Goal: Task Accomplishment & Management: Complete application form

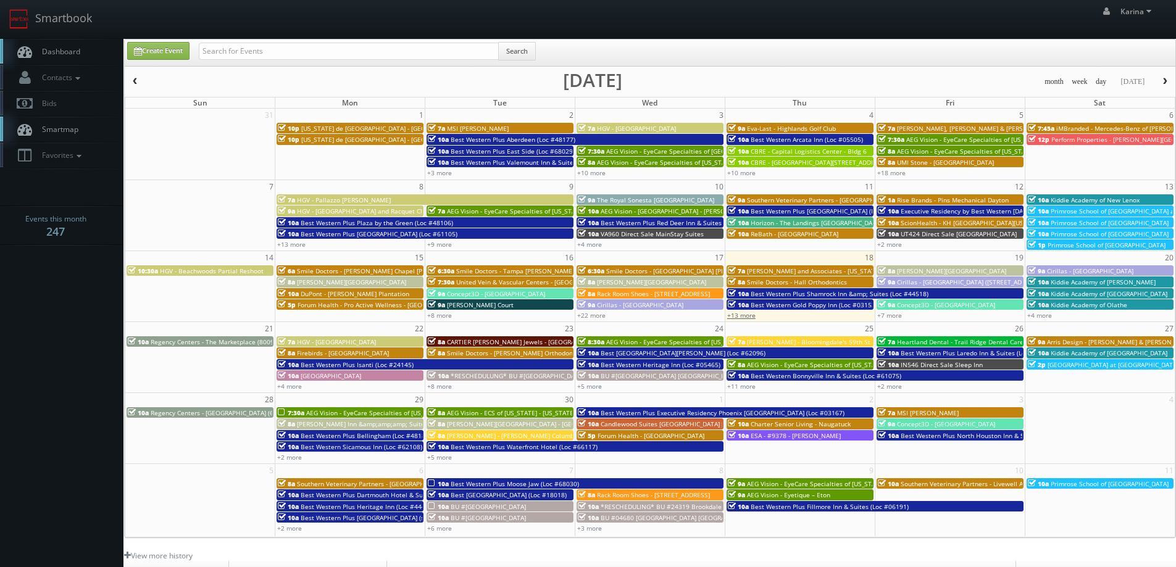
click at [748, 314] on link "+13 more" at bounding box center [741, 315] width 28 height 9
click at [83, 52] on link "Dashboard" at bounding box center [61, 51] width 123 height 25
click at [446, 387] on link "+8 more" at bounding box center [439, 386] width 25 height 9
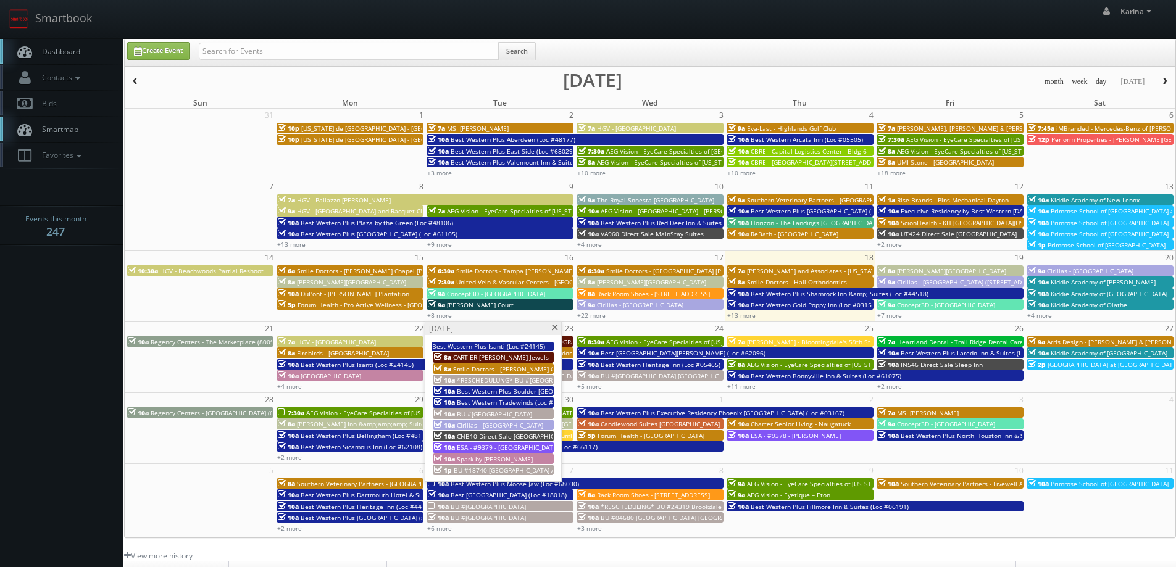
click at [558, 329] on span at bounding box center [555, 328] width 8 height 7
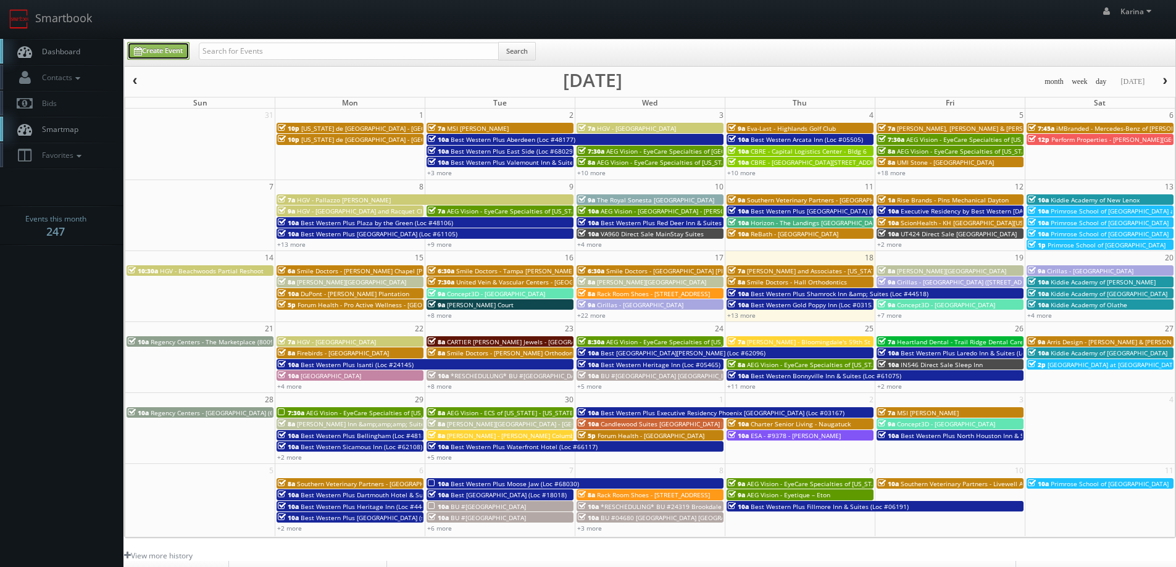
click at [166, 53] on link "Create Event" at bounding box center [158, 51] width 62 height 18
type input "09/18/2025"
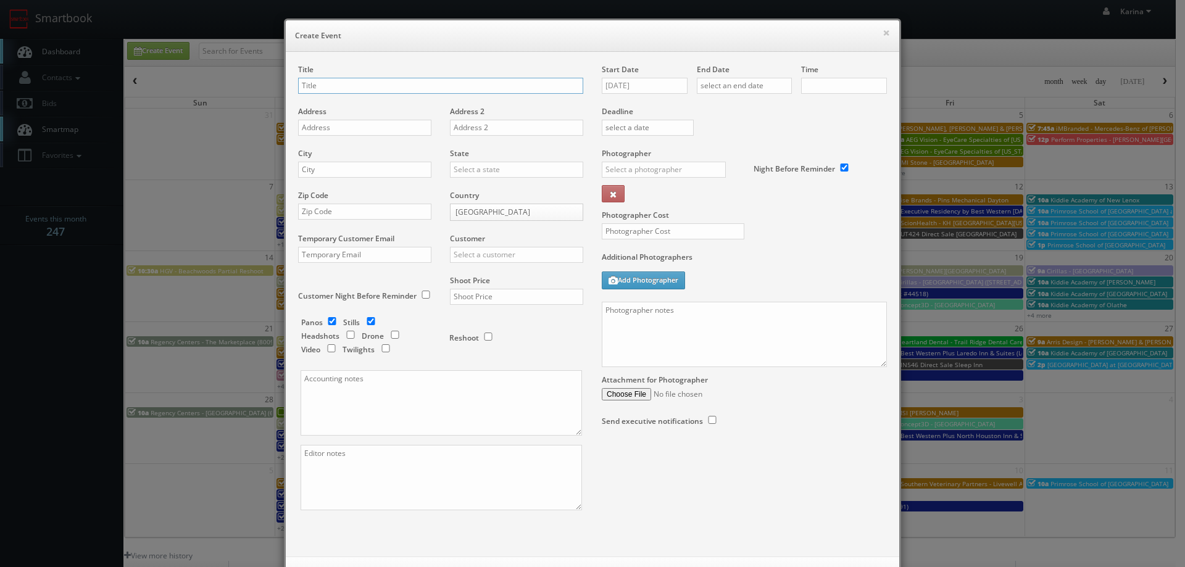
checkbox input "true"
type input "10:00am"
checkbox input "true"
click at [374, 88] on input "Smile Doctors -" at bounding box center [440, 86] width 285 height 16
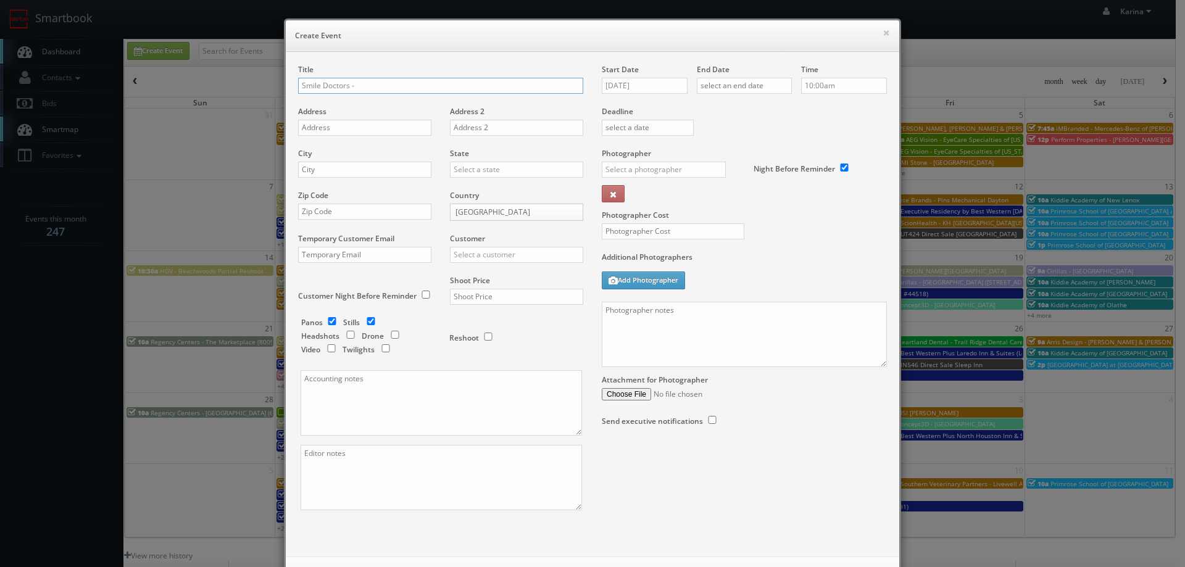
paste input "Grabowski Orthodontic"
click at [460, 86] on input "Smile Doctors - Grabowski Orthodontic" at bounding box center [440, 86] width 285 height 16
paste input "Portage - Moorsbridge"
click at [431, 83] on input "Smile Doctors - Grabowski OrthodonticPortage - Moorsbridge" at bounding box center [440, 86] width 285 height 16
type input "Smile Doctors - [PERSON_NAME] Orthodontic Portage - [GEOGRAPHIC_DATA]"
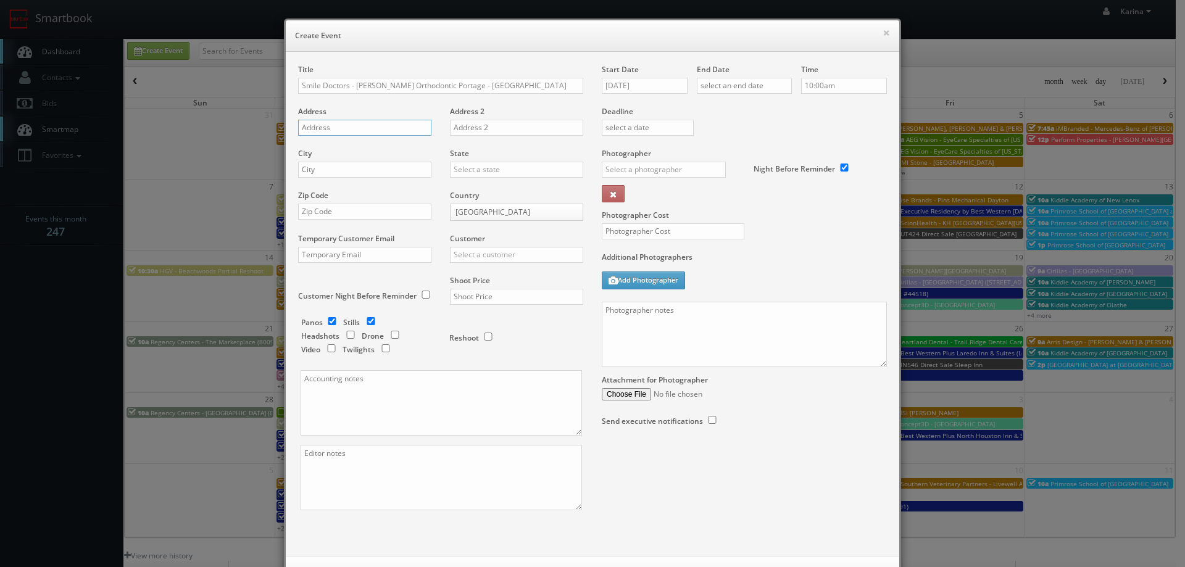
click at [390, 131] on input "text" at bounding box center [364, 128] width 133 height 16
paste input "7864 Moorsbridge Rd"
type input "7864 Moorsbridge Rd"
click at [346, 168] on input "text" at bounding box center [364, 170] width 133 height 16
type input "Portage"
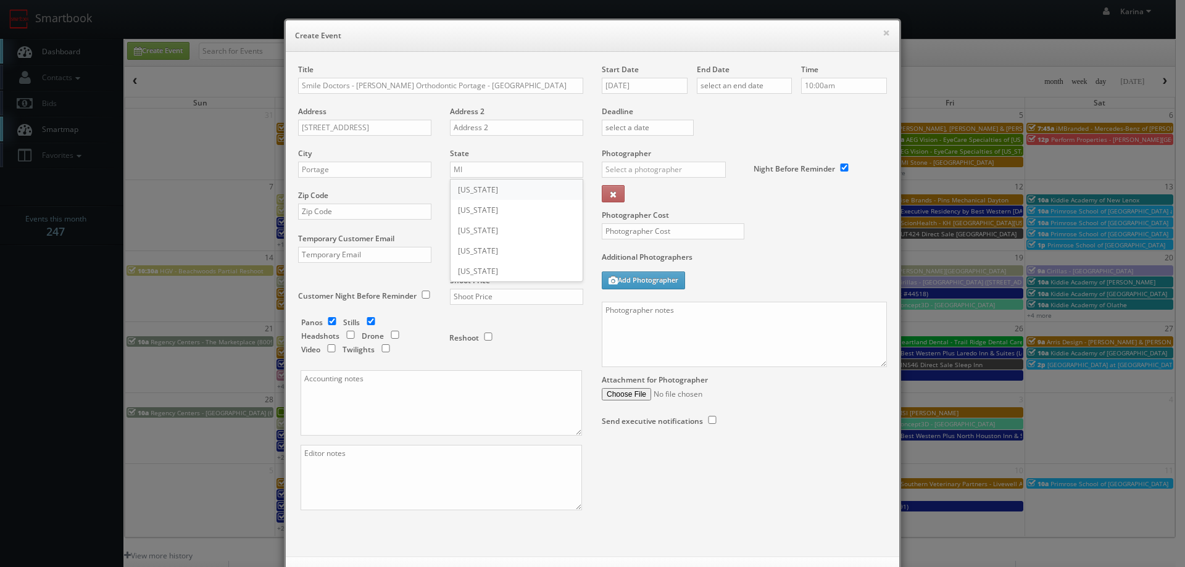
click at [486, 193] on div "[US_STATE]" at bounding box center [517, 190] width 132 height 20
type input "[US_STATE]"
click at [338, 212] on input "text" at bounding box center [364, 212] width 133 height 16
paste input "49024-4424"
type input "49024-4424"
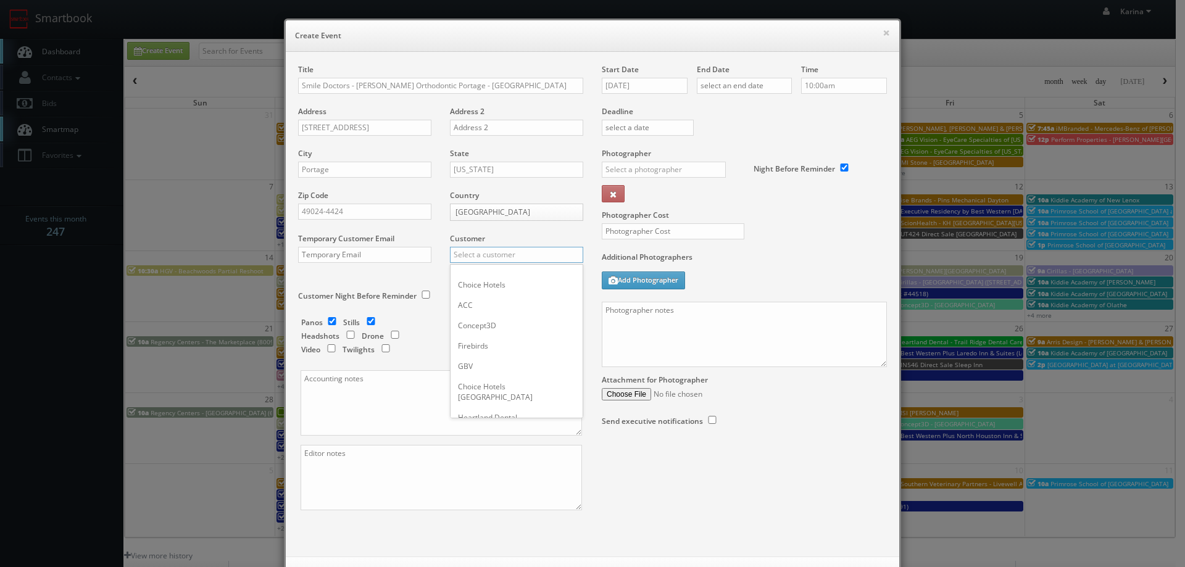
click at [475, 259] on input "text" at bounding box center [516, 255] width 133 height 16
click at [496, 369] on div "GBV" at bounding box center [517, 366] width 132 height 20
type input "GBV"
click at [350, 335] on input "checkbox" at bounding box center [350, 335] width 19 height 8
checkbox input "true"
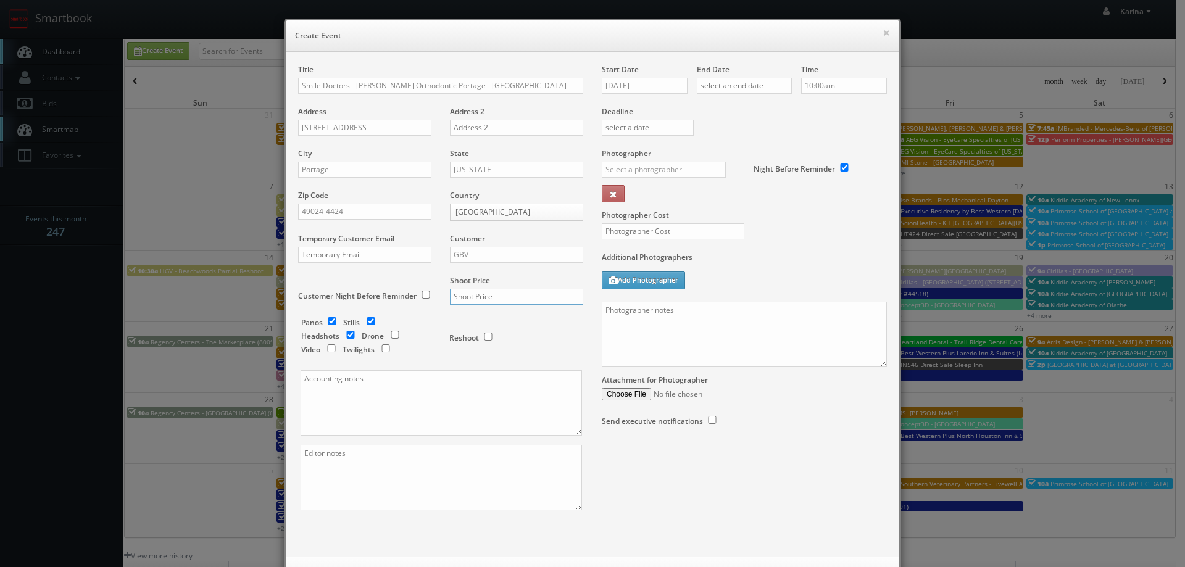
click at [490, 298] on input "text" at bounding box center [516, 297] width 133 height 16
type input "1,150"
drag, startPoint x: 498, startPoint y: 303, endPoint x: 441, endPoint y: 297, distance: 57.1
click at [441, 297] on div "Shoot Price 1,150" at bounding box center [512, 296] width 143 height 42
click at [82, 304] on div "× Create Event Title Smile Doctors - Grabowski Orthodontic Portage - Moorsbridg…" at bounding box center [592, 283] width 1185 height 567
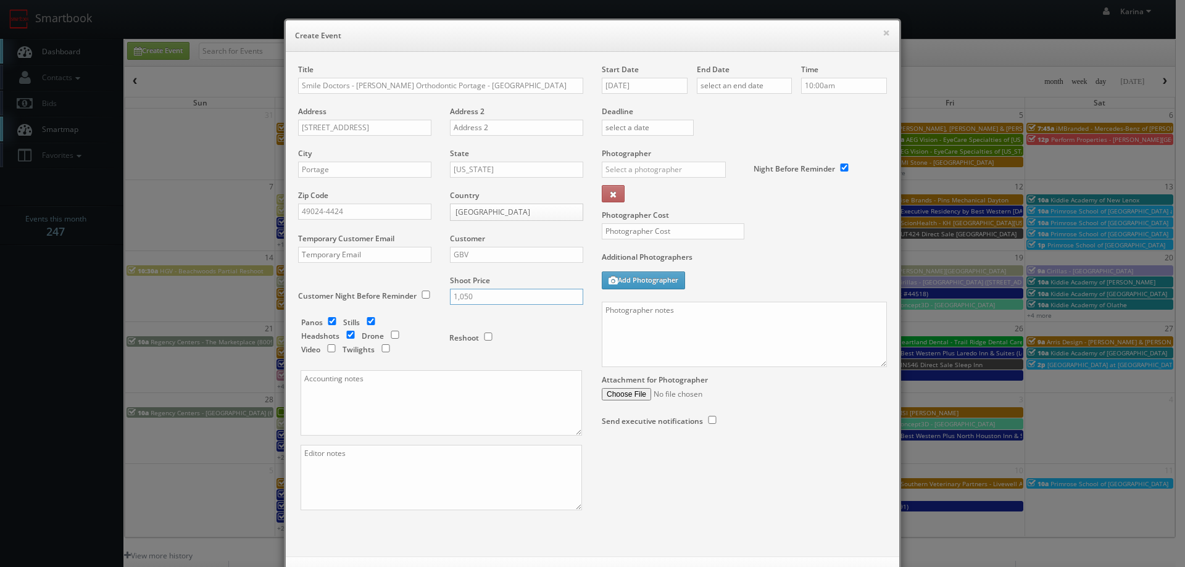
click at [479, 297] on input "1,050" at bounding box center [516, 297] width 133 height 16
type input "1,150"
click at [659, 87] on input "09/18/2025" at bounding box center [645, 86] width 86 height 16
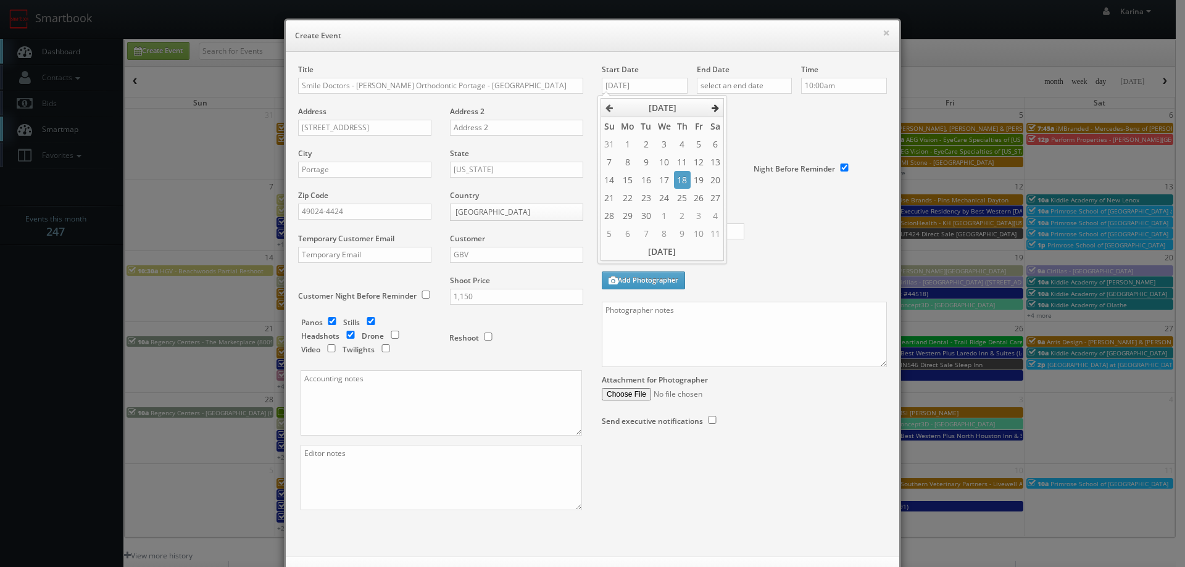
click at [712, 106] on icon at bounding box center [715, 108] width 7 height 9
click at [680, 222] on td "30" at bounding box center [682, 216] width 17 height 18
type input "10/30/2025"
click at [739, 80] on input "text" at bounding box center [744, 86] width 95 height 16
click at [812, 100] on th at bounding box center [810, 108] width 17 height 19
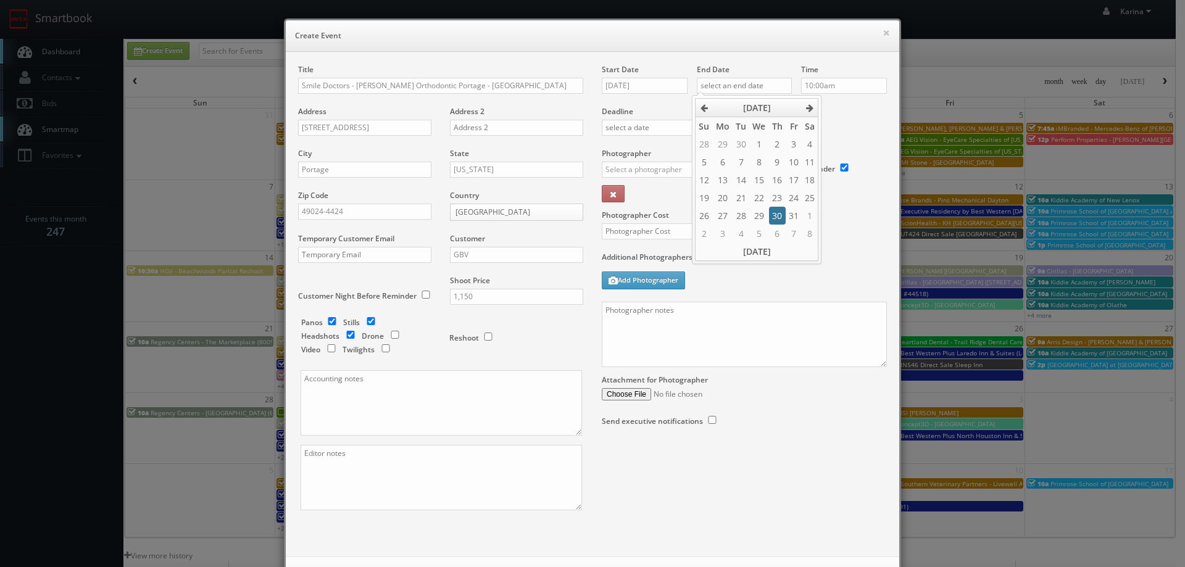
click at [777, 214] on td "30" at bounding box center [777, 216] width 17 height 18
type input "10/30/2025"
click at [816, 80] on input "10:00am" at bounding box center [844, 86] width 86 height 16
type input "12:00pm"
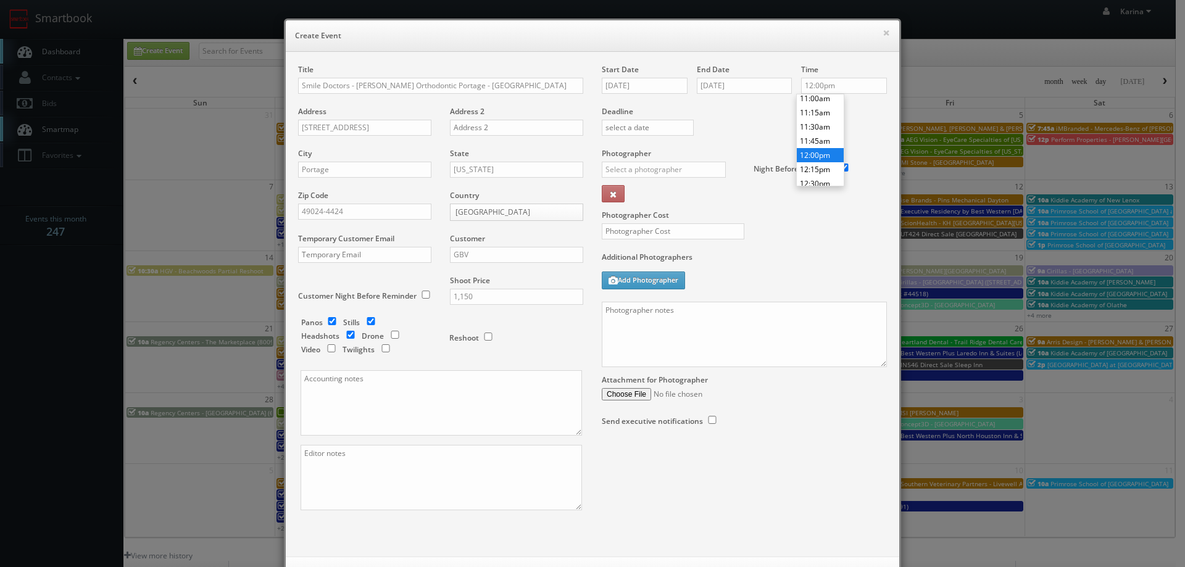
click at [819, 159] on li "12:00pm" at bounding box center [820, 155] width 47 height 14
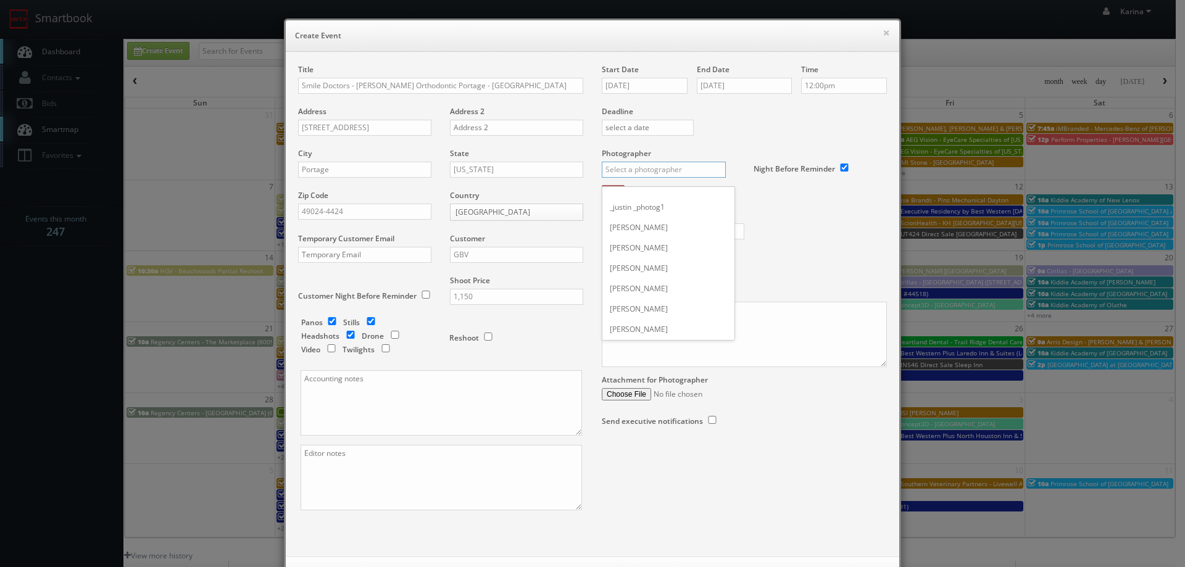
click at [635, 174] on input "text" at bounding box center [664, 170] width 124 height 16
click at [648, 278] on div "David Sparks" at bounding box center [669, 279] width 132 height 20
type input "David Sparks"
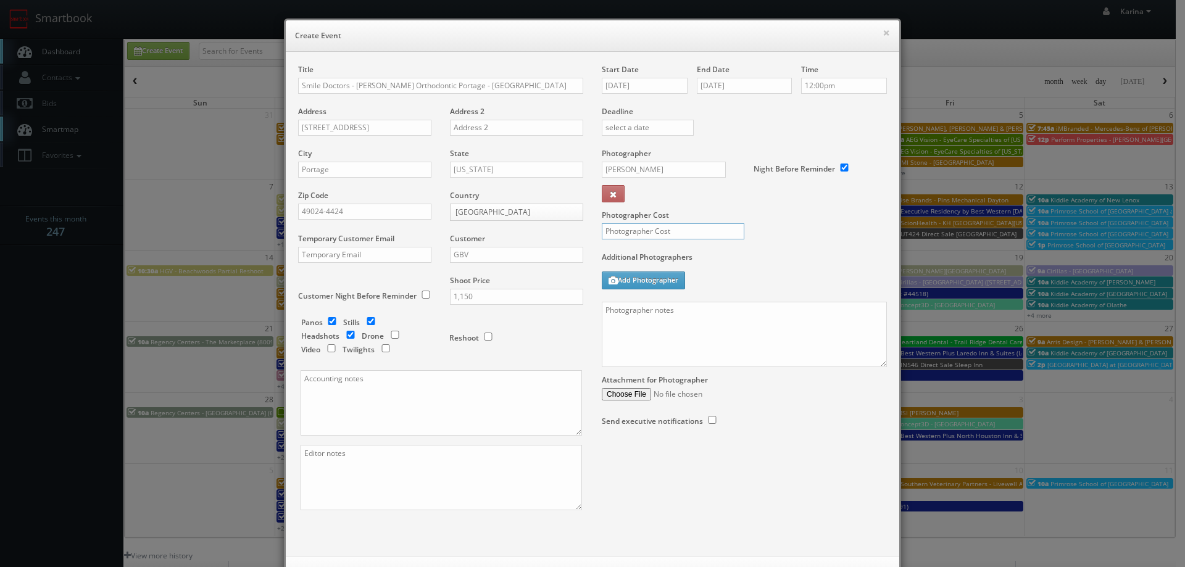
click at [645, 233] on input "text" at bounding box center [673, 232] width 143 height 16
click at [635, 232] on input "text" at bounding box center [673, 232] width 143 height 16
click at [628, 233] on input "500" at bounding box center [673, 232] width 143 height 16
type input "5"
type input "475"
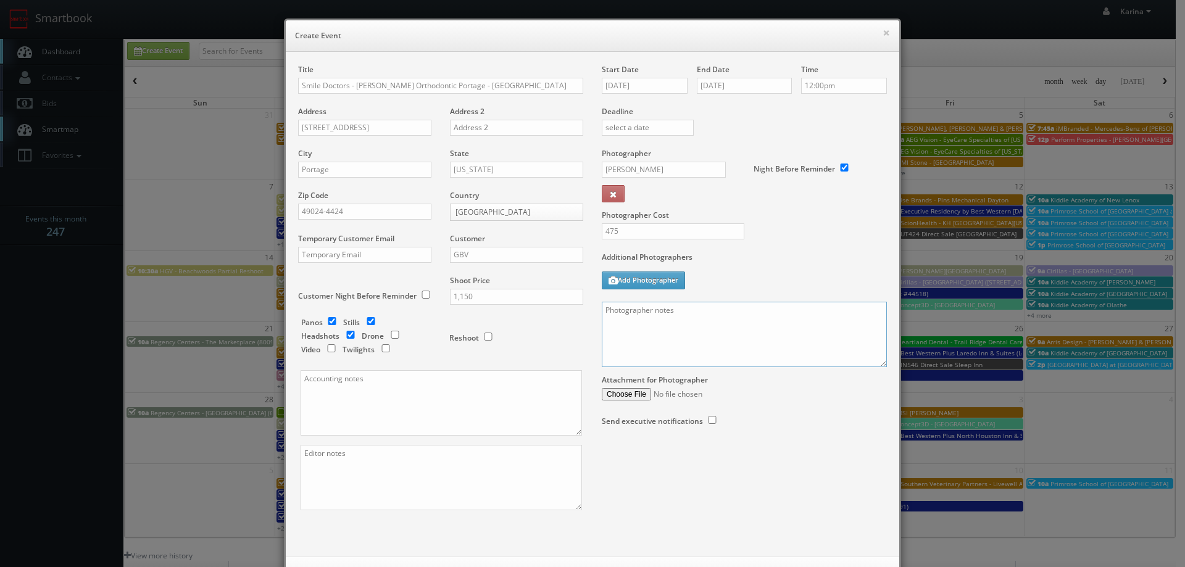
click at [638, 319] on textarea at bounding box center [744, 334] width 285 height 65
click at [630, 322] on textarea "Single Site Visit for this shoot!" at bounding box center [744, 334] width 285 height 65
paste textarea "We are delivering 30 images of the practice and headshots, please take 60 + ang…"
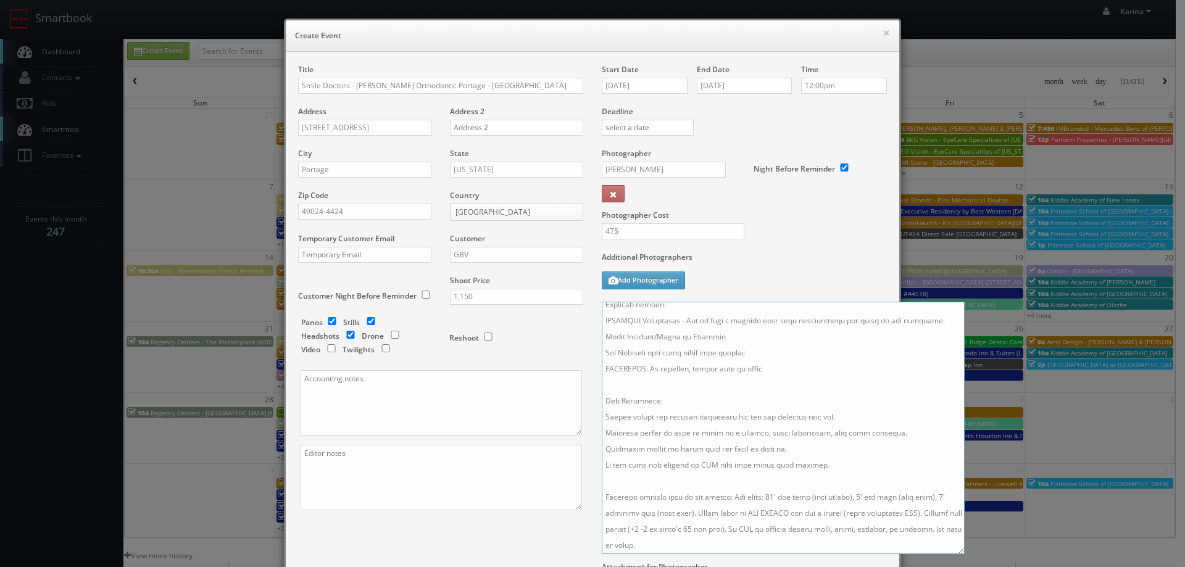
drag, startPoint x: 880, startPoint y: 366, endPoint x: 958, endPoint y: 554, distance: 203.2
click at [958, 554] on textarea at bounding box center [783, 428] width 363 height 253
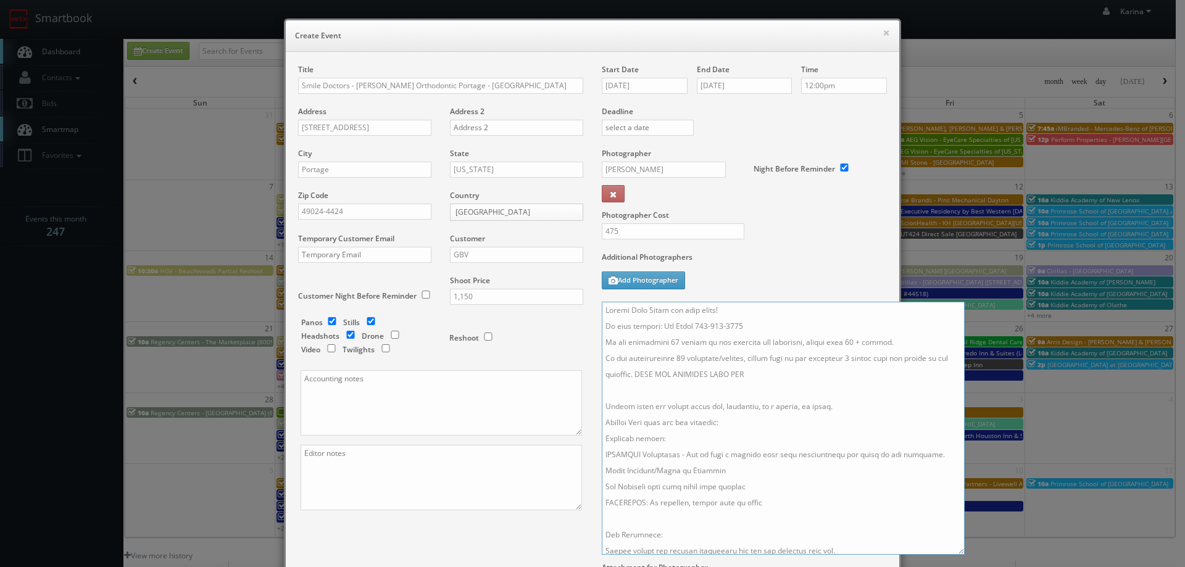
click at [688, 355] on textarea at bounding box center [783, 428] width 363 height 253
click at [753, 360] on textarea at bounding box center [783, 428] width 363 height 253
click at [853, 360] on textarea at bounding box center [783, 428] width 363 height 253
drag, startPoint x: 753, startPoint y: 360, endPoint x: 767, endPoint y: 362, distance: 14.4
click at [756, 361] on textarea at bounding box center [783, 428] width 363 height 253
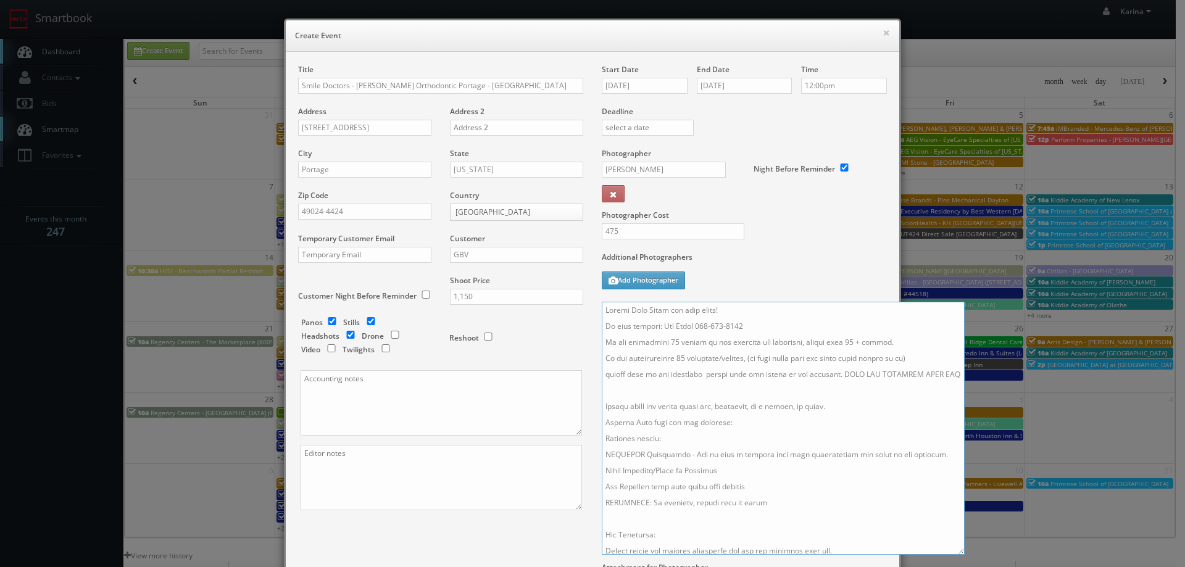
click at [695, 373] on textarea at bounding box center [783, 428] width 363 height 253
click at [742, 395] on textarea at bounding box center [783, 428] width 363 height 253
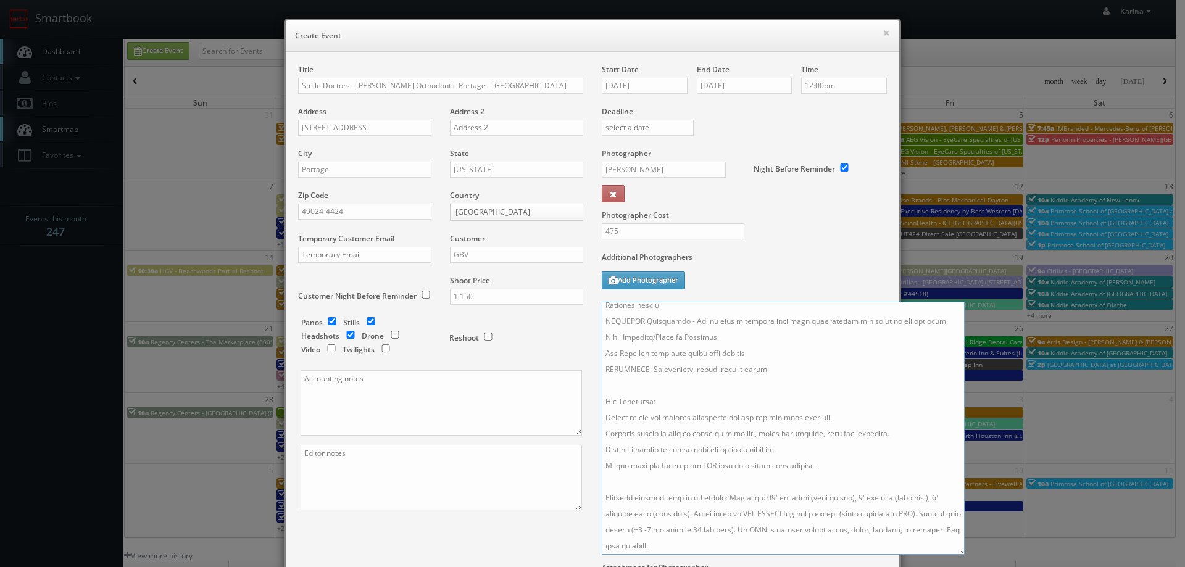
scroll to position [159, 0]
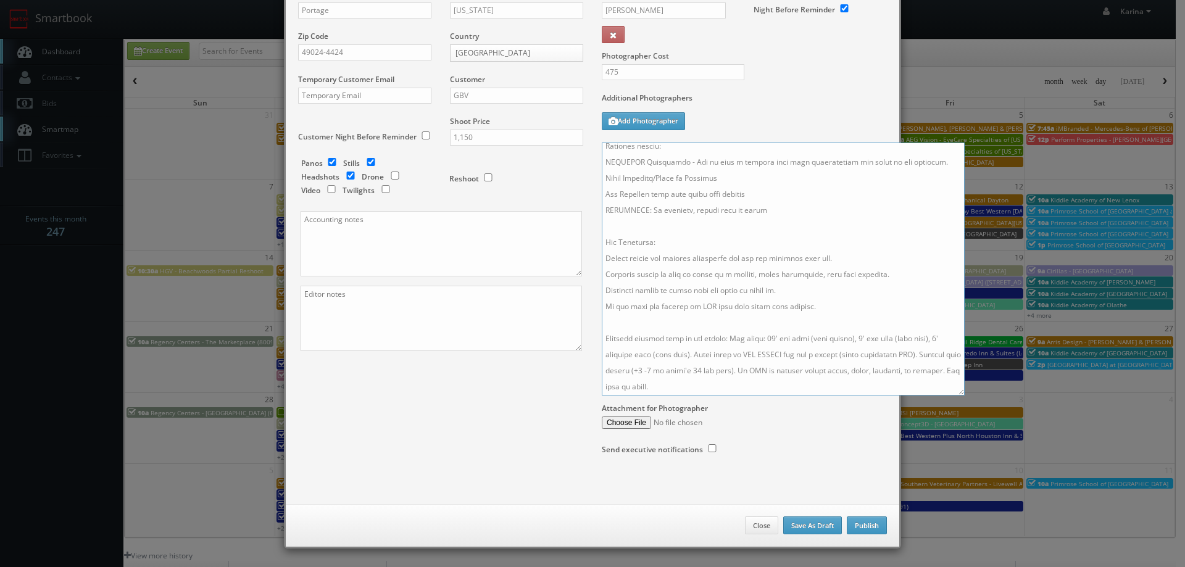
type textarea "Single Site Visit for this shoot! On site contact: Deb Mayer 269-506-5714 We ar…"
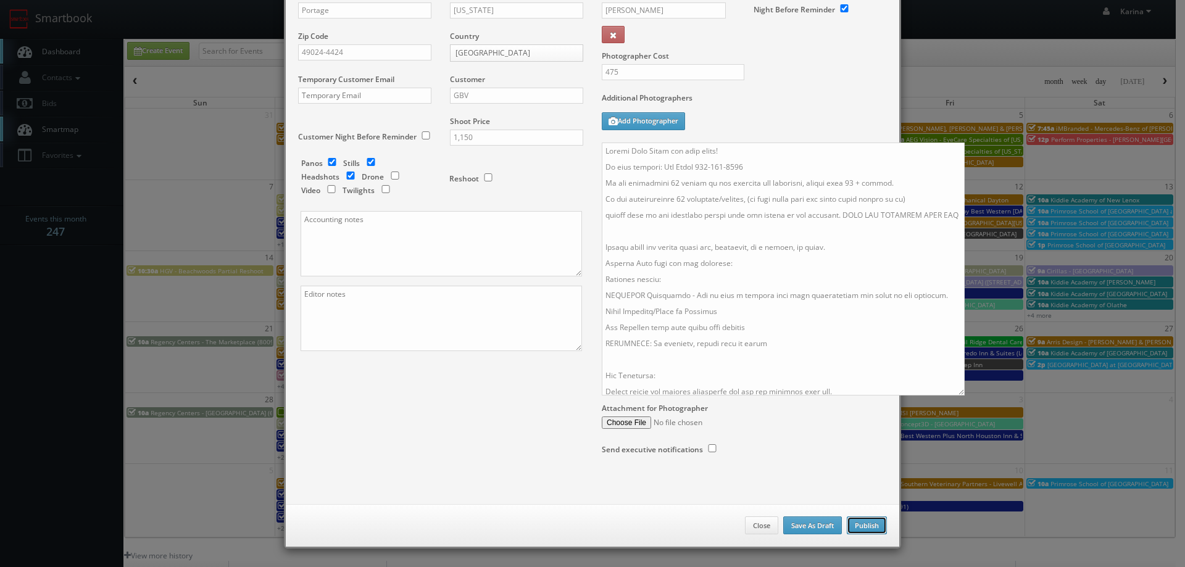
click at [856, 527] on button "Publish" at bounding box center [867, 526] width 40 height 19
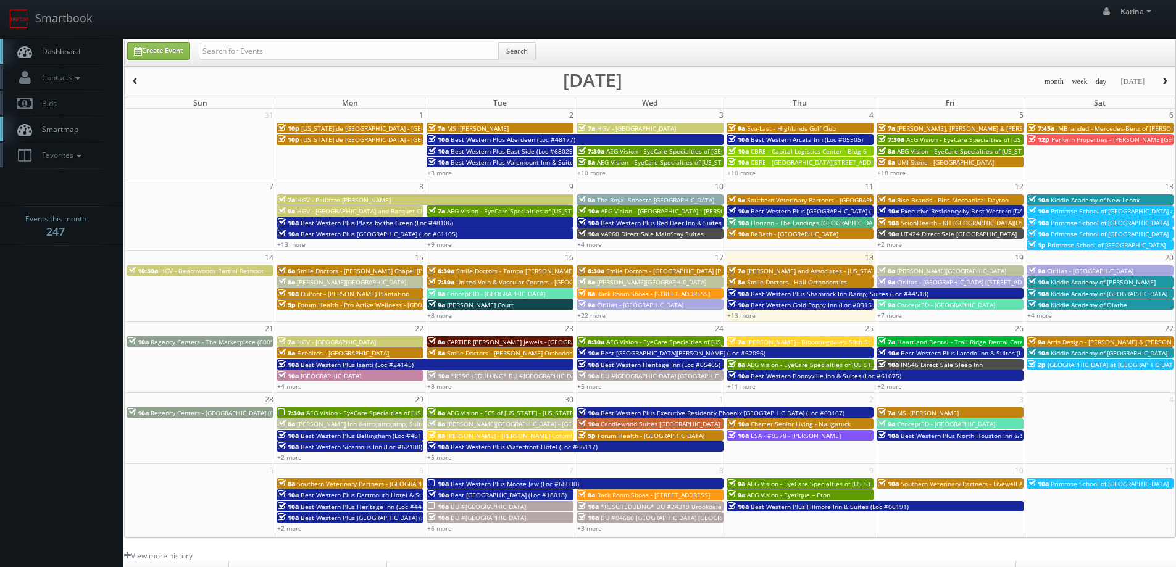
click at [74, 53] on span "Dashboard" at bounding box center [58, 51] width 44 height 10
click at [510, 270] on span "Smile Doctors - Tampa [PERSON_NAME] [PERSON_NAME] Orthodontics" at bounding box center [560, 271] width 209 height 9
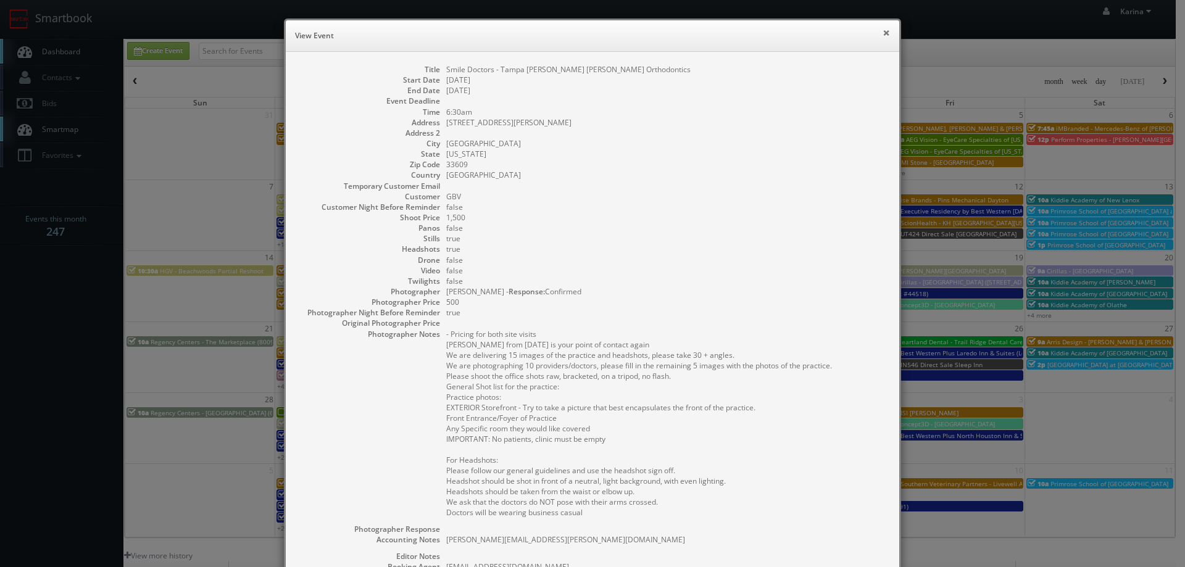
click at [884, 36] on button "×" at bounding box center [886, 32] width 7 height 9
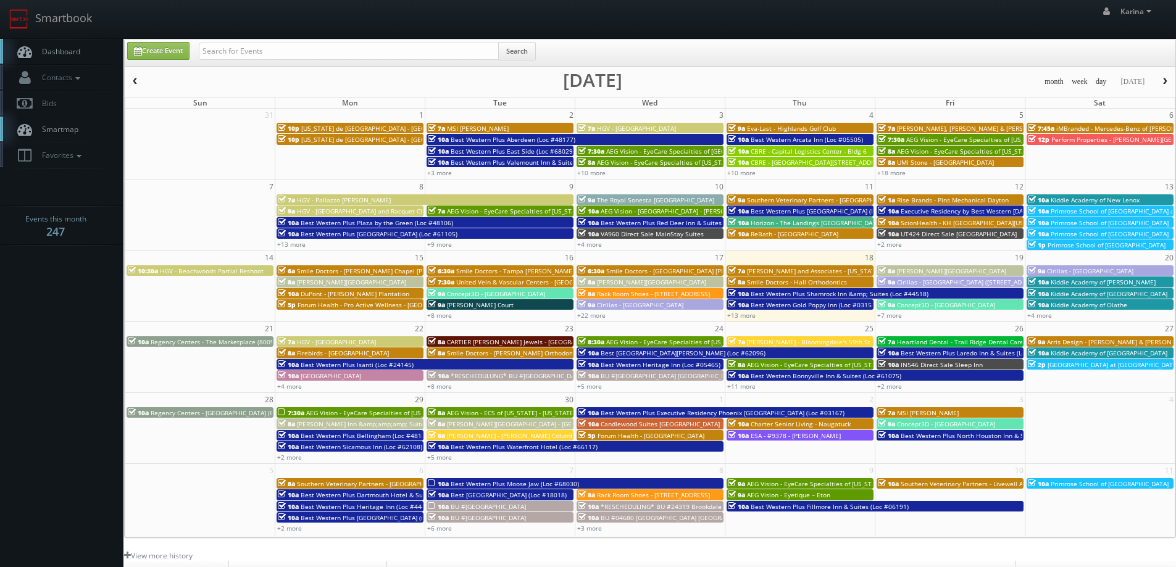
click at [385, 270] on span "Smile Doctors - [PERSON_NAME] Chapel [PERSON_NAME] Orthodontic" at bounding box center [400, 271] width 206 height 9
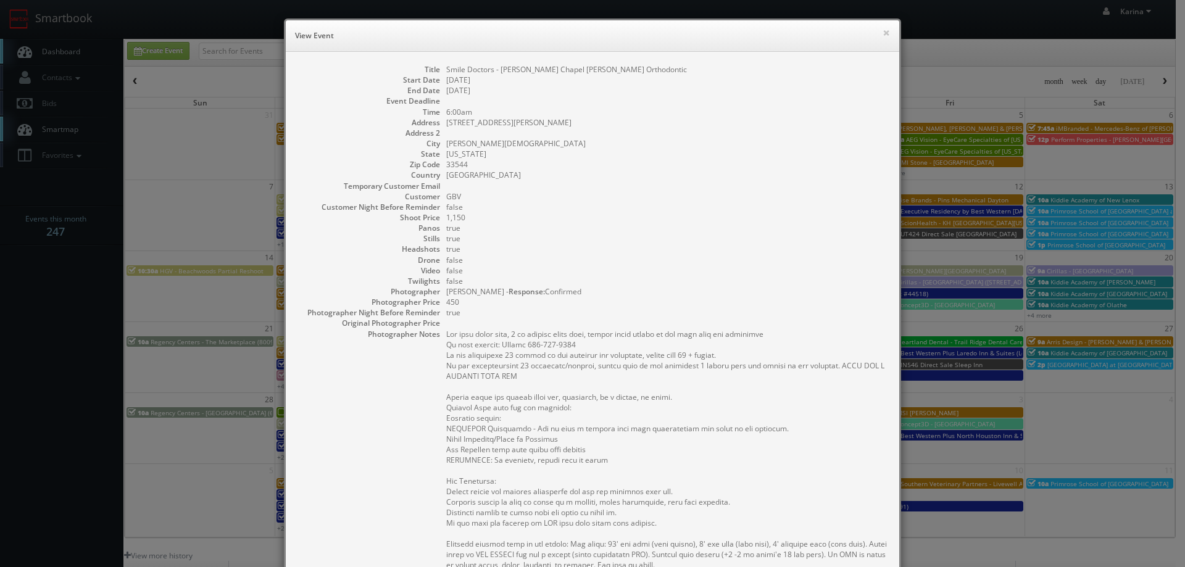
scroll to position [123, 0]
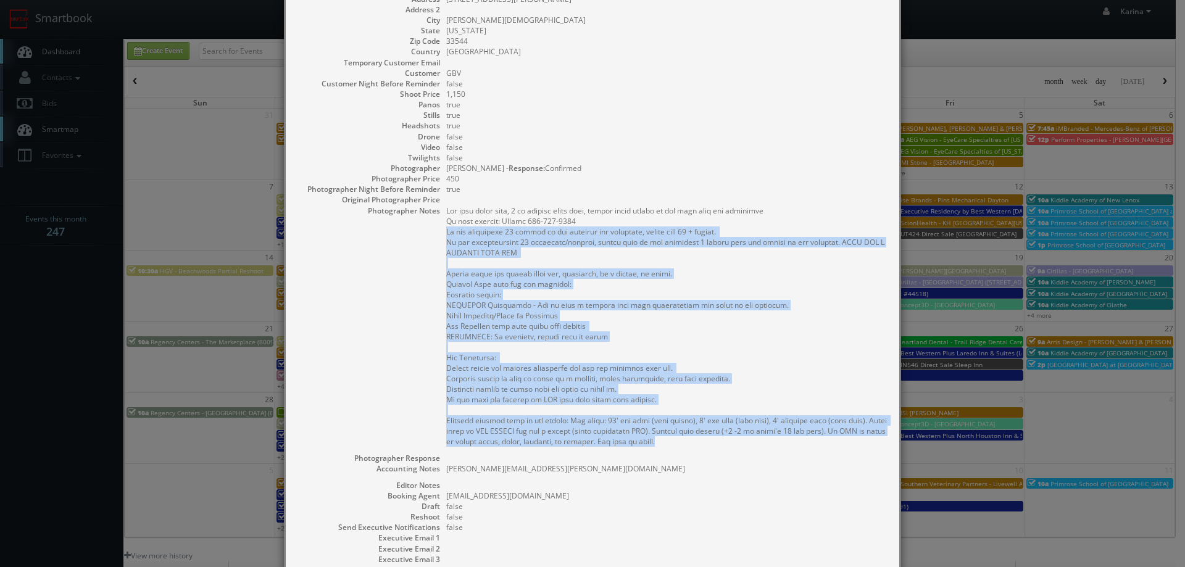
drag, startPoint x: 678, startPoint y: 443, endPoint x: 431, endPoint y: 235, distance: 322.5
click at [431, 235] on dl "Title Smile Doctors - Wesley Chapel Farina Orthodontic Start Date 09/15/2025 En…" at bounding box center [592, 285] width 589 height 688
copy pre "We are delivering 30 images of the practice and headshots, please take 60 + ang…"
click at [85, 355] on div "× View Event Title Smile Doctors - Wesley Chapel Farina Orthodontic Start Date …" at bounding box center [592, 283] width 1185 height 567
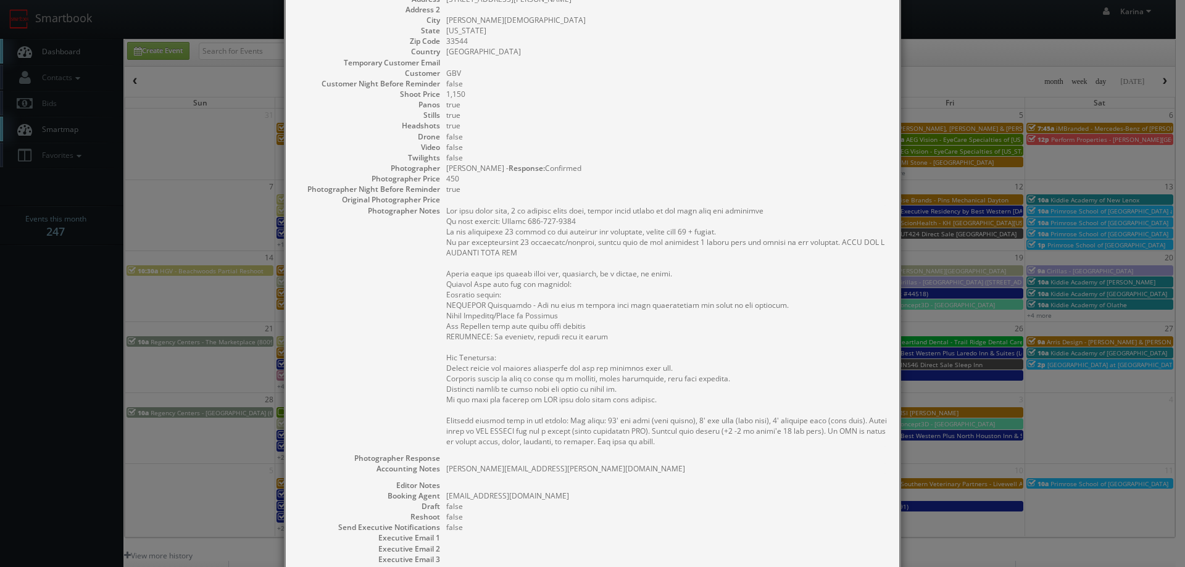
click at [531, 338] on pre at bounding box center [666, 326] width 441 height 241
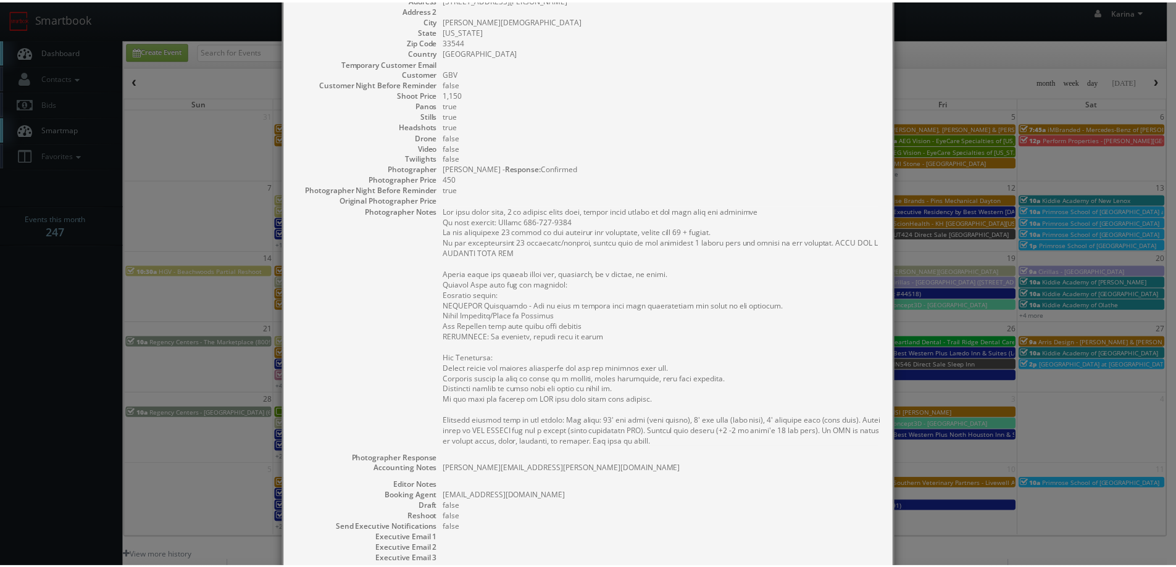
scroll to position [0, 0]
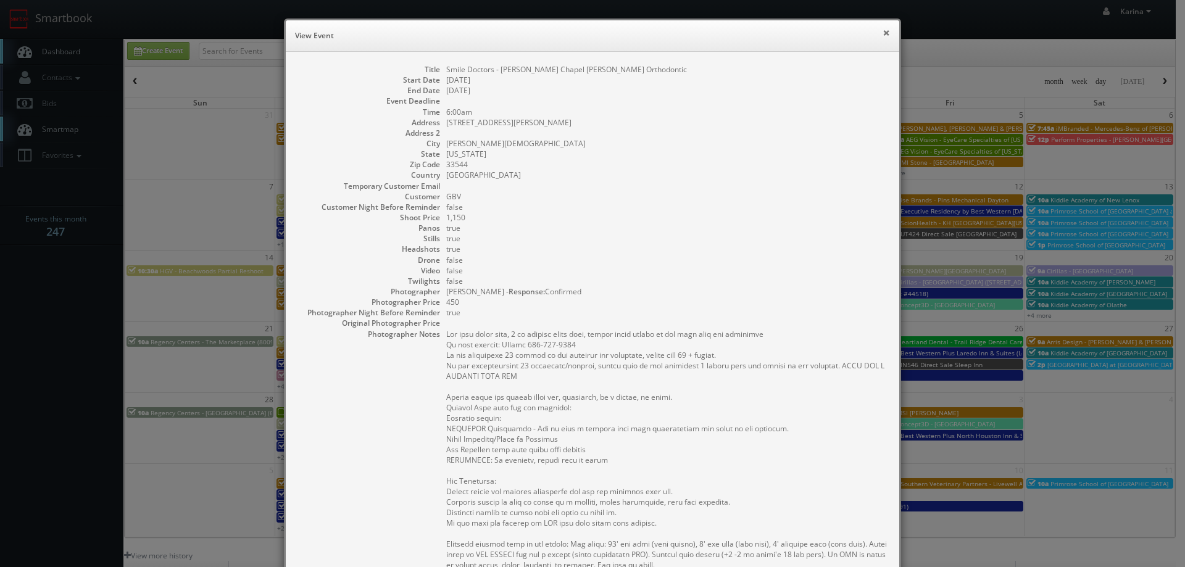
click at [883, 36] on button "×" at bounding box center [886, 32] width 7 height 9
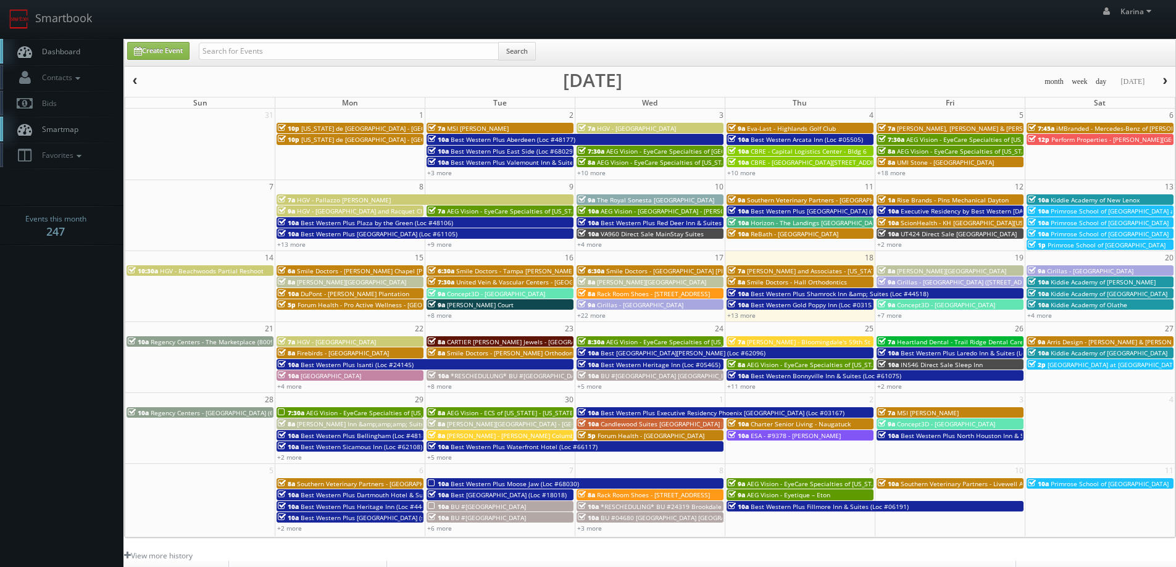
click at [58, 56] on span "Dashboard" at bounding box center [58, 51] width 44 height 10
click at [72, 311] on body "Smartbook Toggle Side Navigation Toggle Top Navigation Karina Karina Profile Lo…" at bounding box center [588, 396] width 1176 height 792
click at [446, 456] on link "+5 more" at bounding box center [439, 457] width 25 height 9
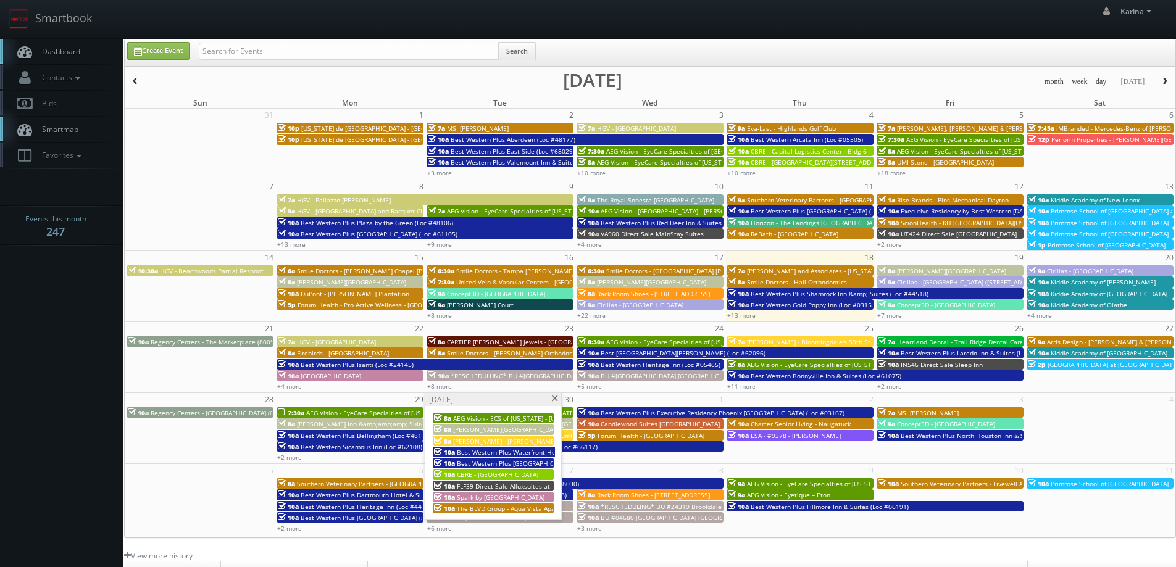
click at [530, 506] on span "The BLVD Group - Aqua Vista Apartments" at bounding box center [518, 508] width 122 height 9
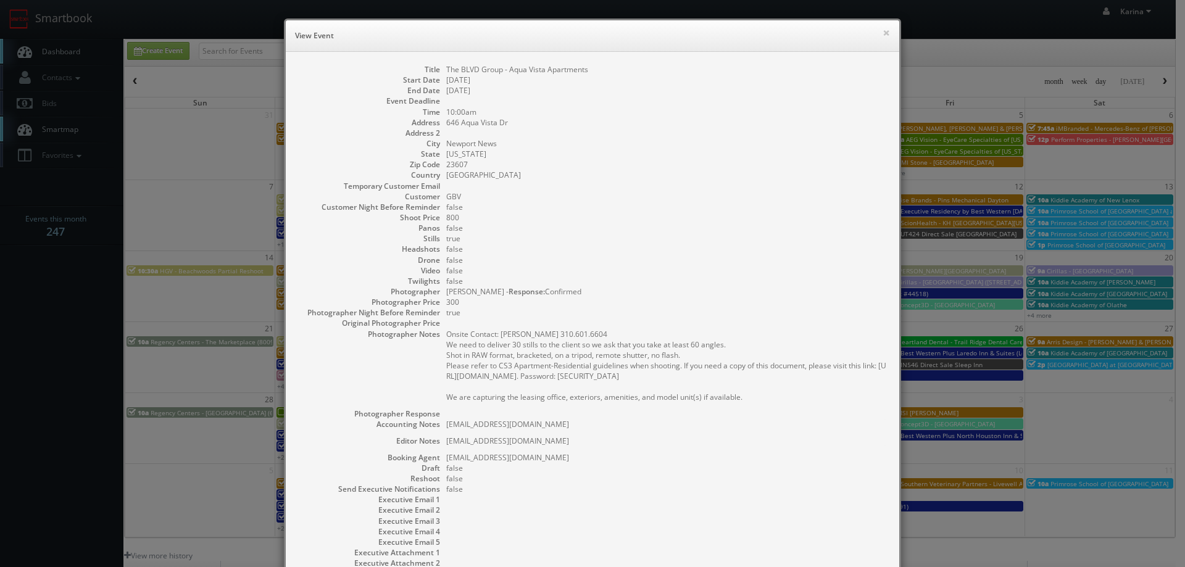
click at [886, 31] on div "× View Event" at bounding box center [593, 35] width 614 height 31
click at [883, 31] on button "×" at bounding box center [886, 32] width 7 height 9
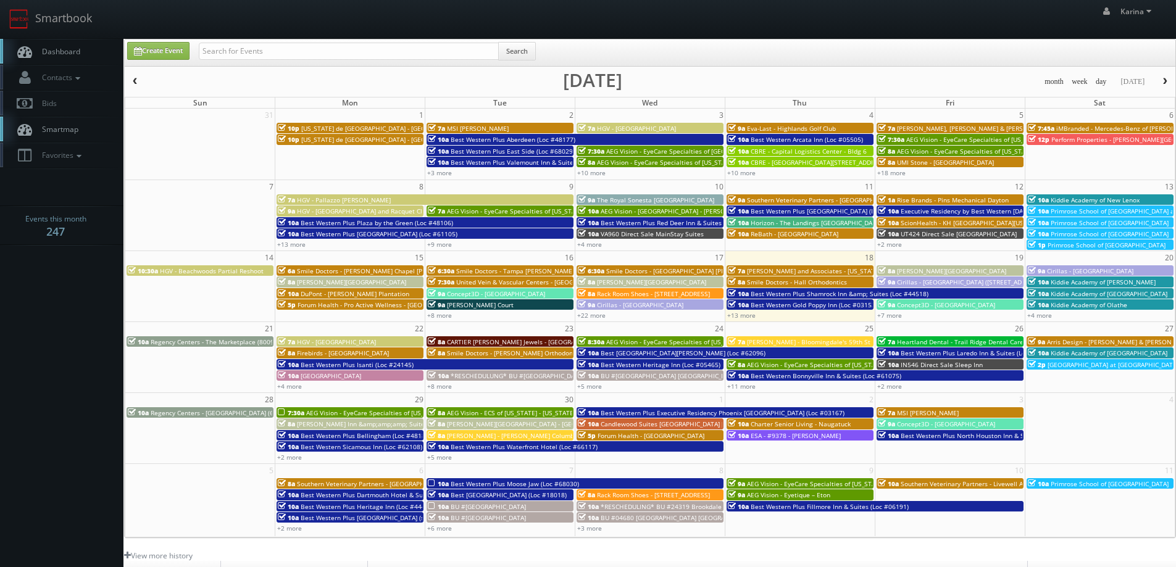
click at [98, 293] on body "Smartbook Toggle Side Navigation Toggle Top Navigation Karina Karina Profile Lo…" at bounding box center [588, 396] width 1176 height 792
drag, startPoint x: 74, startPoint y: 309, endPoint x: 105, endPoint y: 303, distance: 31.5
click at [74, 309] on body "Smartbook Toggle Side Navigation Toggle Top Navigation Karina Karina Profile Lo…" at bounding box center [588, 396] width 1176 height 792
click at [66, 52] on span "Dashboard" at bounding box center [58, 51] width 44 height 10
click at [748, 316] on link "+13 more" at bounding box center [741, 315] width 28 height 9
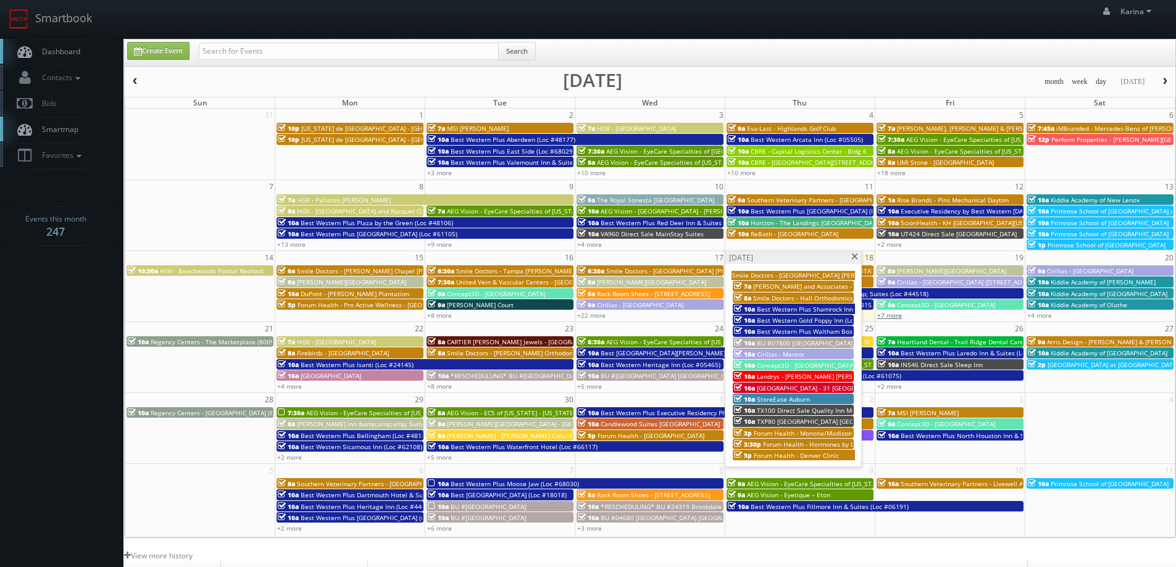
click at [899, 313] on link "+7 more" at bounding box center [889, 315] width 25 height 9
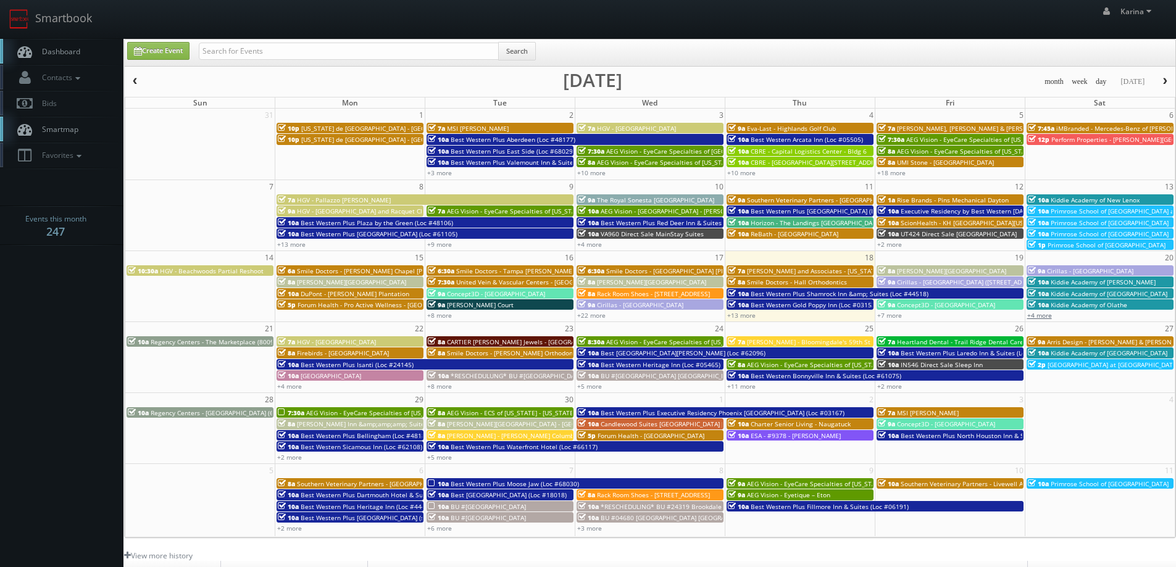
click at [1038, 317] on link "+4 more" at bounding box center [1039, 315] width 25 height 9
click at [77, 48] on span "Dashboard" at bounding box center [58, 51] width 44 height 10
click at [72, 42] on link "Dashboard" at bounding box center [61, 51] width 123 height 25
click at [61, 48] on span "Dashboard" at bounding box center [58, 51] width 44 height 10
click at [57, 311] on body "Smartbook Toggle Side Navigation Toggle Top Navigation [PERSON_NAME] [PERSON_NA…" at bounding box center [588, 396] width 1176 height 792
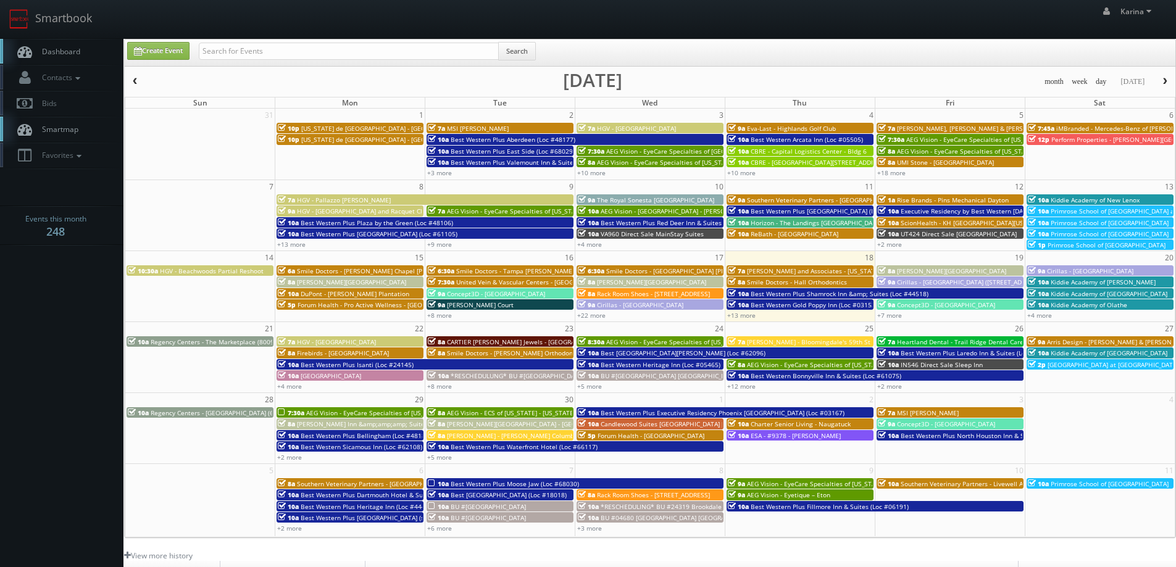
click at [65, 51] on span "Dashboard" at bounding box center [58, 51] width 44 height 10
click at [82, 49] on link "Dashboard" at bounding box center [61, 51] width 123 height 25
click at [73, 52] on span "Dashboard" at bounding box center [58, 51] width 44 height 10
click at [1077, 404] on td "4" at bounding box center [1100, 400] width 150 height 14
type input "10/04/2025"
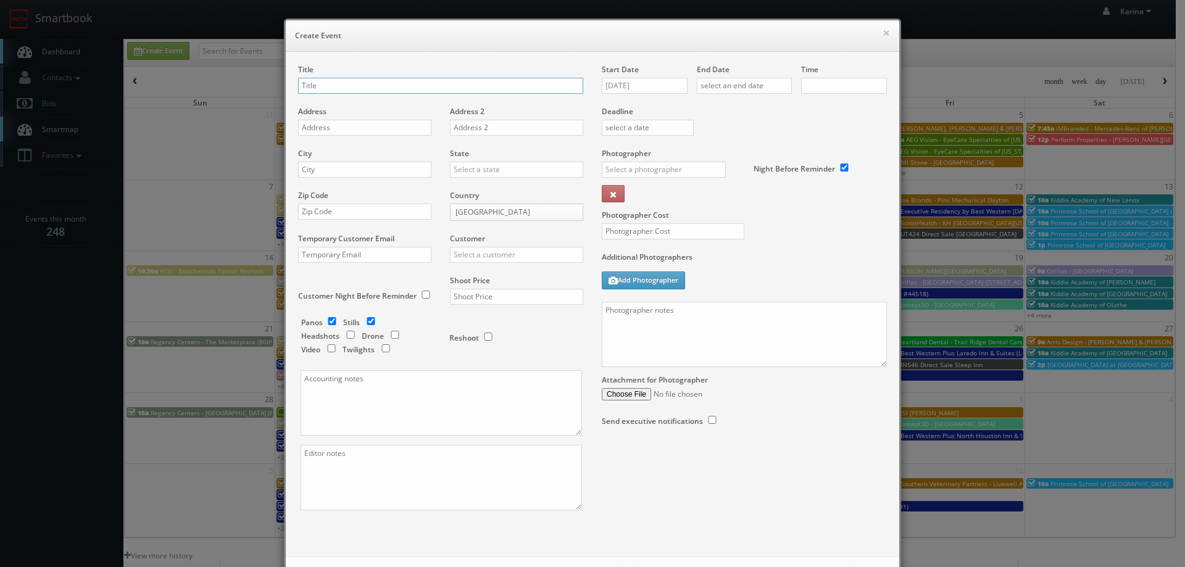
checkbox input "true"
type input "10:00am"
checkbox input "true"
click at [884, 32] on button "×" at bounding box center [886, 32] width 7 height 9
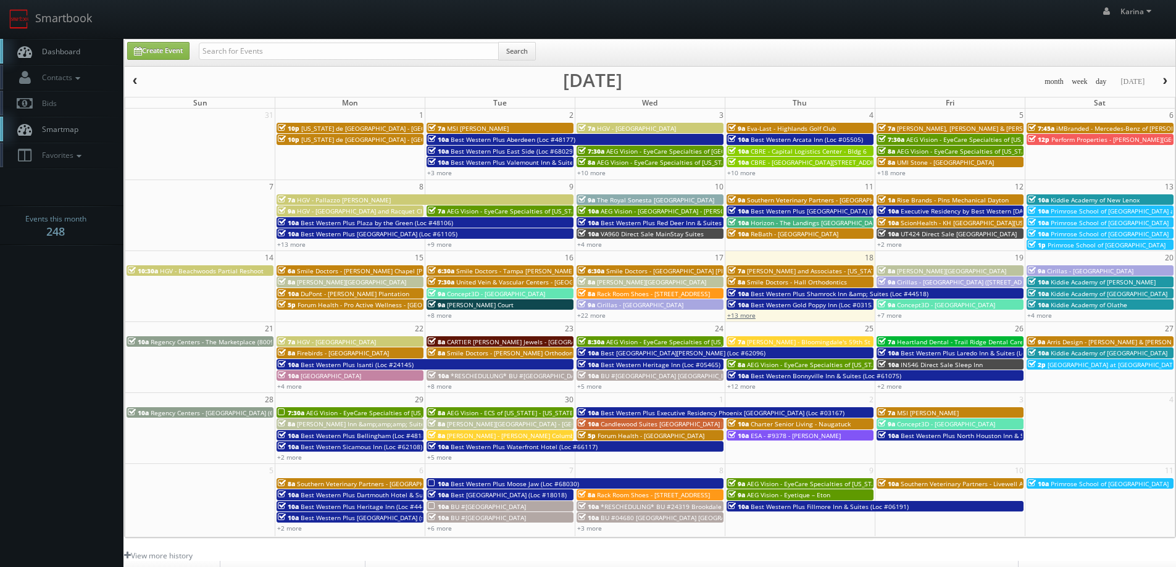
click at [745, 314] on link "+13 more" at bounding box center [741, 315] width 28 height 9
click at [592, 317] on link "+22 more" at bounding box center [591, 315] width 28 height 9
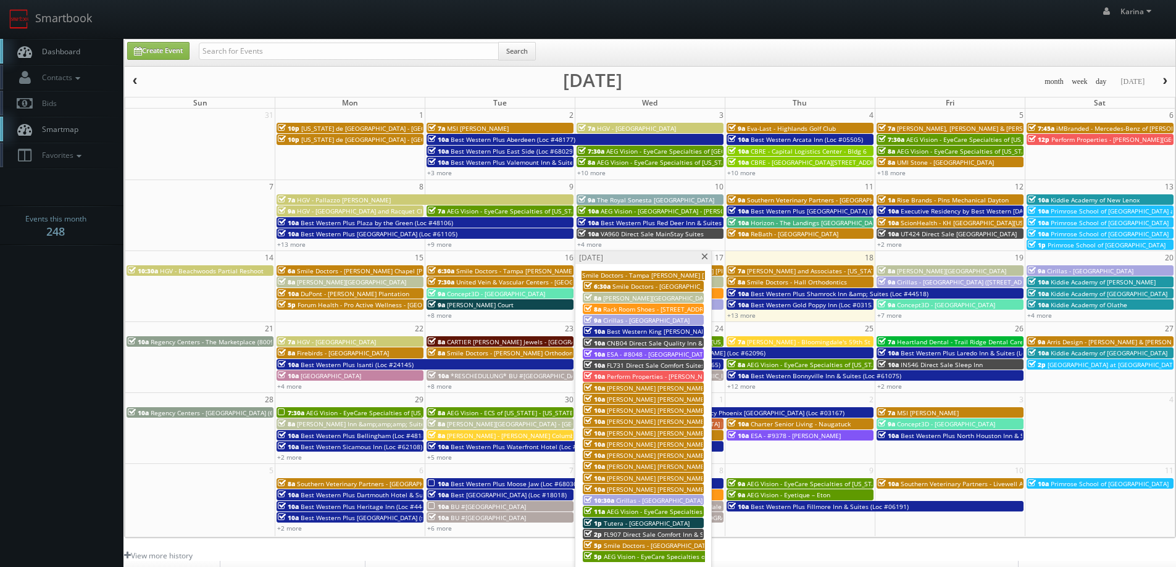
click at [662, 464] on span "[PERSON_NAME] [PERSON_NAME] Group - [GEOGRAPHIC_DATA], [GEOGRAPHIC_DATA] ([GEOG…" at bounding box center [795, 466] width 377 height 9
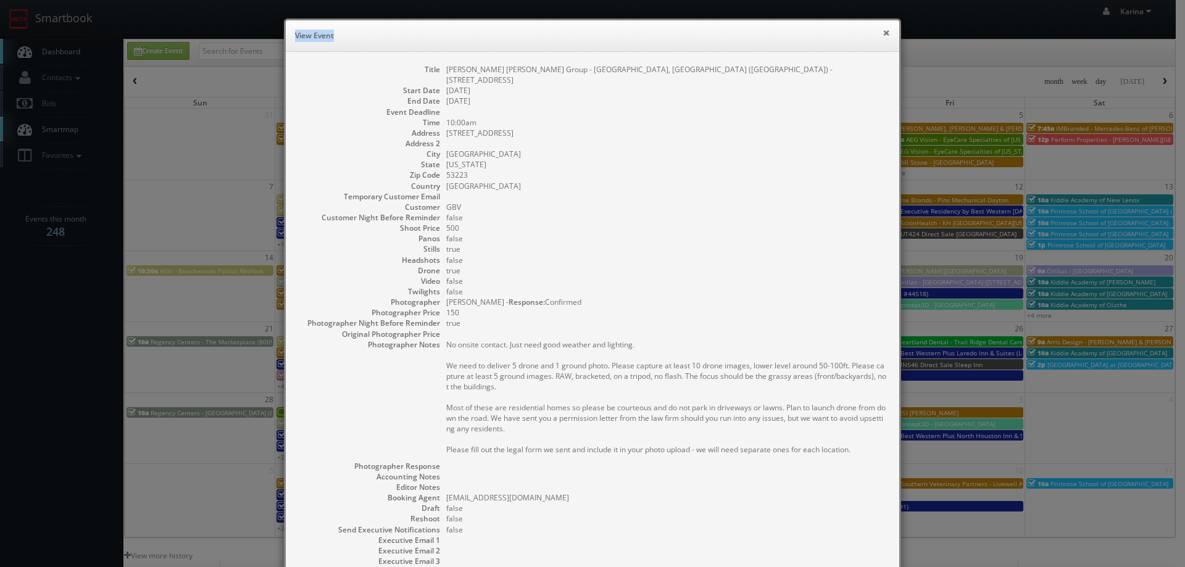
click at [885, 36] on div "× View Event" at bounding box center [593, 35] width 614 height 31
click at [885, 35] on button "×" at bounding box center [886, 32] width 7 height 9
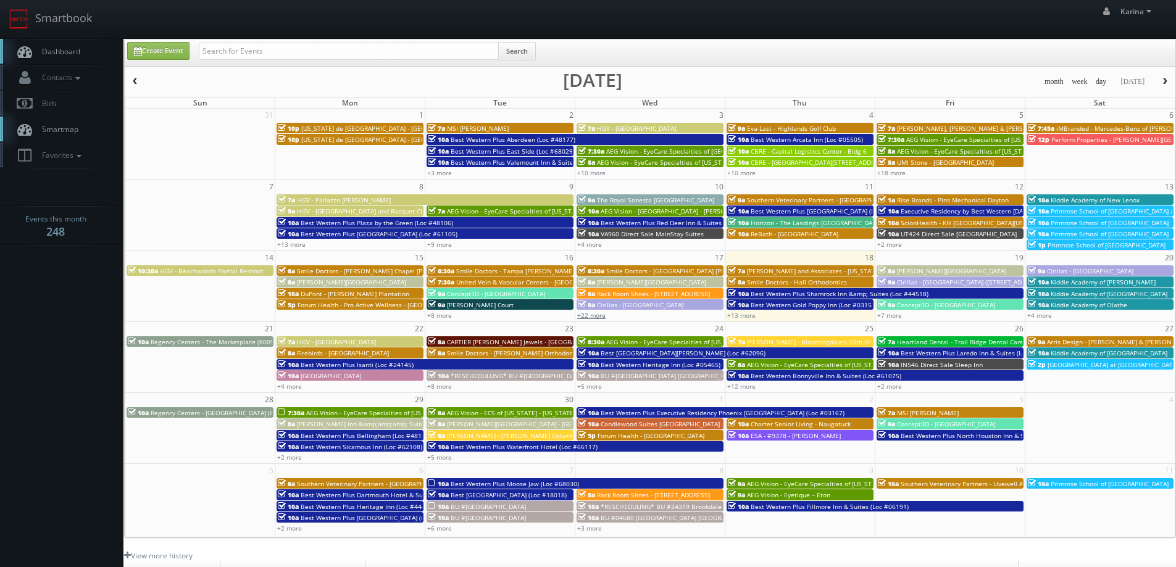
click at [594, 317] on link "+22 more" at bounding box center [591, 315] width 28 height 9
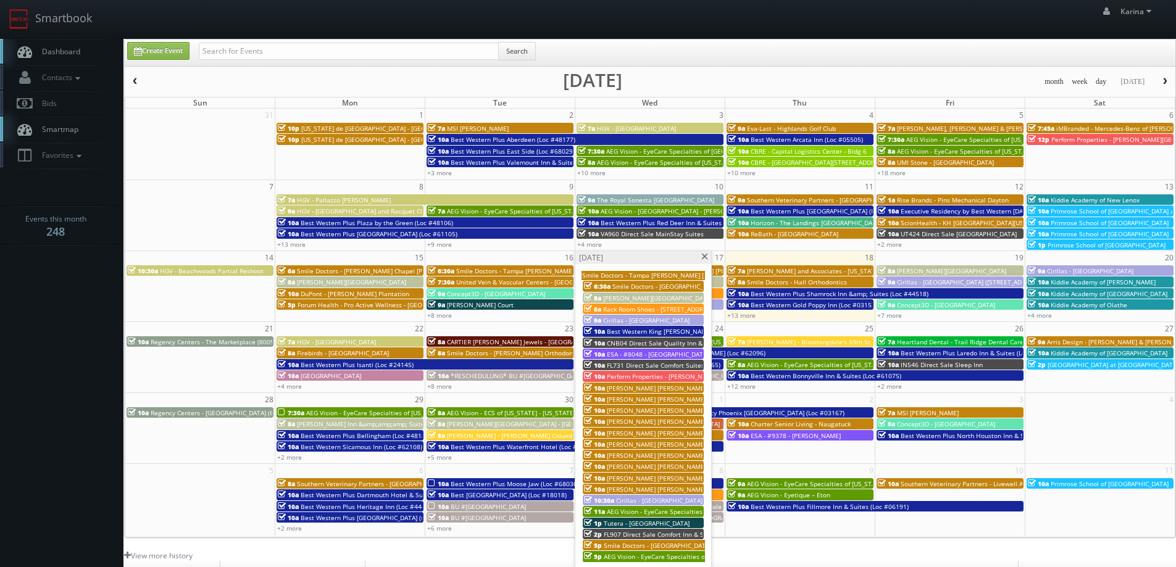
click at [643, 439] on link "10a Rogge Dunn Group - Mason County, IL (Golden) - 12496 Herman Road" at bounding box center [643, 444] width 121 height 10
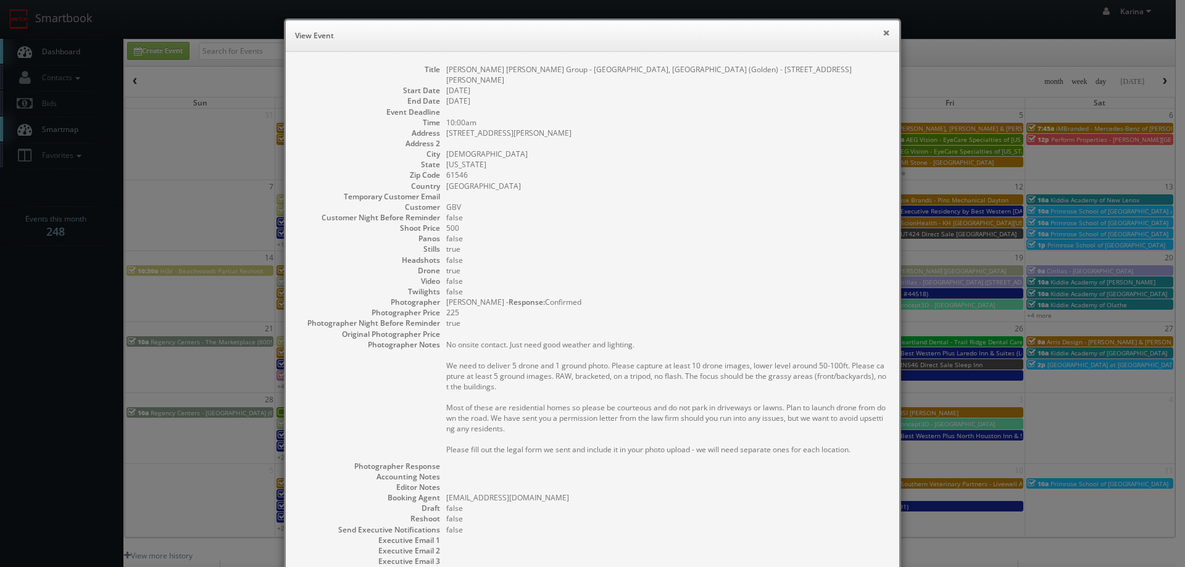
click at [883, 36] on button "×" at bounding box center [886, 32] width 7 height 9
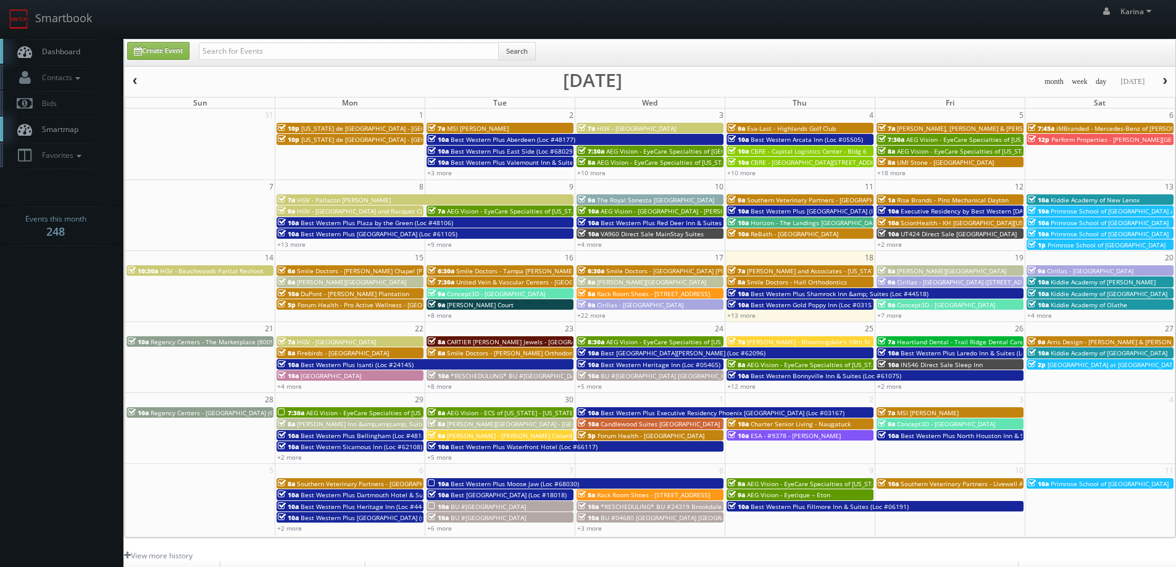
click at [64, 59] on link "Dashboard" at bounding box center [61, 51] width 123 height 25
click at [73, 53] on span "Dashboard" at bounding box center [58, 51] width 44 height 10
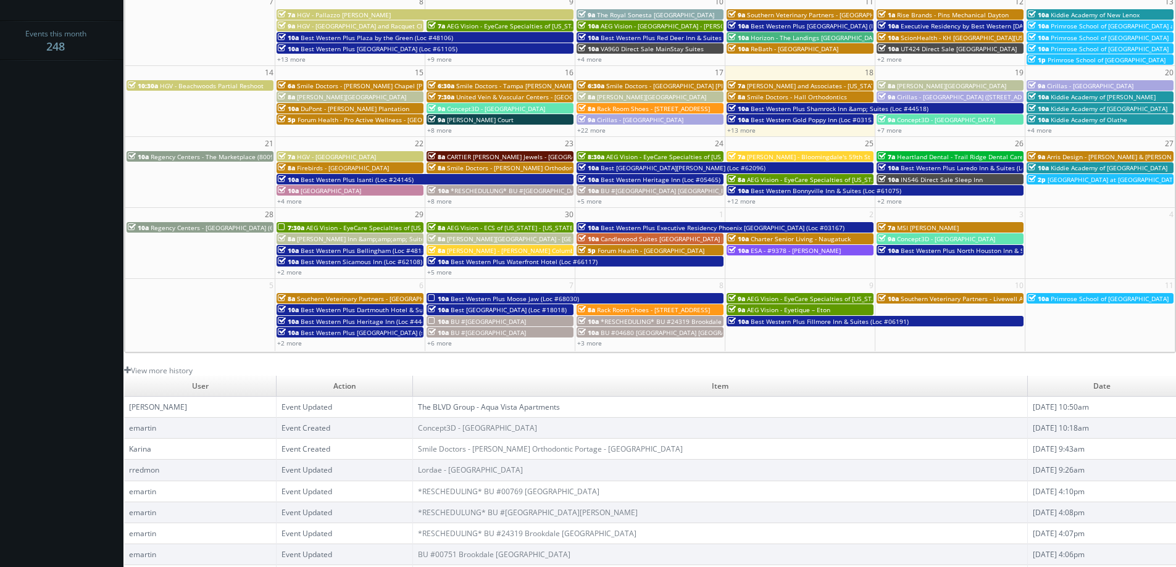
click at [454, 406] on link "The BLVD Group - Aqua Vista Apartments" at bounding box center [489, 407] width 142 height 10
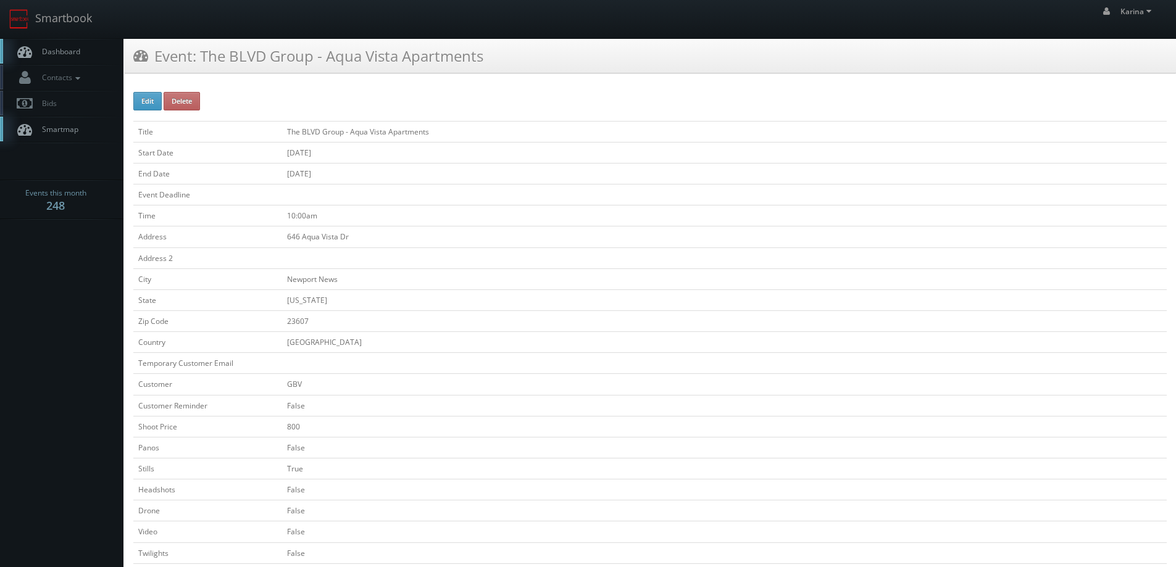
click at [65, 46] on link "Dashboard" at bounding box center [61, 51] width 123 height 25
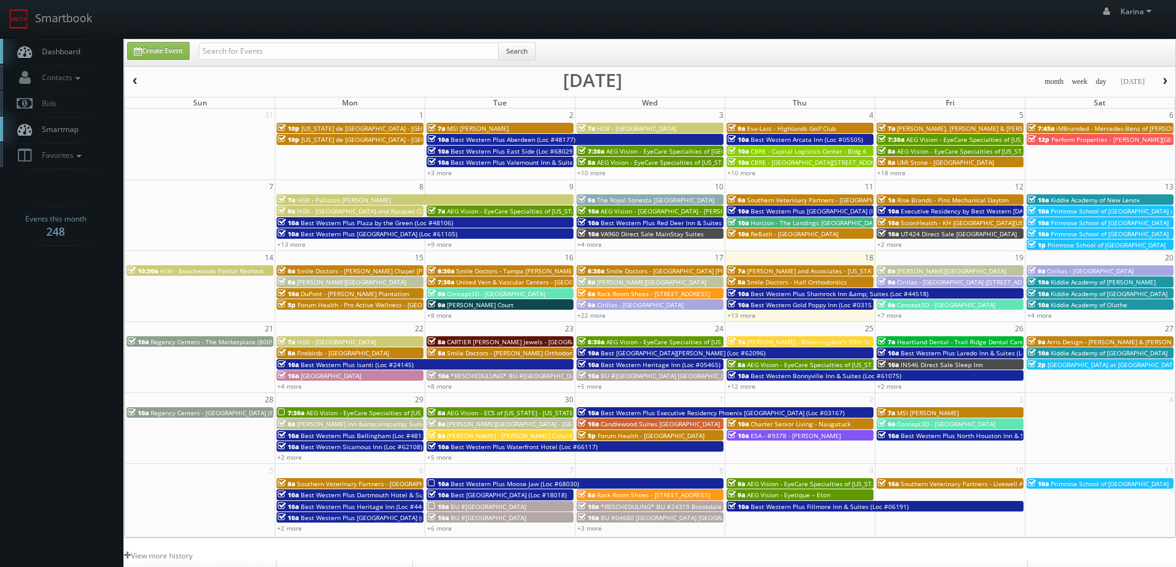
click at [76, 54] on span "Dashboard" at bounding box center [58, 51] width 44 height 10
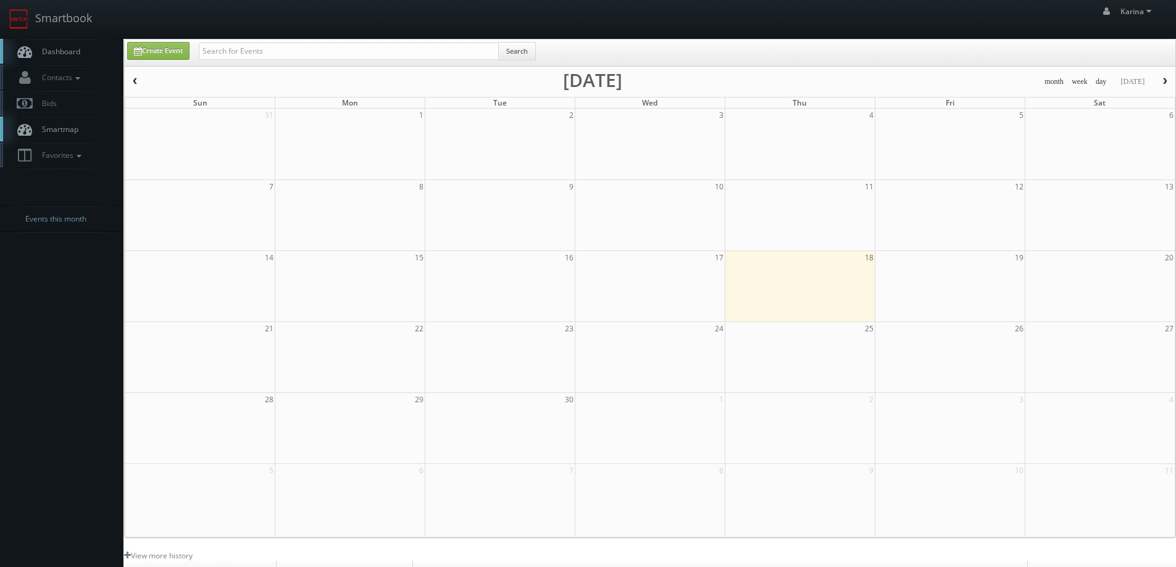
click at [64, 57] on link "Dashboard" at bounding box center [61, 51] width 123 height 25
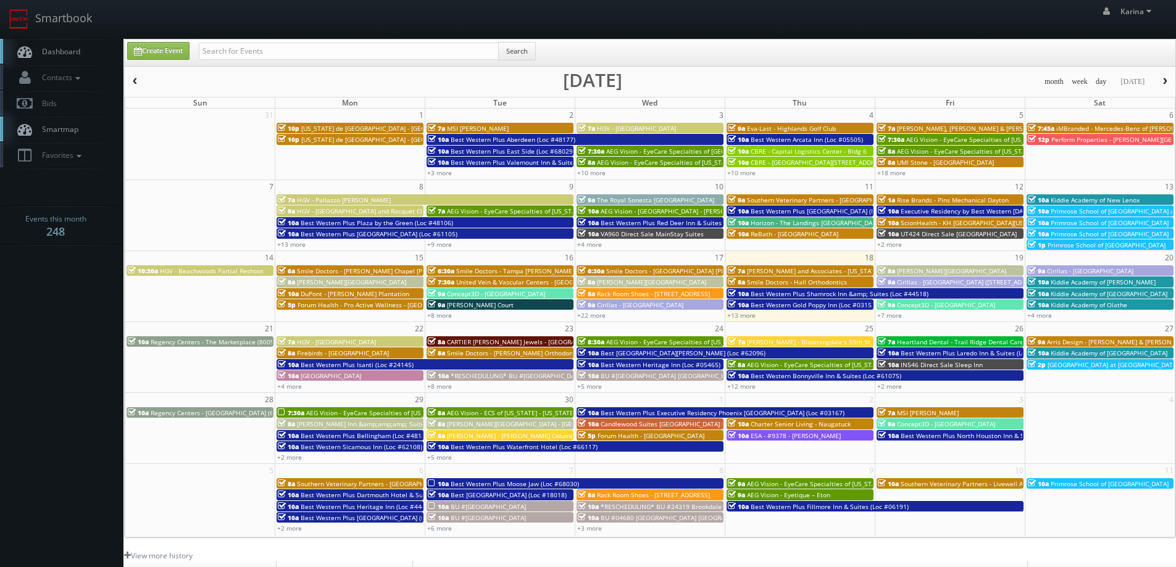
click at [76, 343] on body "Smartbook Toggle Side Navigation Toggle Top Navigation Karina Karina Profile Lo…" at bounding box center [588, 396] width 1176 height 792
drag, startPoint x: 85, startPoint y: 349, endPoint x: 90, endPoint y: 346, distance: 6.7
click at [84, 349] on body "Smartbook Toggle Side Navigation Toggle Top Navigation Karina Karina Profile Lo…" at bounding box center [588, 396] width 1176 height 792
click at [75, 53] on span "Dashboard" at bounding box center [58, 51] width 44 height 10
click at [58, 51] on span "Dashboard" at bounding box center [58, 51] width 44 height 10
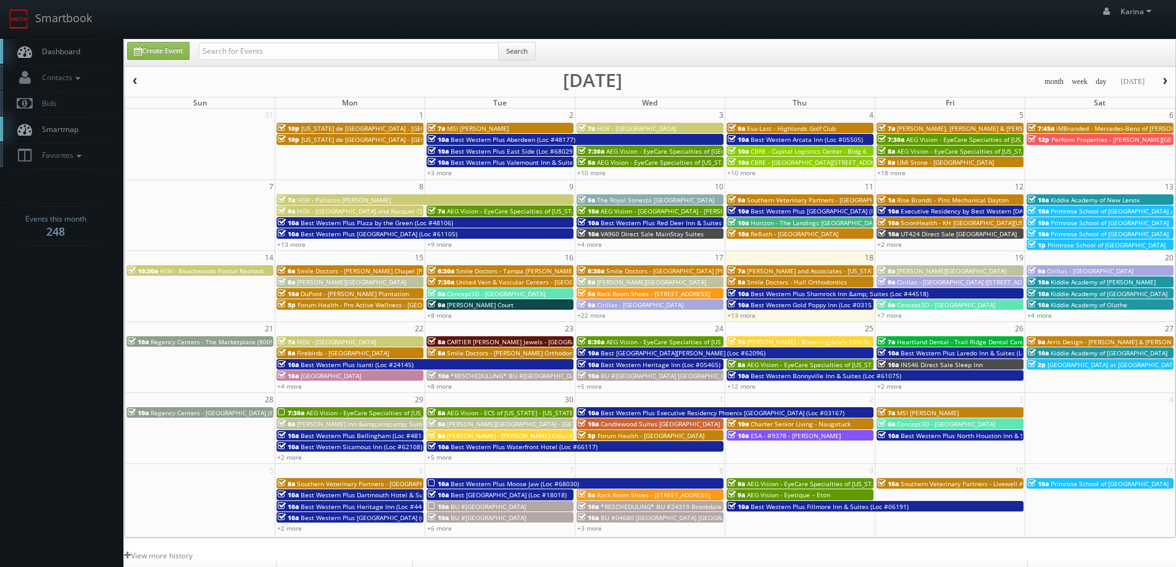
click at [48, 52] on span "Dashboard" at bounding box center [58, 51] width 44 height 10
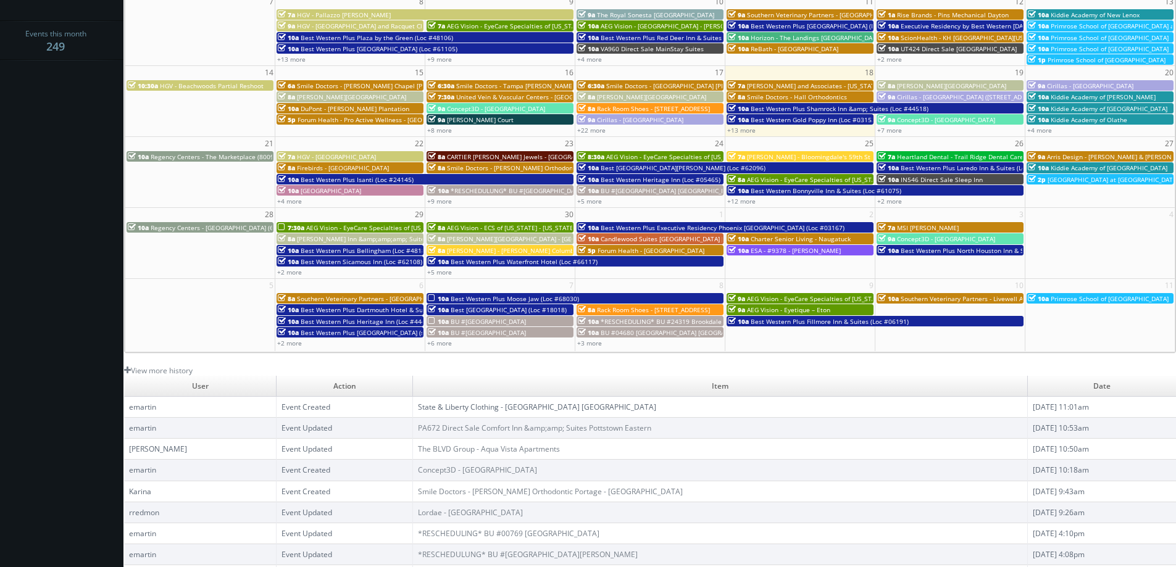
click at [537, 411] on link "State & Liberty Clothing - [GEOGRAPHIC_DATA] [GEOGRAPHIC_DATA]" at bounding box center [537, 407] width 238 height 10
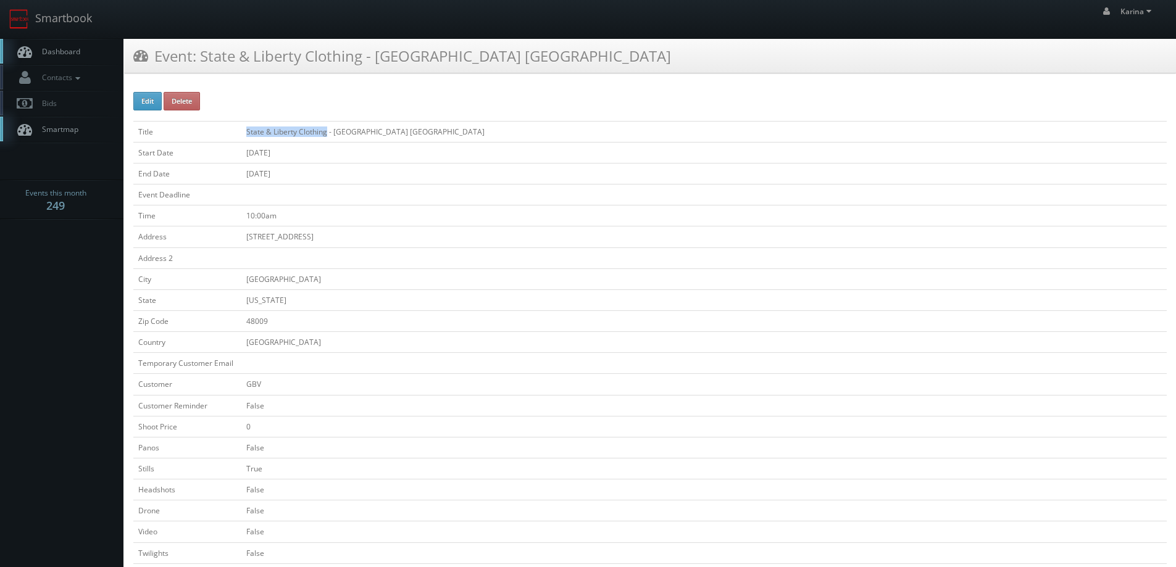
drag, startPoint x: 327, startPoint y: 133, endPoint x: 247, endPoint y: 132, distance: 79.7
click at [247, 132] on td "State & Liberty Clothing - [GEOGRAPHIC_DATA] [GEOGRAPHIC_DATA]" at bounding box center [704, 131] width 926 height 21
copy td "State & Liberty Clothing"
click at [49, 48] on span "Dashboard" at bounding box center [58, 51] width 44 height 10
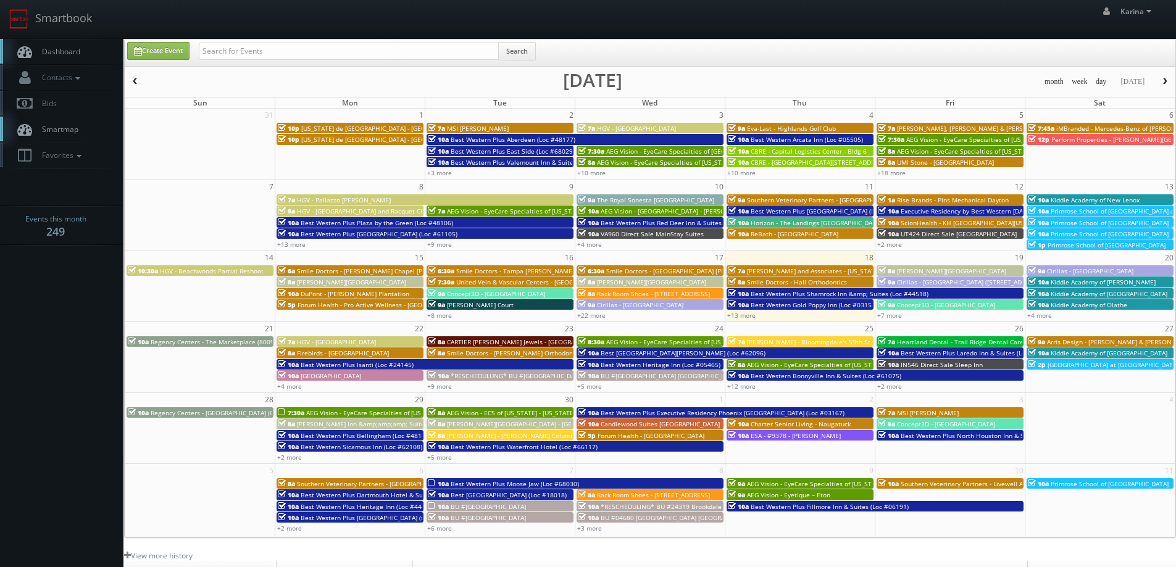
click at [69, 57] on link "Dashboard" at bounding box center [61, 51] width 123 height 25
click at [67, 52] on span "Dashboard" at bounding box center [58, 51] width 44 height 10
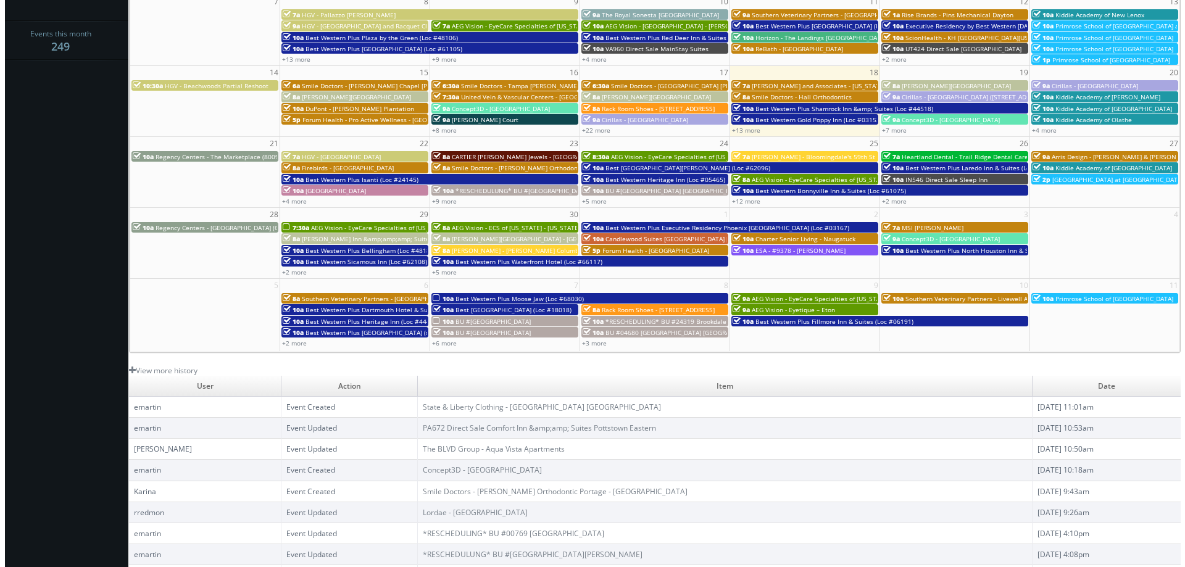
scroll to position [225, 0]
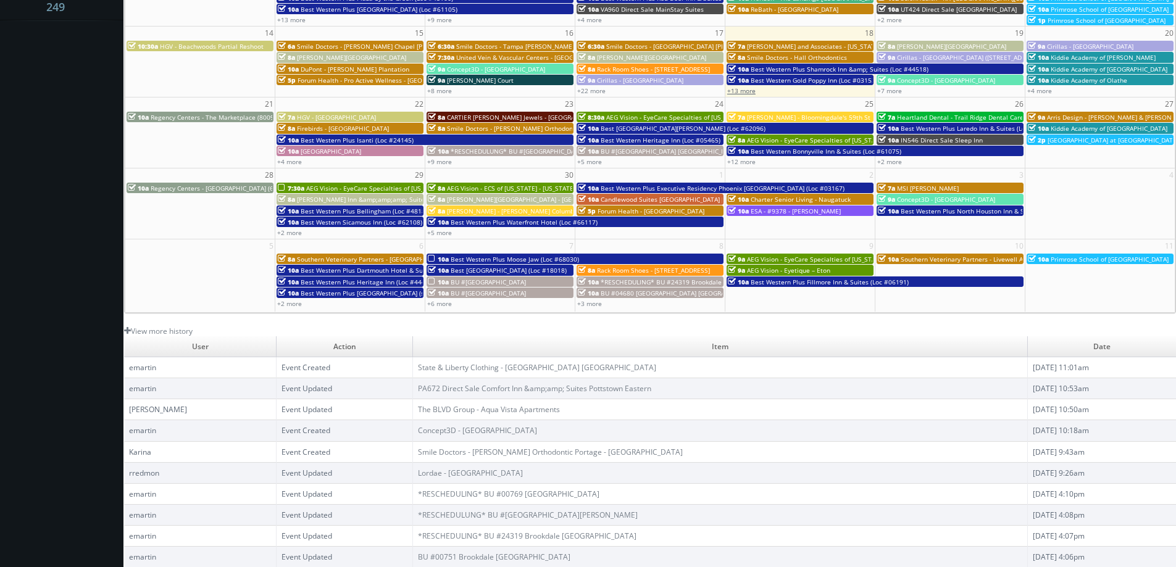
click at [746, 91] on link "+13 more" at bounding box center [741, 90] width 28 height 9
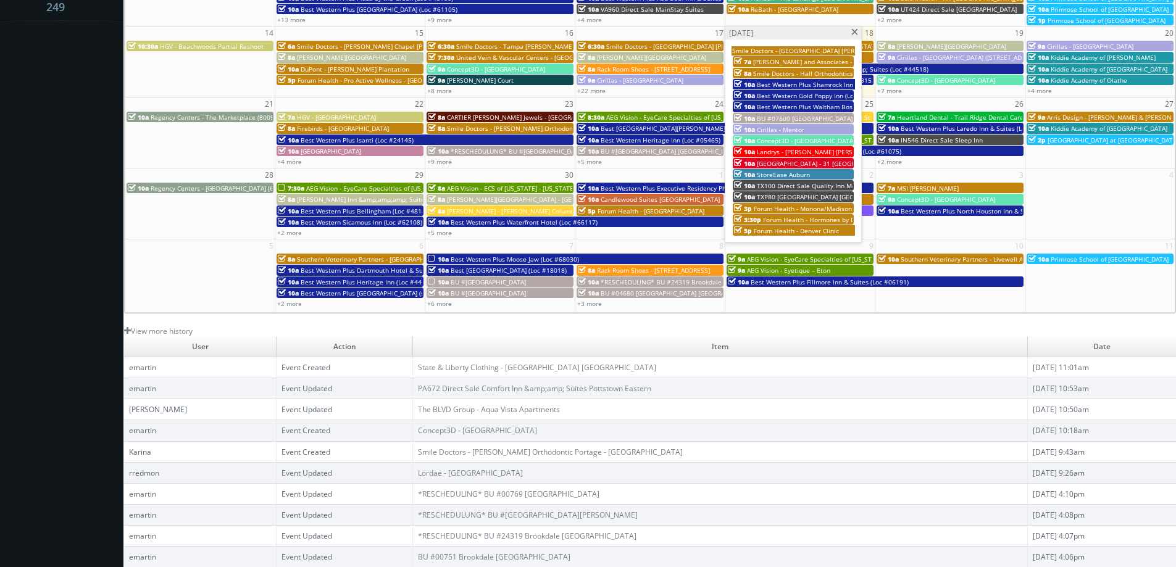
click at [793, 175] on span "StoreEase Auburn" at bounding box center [783, 174] width 53 height 9
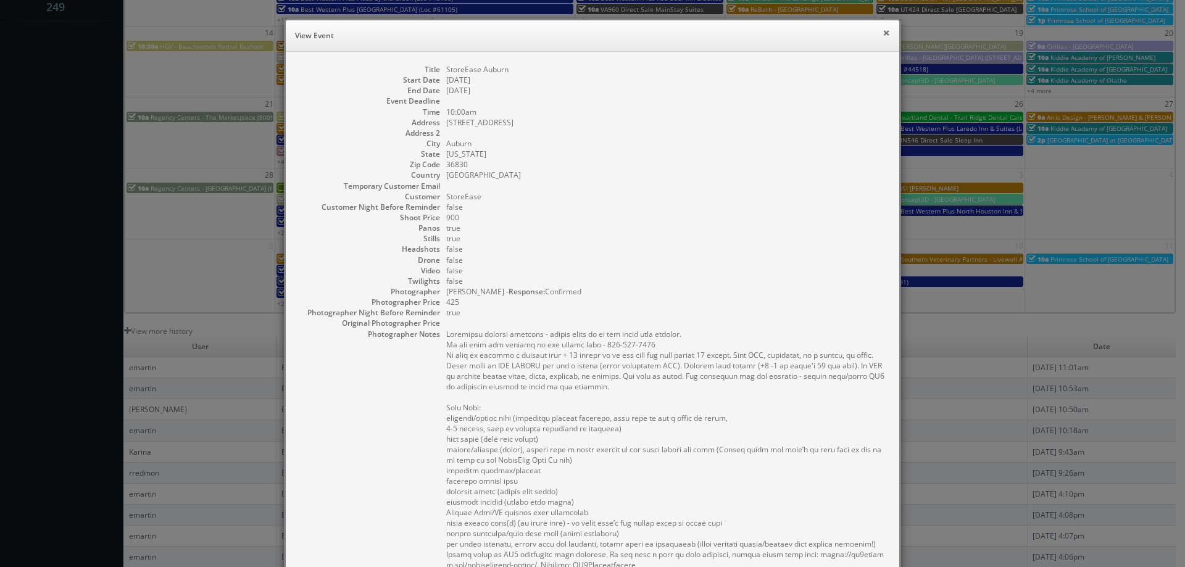
click at [883, 36] on button "×" at bounding box center [886, 32] width 7 height 9
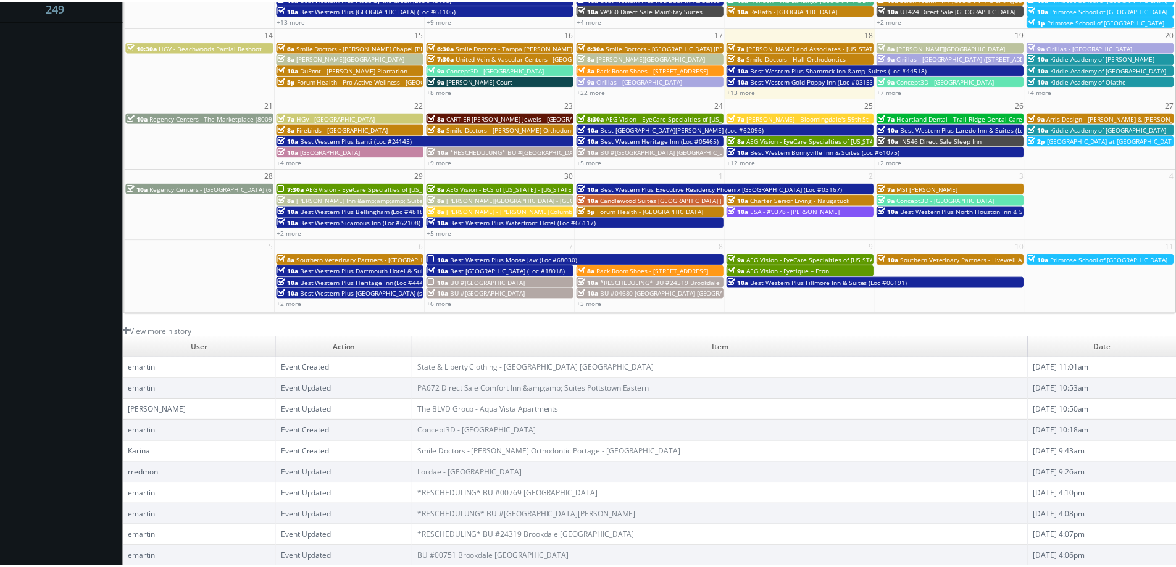
scroll to position [0, 0]
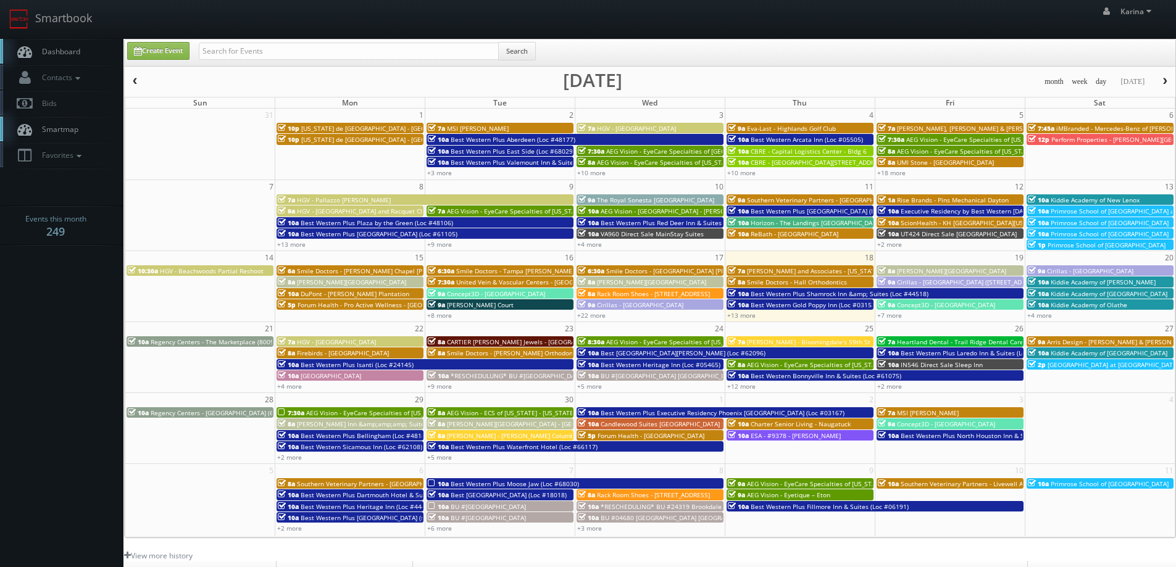
click at [56, 53] on span "Dashboard" at bounding box center [58, 51] width 44 height 10
click at [745, 318] on link "+13 more" at bounding box center [741, 315] width 28 height 9
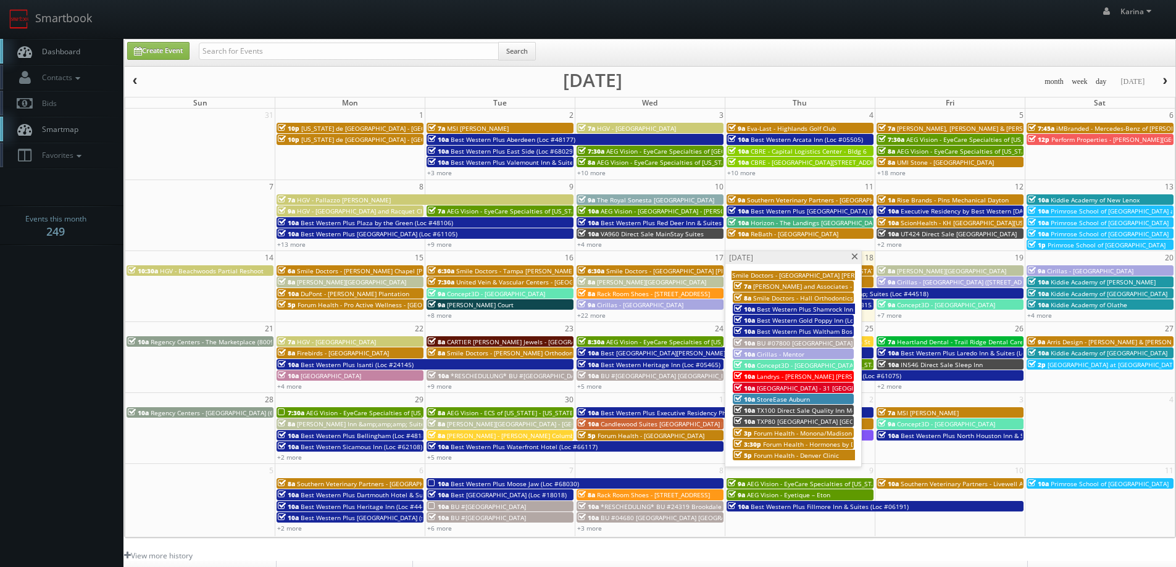
click at [815, 456] on span "Forum Health - Denver Clinic" at bounding box center [796, 455] width 85 height 9
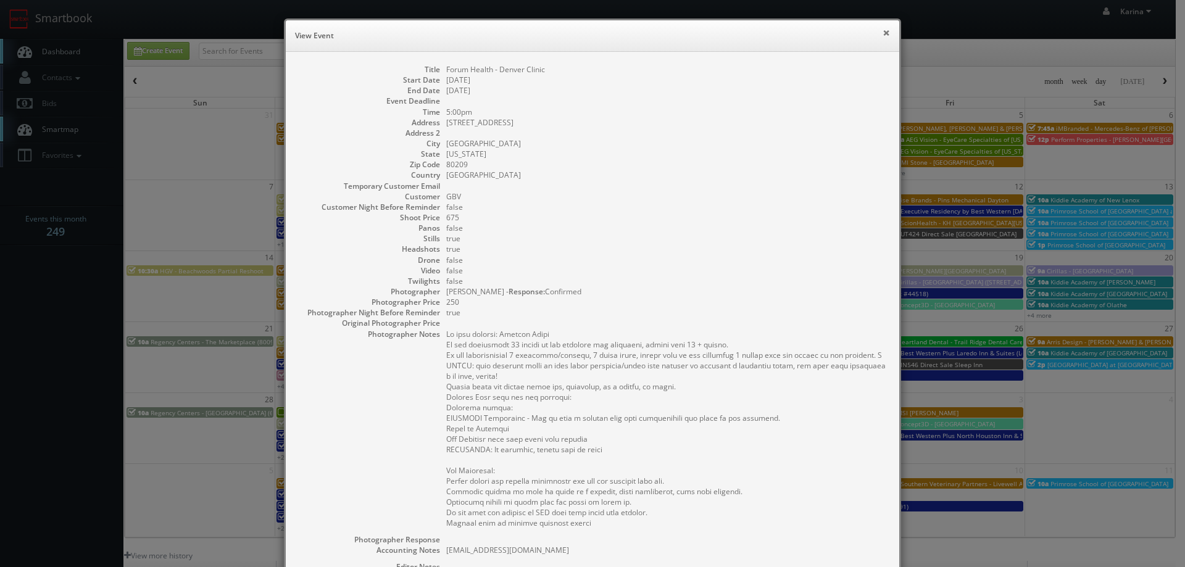
click at [883, 30] on button "×" at bounding box center [886, 32] width 7 height 9
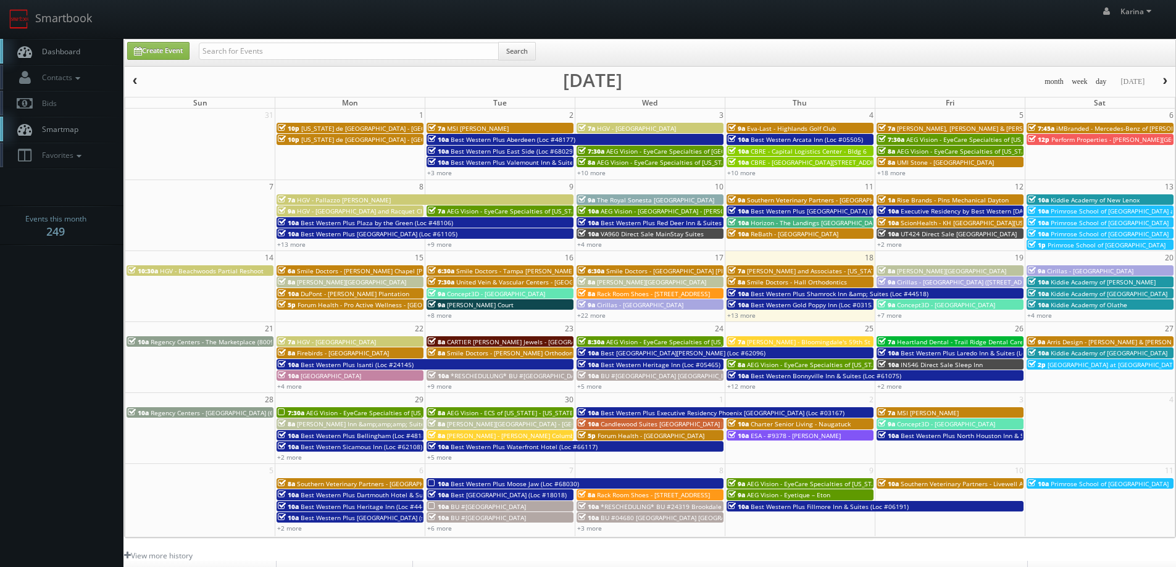
click at [46, 51] on span "Dashboard" at bounding box center [58, 51] width 44 height 10
click at [66, 46] on link "Dashboard" at bounding box center [61, 51] width 123 height 25
click at [731, 314] on link "+13 more" at bounding box center [741, 315] width 28 height 9
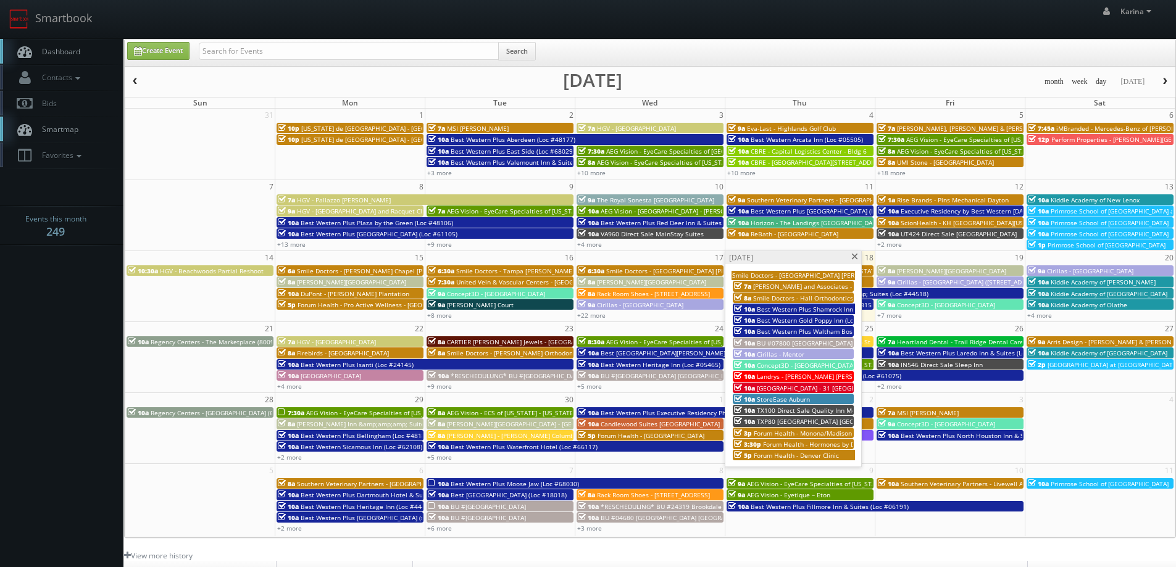
click at [785, 399] on span "StoreEase Auburn" at bounding box center [783, 399] width 53 height 9
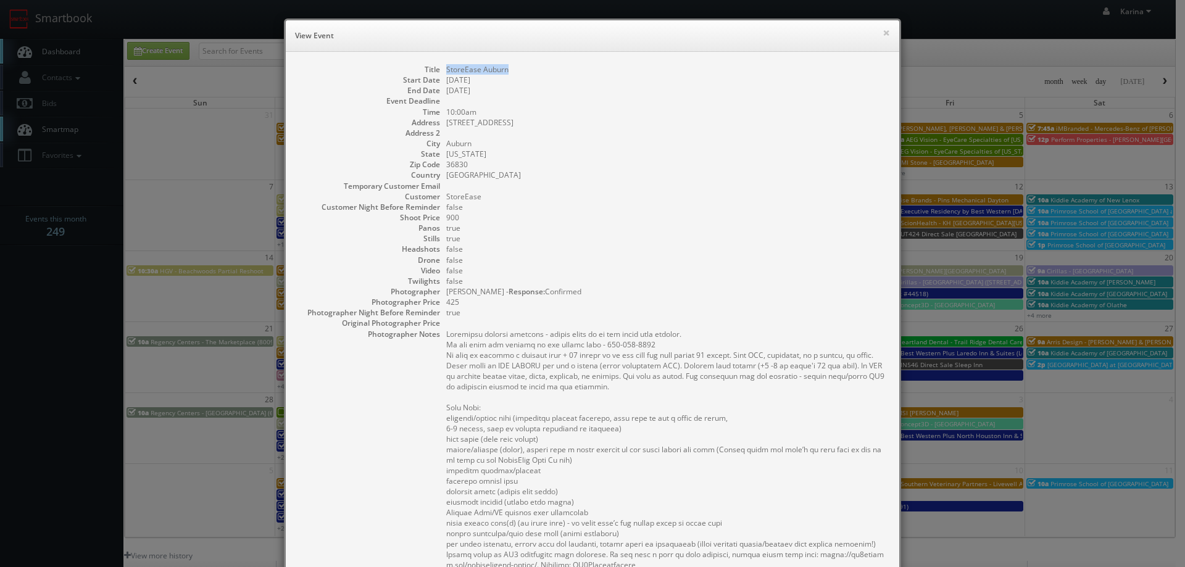
drag, startPoint x: 510, startPoint y: 68, endPoint x: 444, endPoint y: 67, distance: 66.1
click at [440, 64] on dl "Title StoreEase [GEOGRAPHIC_DATA] Start Date [DATE] End Date [DATE] Event Deadl…" at bounding box center [592, 405] width 589 height 682
copy dd "StoreEase Auburn"
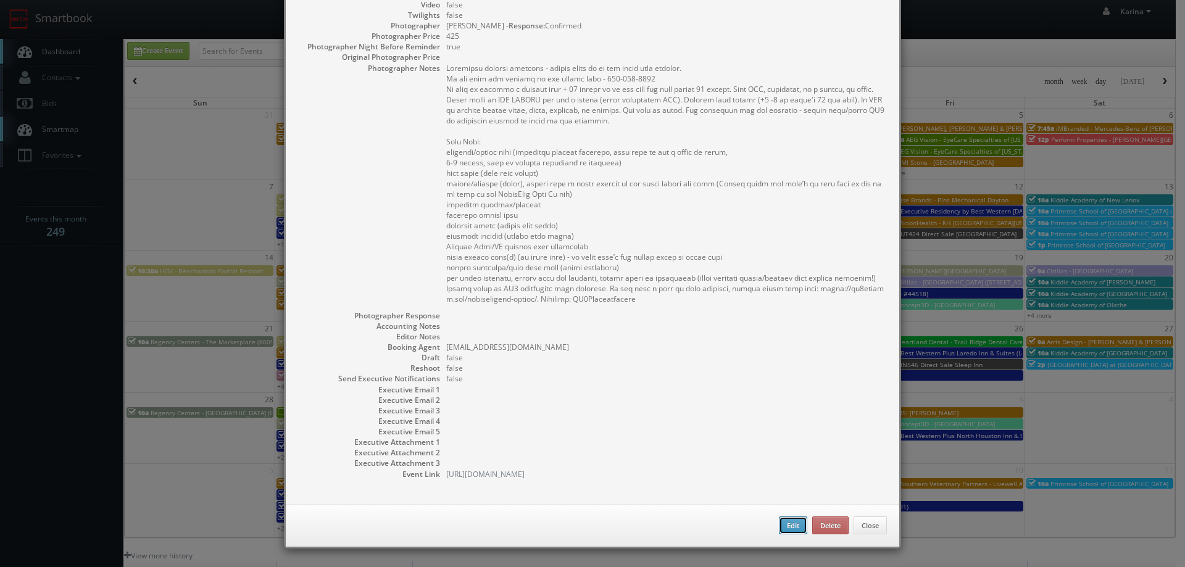
click at [782, 530] on button "Edit" at bounding box center [793, 526] width 28 height 19
type input "StoreEase Auburn"
type input "[STREET_ADDRESS]"
type input "Auburn"
type input "36830"
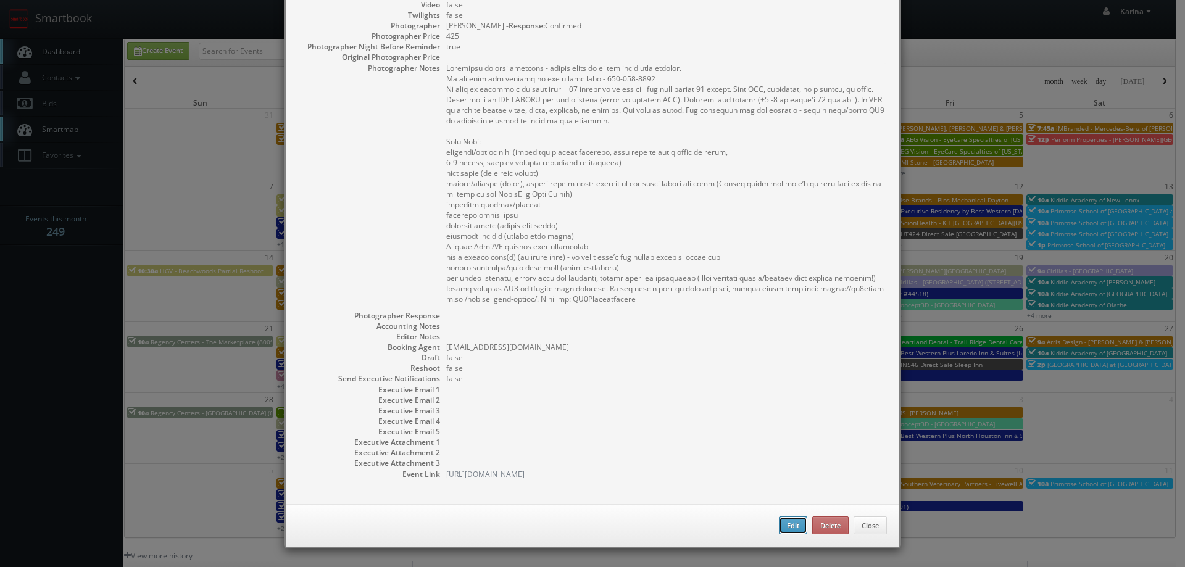
type input "900"
checkbox input "true"
type input "[DATE]"
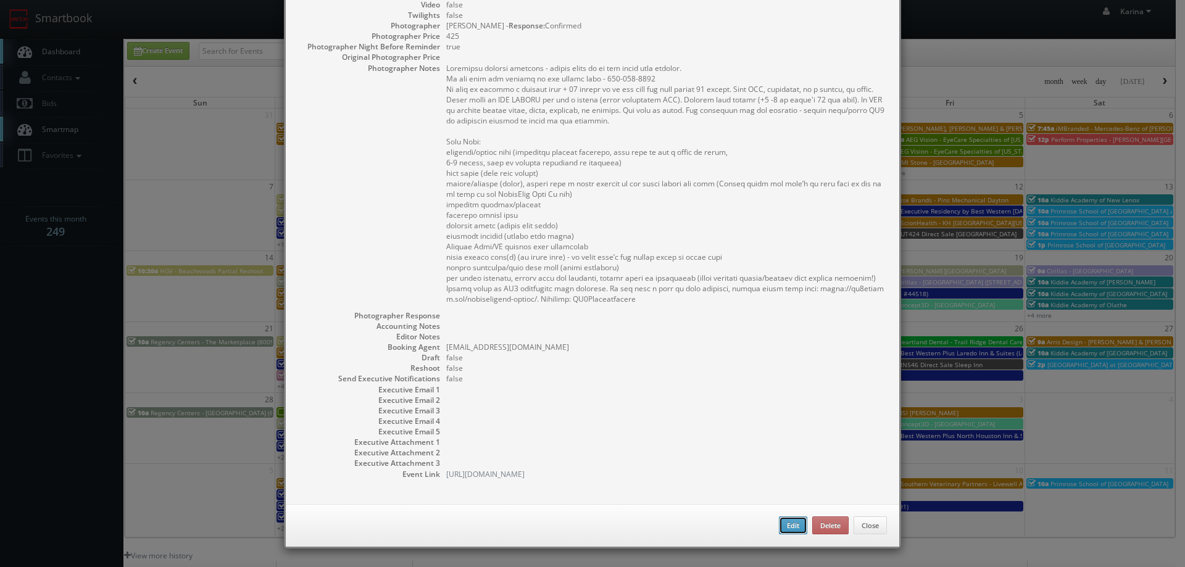
type input "10:00am"
checkbox input "true"
type textarea "Loremipsu dolorsi ametcons - adipis elits do ei tem incid utla etdolor. Ma ali …"
select select "[US_STATE]"
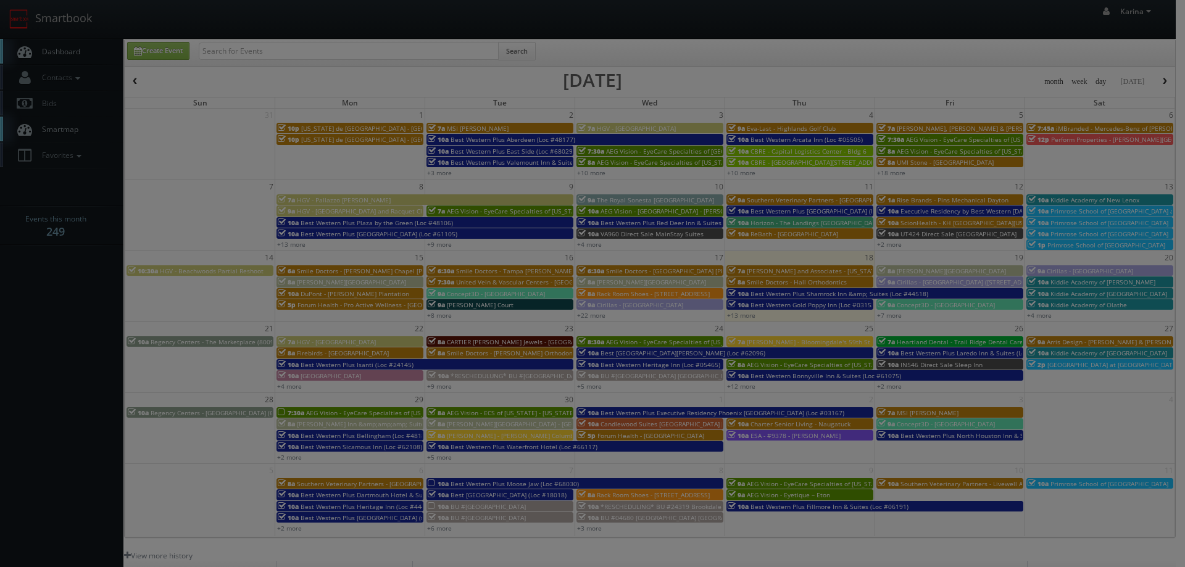
type input "425"
select select "[EMAIL_ADDRESS][DOMAIN_NAME]"
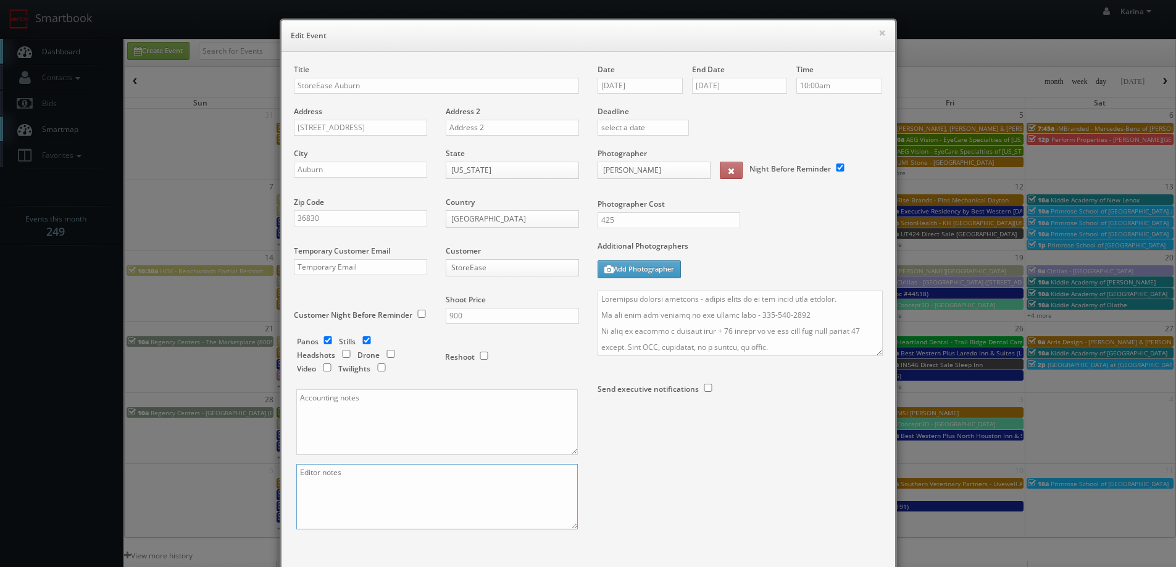
click at [343, 501] on textarea at bounding box center [437, 496] width 282 height 65
type textarea "-"
click at [879, 28] on button "×" at bounding box center [882, 32] width 7 height 9
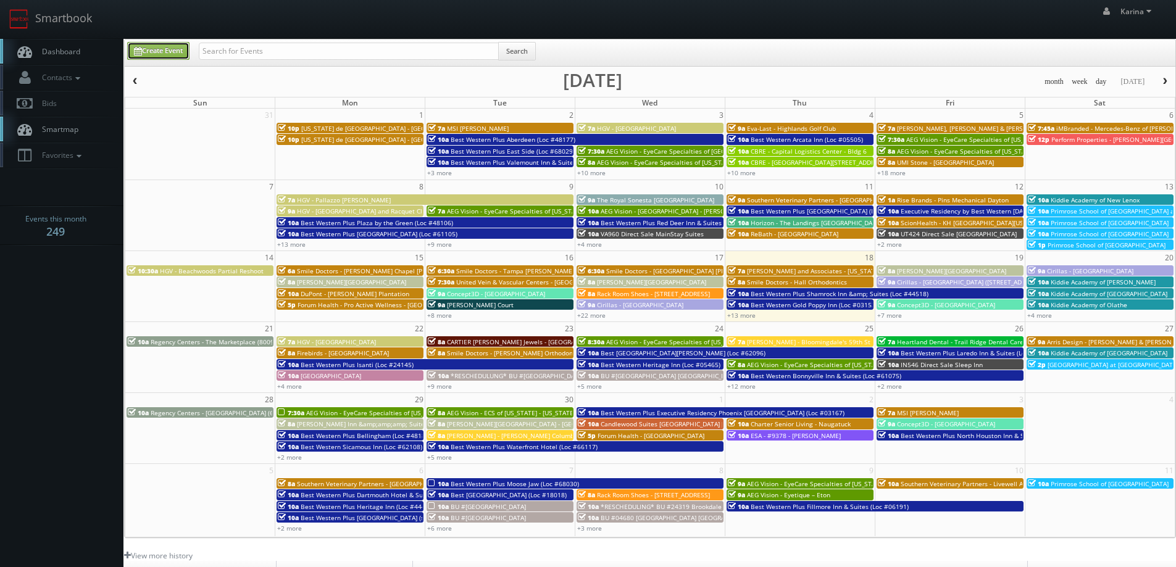
click at [168, 51] on link "Create Event" at bounding box center [158, 51] width 62 height 18
type input "[DATE]"
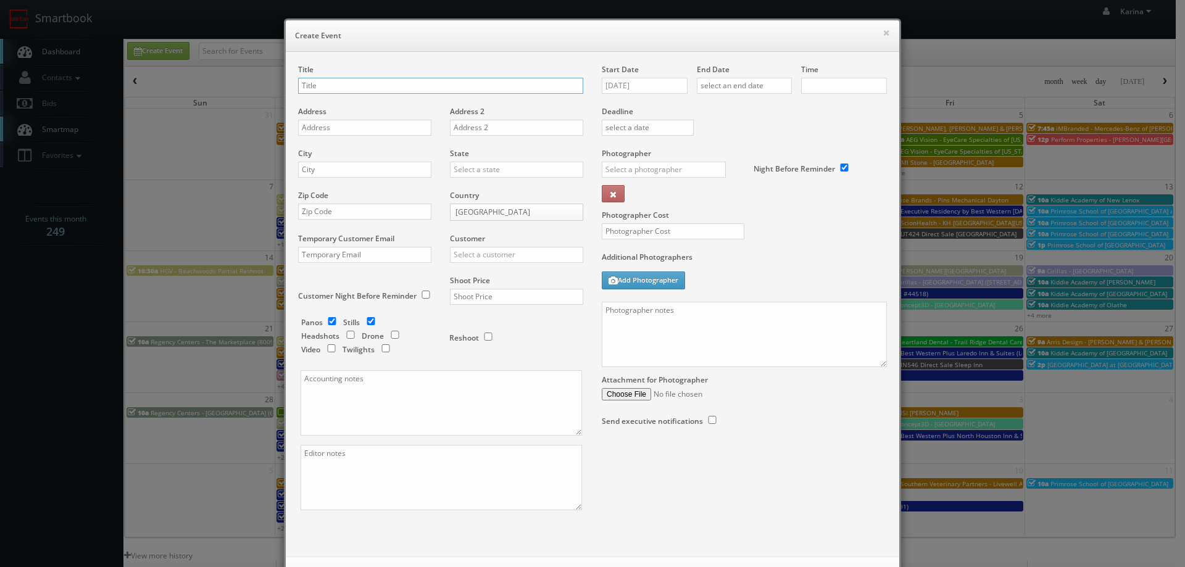
checkbox input "true"
type input "10:00am"
checkbox input "true"
click at [395, 82] on input "Smile Doctors -" at bounding box center [440, 86] width 285 height 16
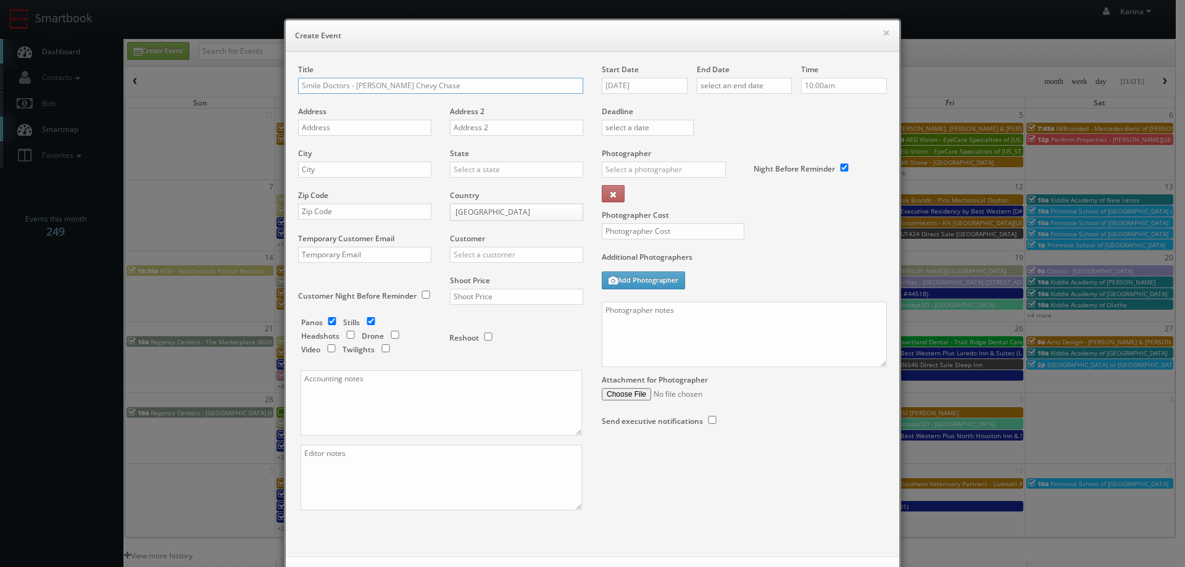
type input "Smile Doctors - [PERSON_NAME] Chevy Chase"
click at [644, 84] on input "[DATE]" at bounding box center [645, 86] width 86 height 16
click at [651, 198] on td "23" at bounding box center [646, 198] width 17 height 18
type input "[DATE]"
click at [753, 86] on input "text" at bounding box center [744, 86] width 95 height 16
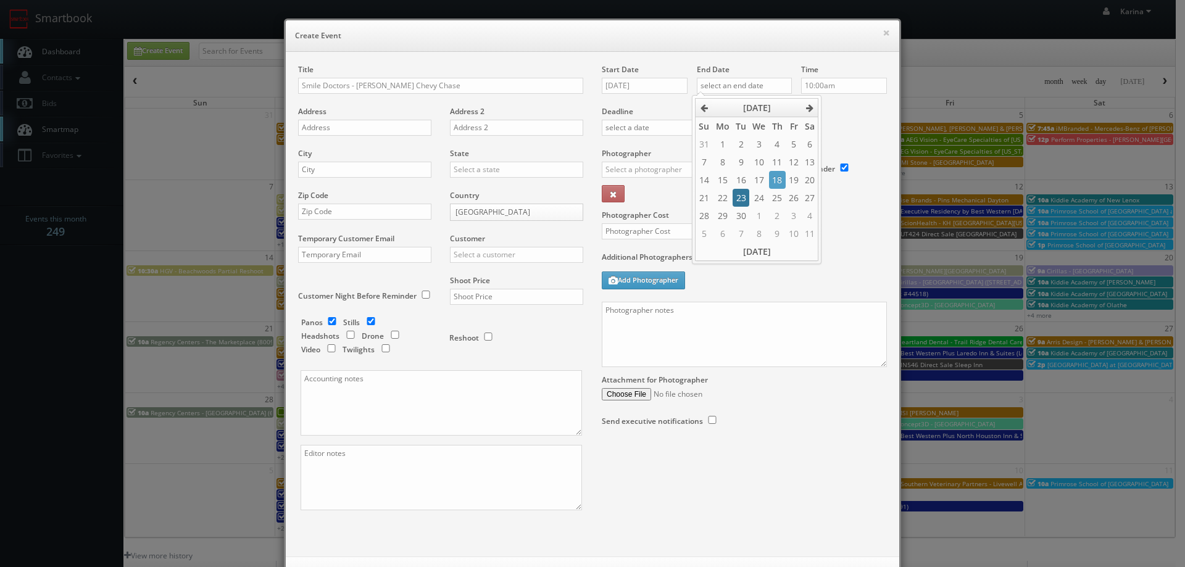
click at [742, 203] on td "23" at bounding box center [741, 198] width 17 height 18
type input "[DATE]"
click at [834, 88] on input "10:00am" at bounding box center [844, 86] width 86 height 16
type input "7:00am"
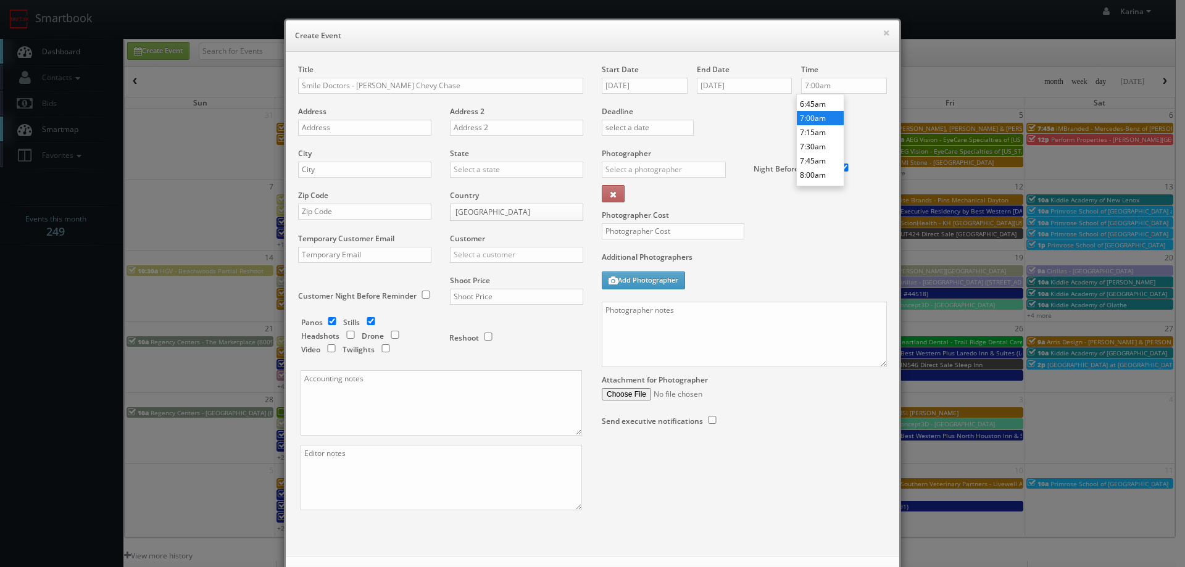
click at [819, 116] on li "7:00am" at bounding box center [820, 118] width 47 height 14
click at [319, 133] on input "text" at bounding box center [364, 128] width 133 height 16
paste input "[STREET_ADDRESS][US_STATE]"
type input "[STREET_ADDRESS][US_STATE]"
click at [345, 169] on input "text" at bounding box center [364, 170] width 133 height 16
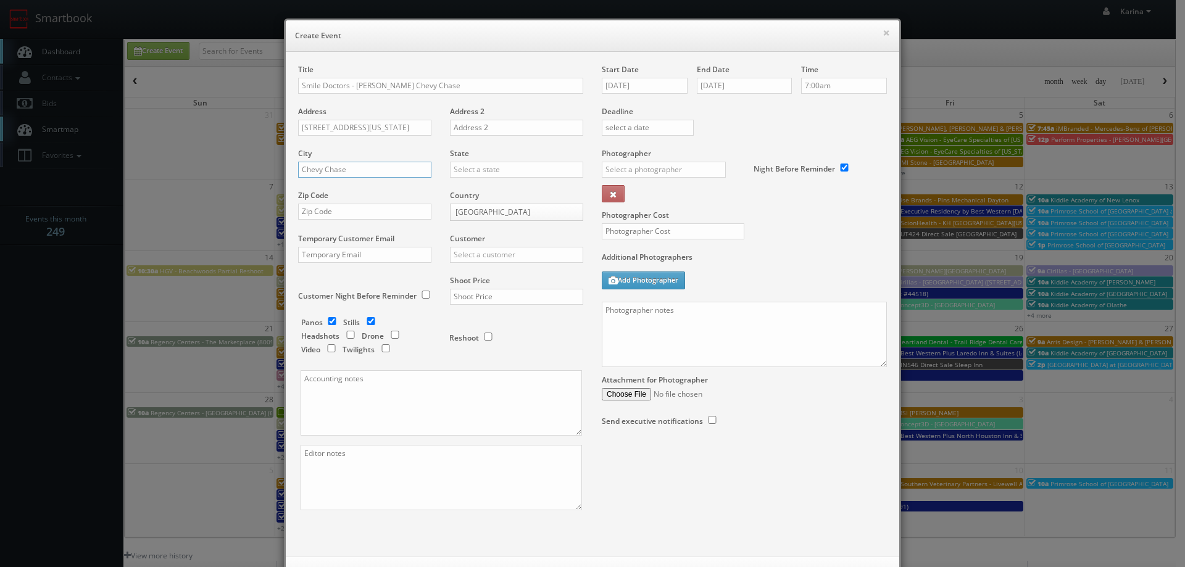
type input "Chevy Chase"
click at [485, 186] on div "[US_STATE]" at bounding box center [517, 190] width 132 height 20
type input "[US_STATE]"
drag, startPoint x: 344, startPoint y: 214, endPoint x: 372, endPoint y: 191, distance: 36.4
click at [344, 214] on input "text" at bounding box center [364, 212] width 133 height 16
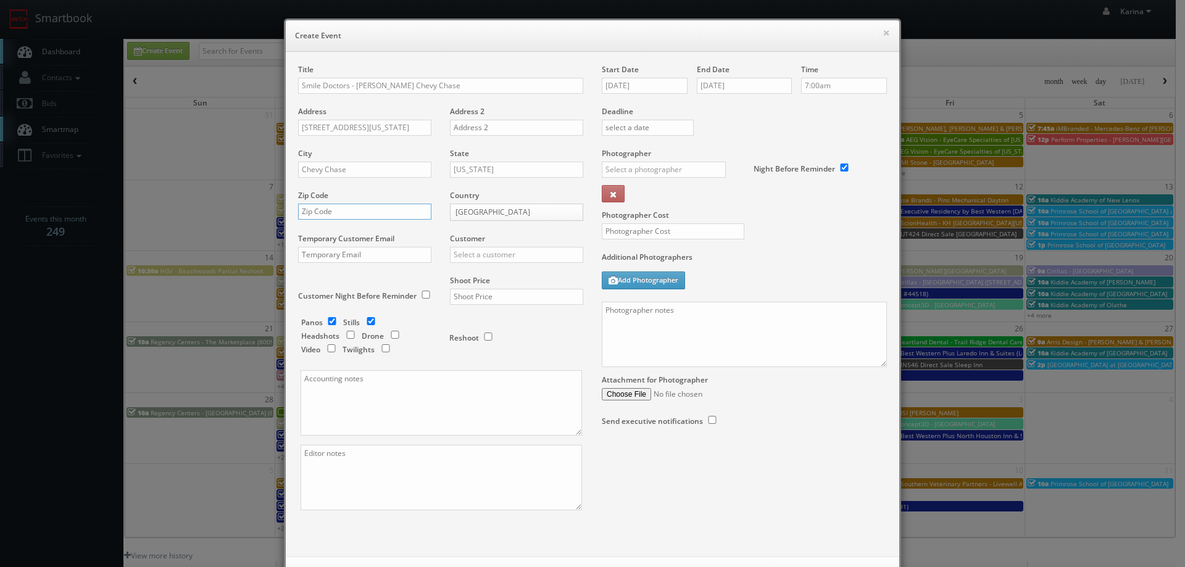
paste input "20815-6920"
type input "20815-6920"
click at [464, 251] on input "text" at bounding box center [516, 255] width 133 height 16
click at [467, 367] on div "GBV" at bounding box center [517, 366] width 132 height 20
type input "GBV"
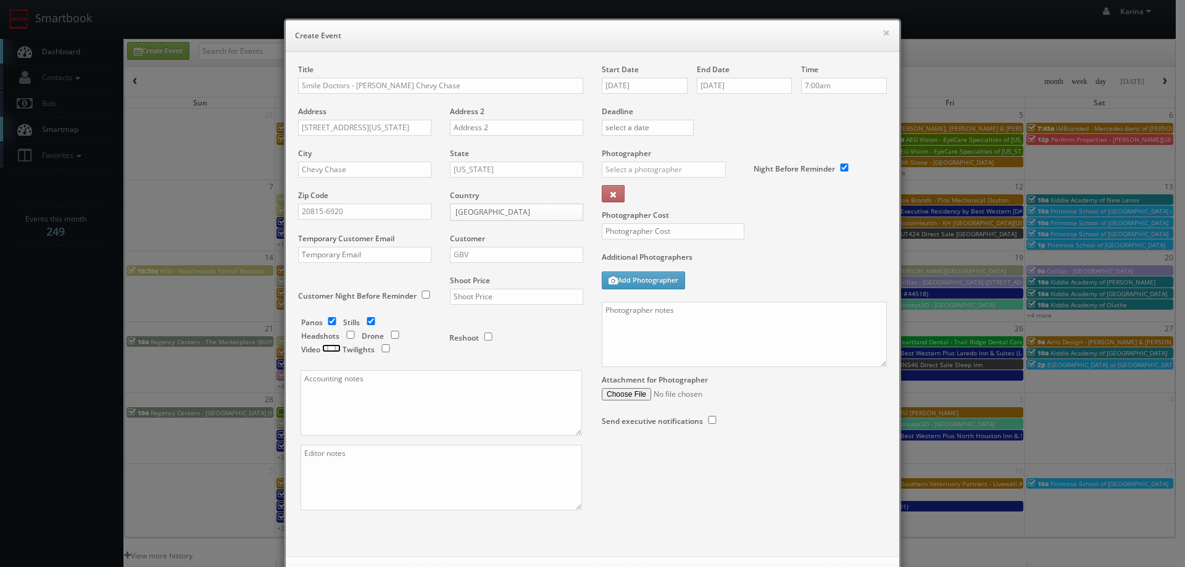
click at [332, 348] on input "checkbox" at bounding box center [331, 349] width 19 height 8
checkbox input "true"
click at [346, 336] on input "checkbox" at bounding box center [350, 335] width 19 height 8
checkbox input "true"
click at [460, 299] on input "text" at bounding box center [516, 297] width 133 height 16
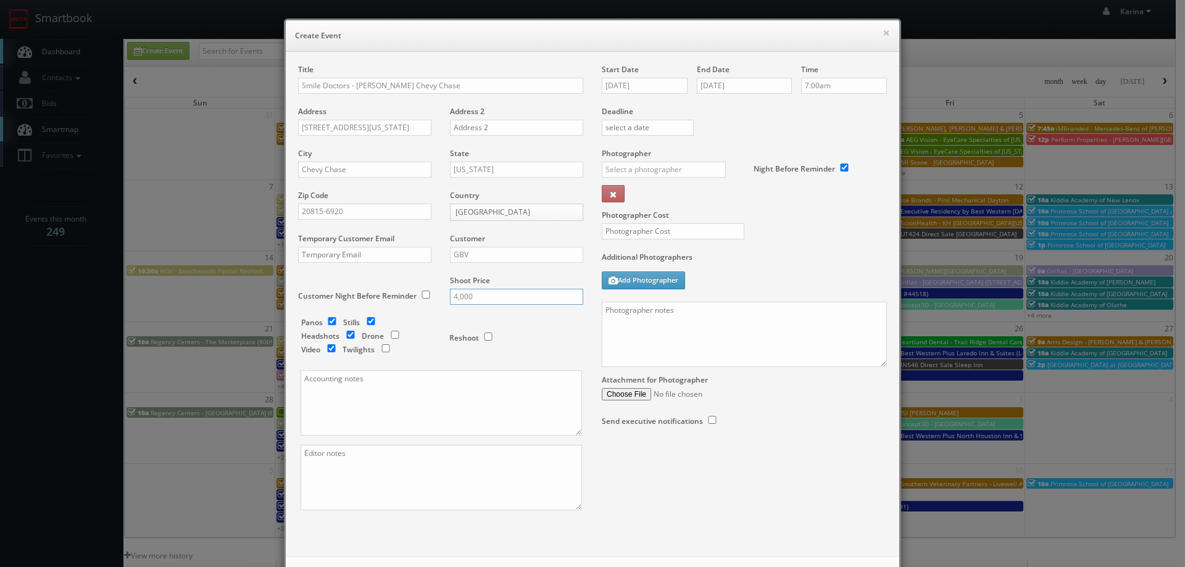
type input "4,000"
click at [639, 82] on input "[DATE]" at bounding box center [645, 86] width 86 height 16
click at [747, 61] on div "Title Smile Doctors - [PERSON_NAME] Chevy Chase Address [STREET_ADDRESS][US_STA…" at bounding box center [593, 304] width 614 height 505
click at [625, 169] on input "text" at bounding box center [664, 170] width 124 height 16
click at [635, 195] on div "[PERSON_NAME]" at bounding box center [669, 197] width 132 height 20
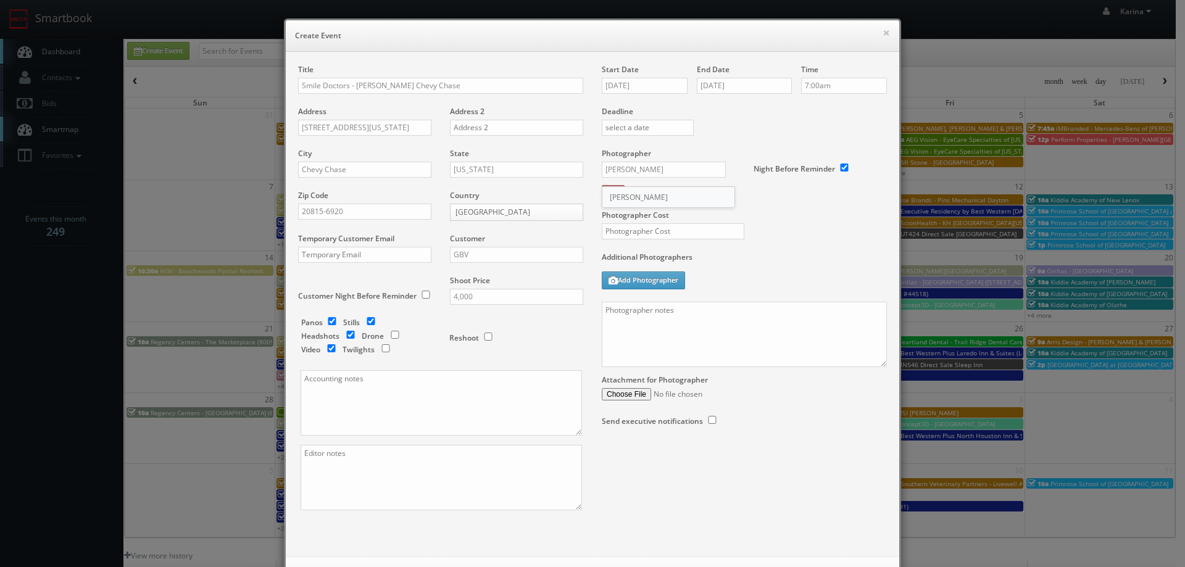
type input "[PERSON_NAME]"
click at [637, 232] on input "text" at bounding box center [673, 232] width 143 height 16
type input "1,275"
click at [629, 321] on textarea at bounding box center [744, 334] width 285 height 65
click at [697, 311] on textarea "On site contact:" at bounding box center [744, 334] width 285 height 65
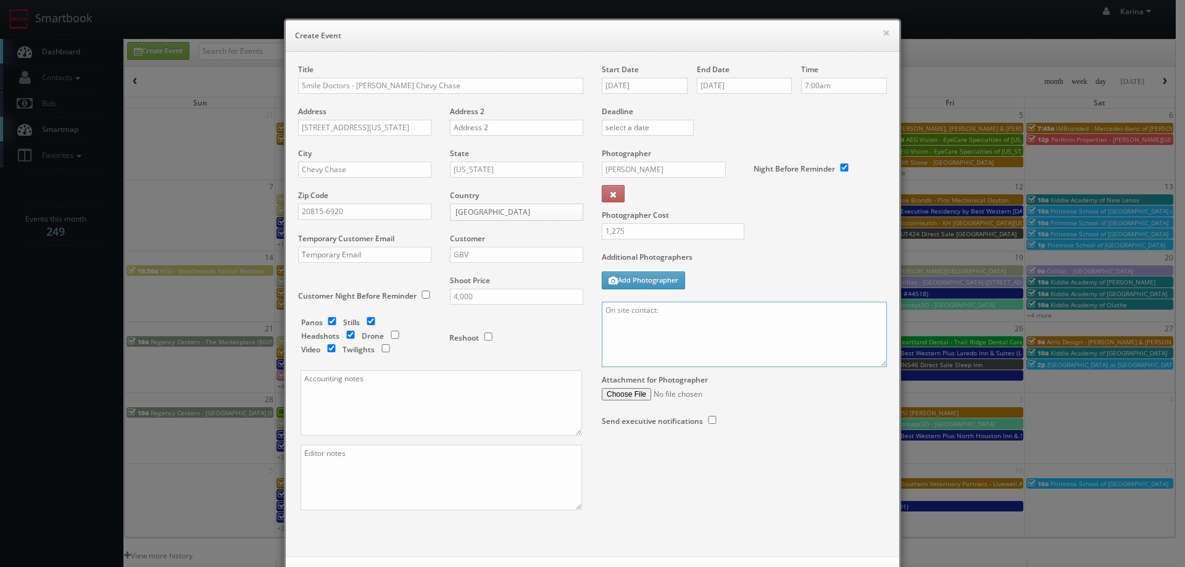
paste textarea "[PERSON_NAME] [PHONE_NUMBER]"
paste textarea "We are delivering 15 images of the practice and headshots, please take 30 + ang…"
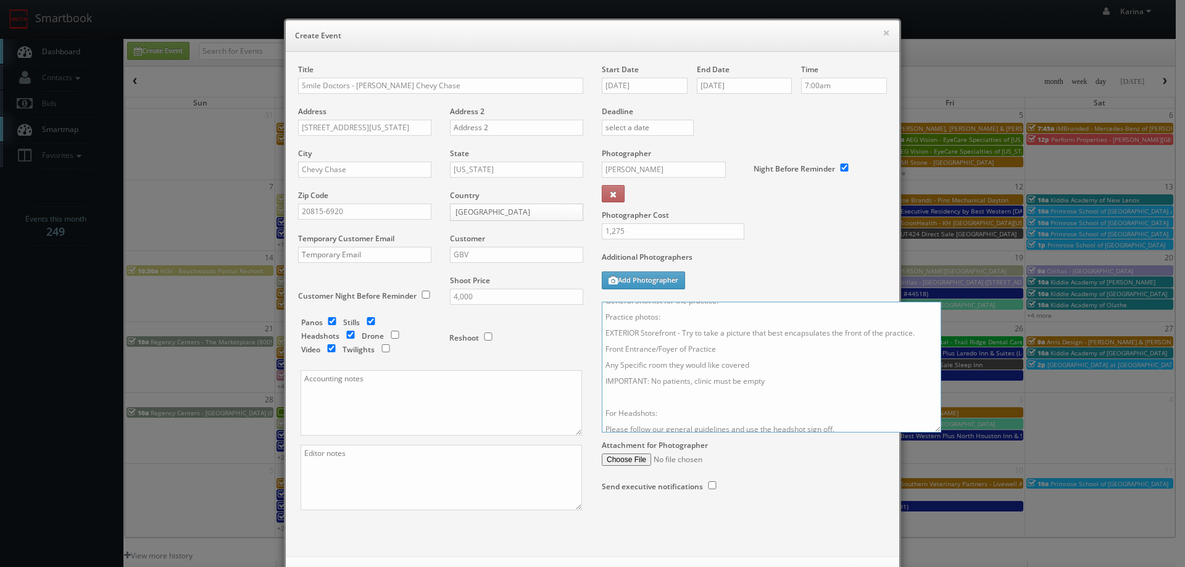
drag, startPoint x: 880, startPoint y: 364, endPoint x: 956, endPoint y: 487, distance: 145.0
click at [942, 433] on textarea "On site contact: [PERSON_NAME] [PHONE_NUMBER] We are delivering 15 images of th…" at bounding box center [772, 367] width 340 height 131
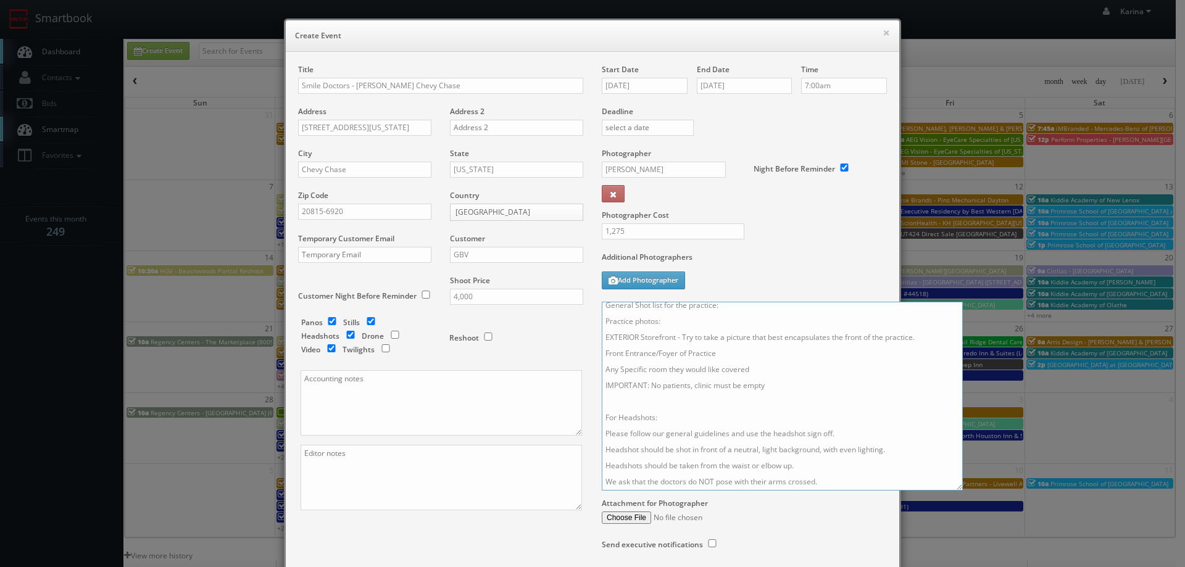
scroll to position [0, 0]
click at [682, 345] on textarea "On site contact: [PERSON_NAME] [PHONE_NUMBER] We are delivering 15 images of th…" at bounding box center [782, 396] width 361 height 189
drag, startPoint x: 749, startPoint y: 342, endPoint x: 774, endPoint y: 349, distance: 26.4
click at [751, 343] on textarea "On site contact: [PERSON_NAME] [PHONE_NUMBER] We are delivering 15 images of th…" at bounding box center [782, 396] width 361 height 189
drag, startPoint x: 903, startPoint y: 343, endPoint x: 944, endPoint y: 357, distance: 43.9
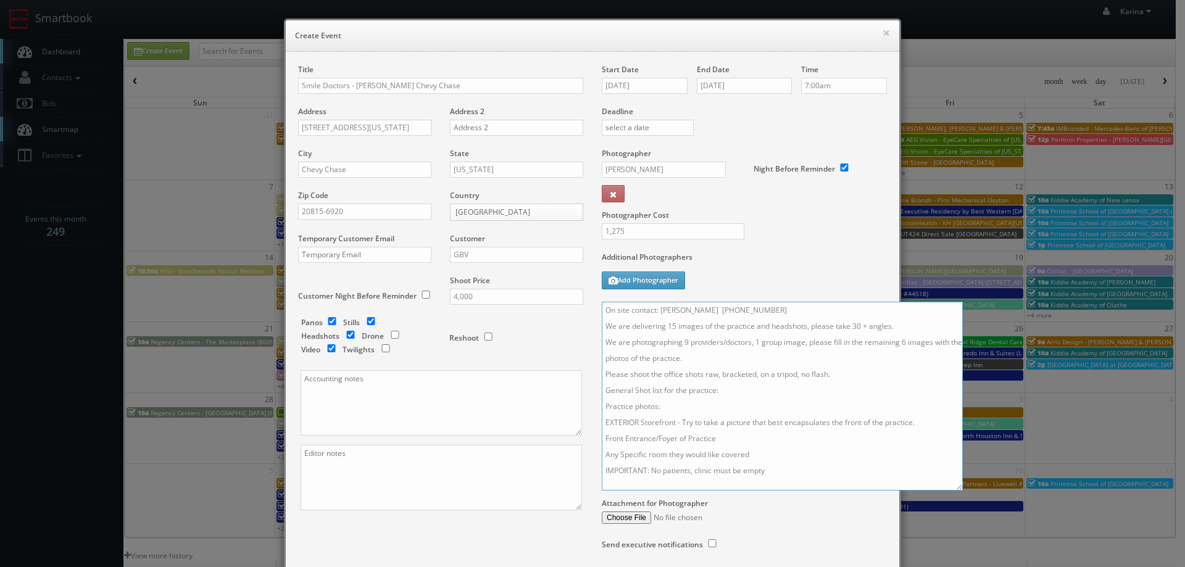
click at [903, 343] on textarea "On site contact: [PERSON_NAME] [PHONE_NUMBER] We are delivering 15 images of th…" at bounding box center [782, 396] width 361 height 189
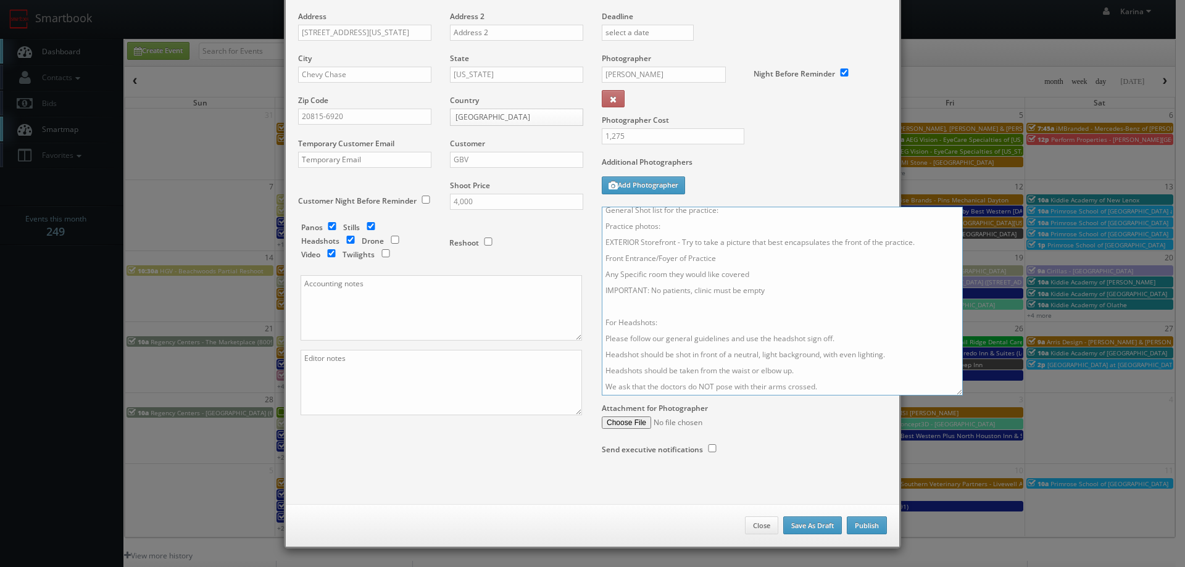
click at [834, 389] on textarea "On site contact: [PERSON_NAME] [PHONE_NUMBER] We are delivering 15 images of th…" at bounding box center [782, 301] width 361 height 189
paste textarea "Complete virtual tour of the office: For panos: 10' ext pano (door closed), 4' …"
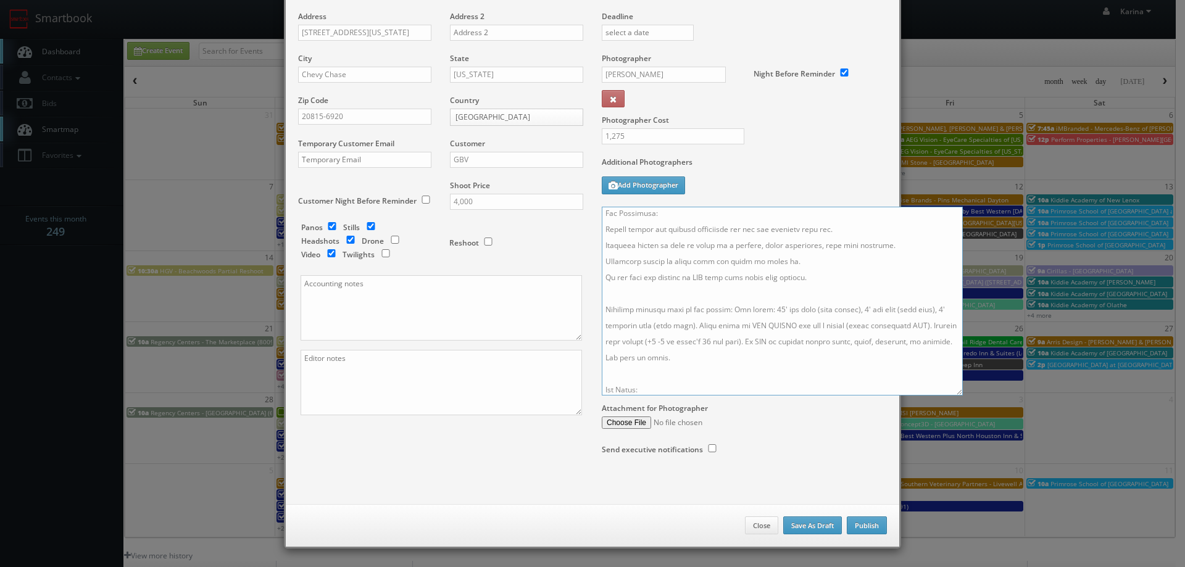
scroll to position [211, 0]
click at [654, 375] on textarea at bounding box center [782, 301] width 361 height 189
paste textarea "• :02 – Quick cuts: patients walking in, brushing station, digital scan • :03 –…"
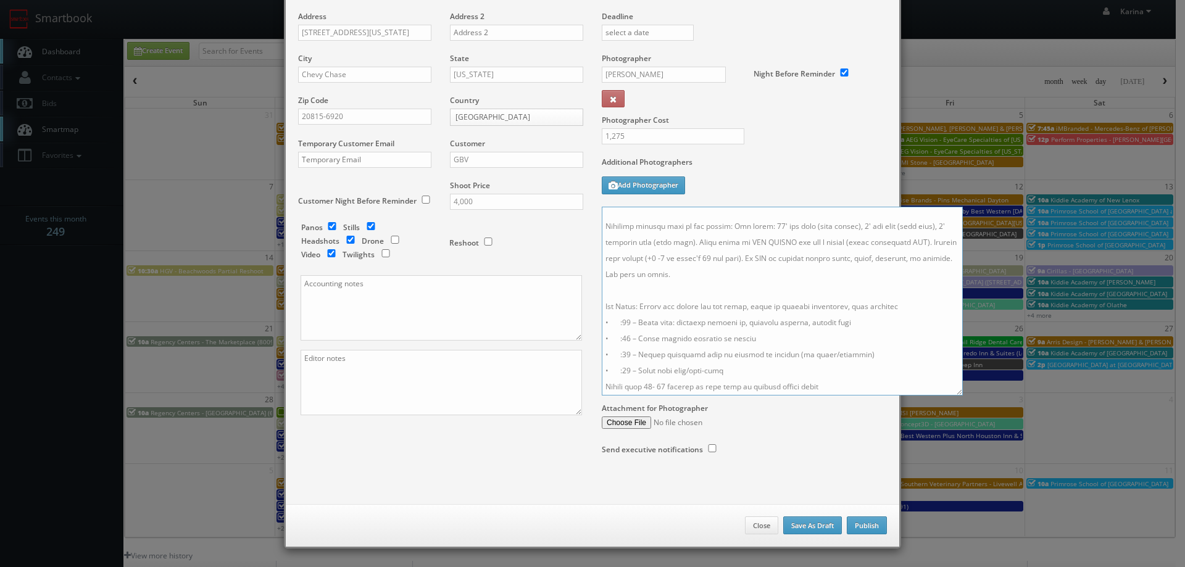
scroll to position [307, 0]
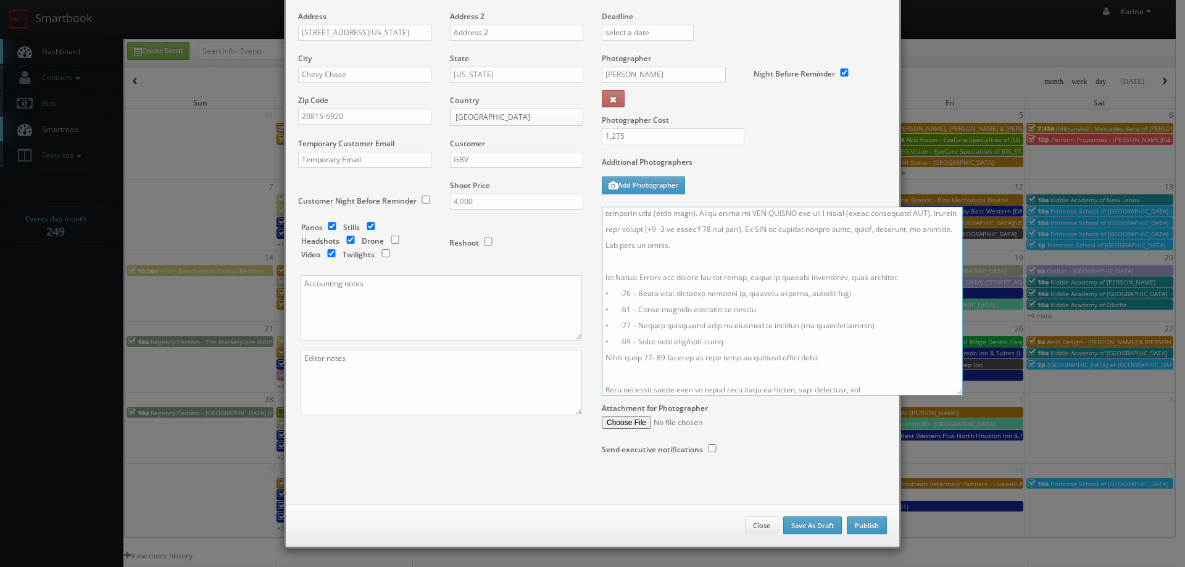
click at [755, 389] on textarea at bounding box center [782, 301] width 361 height 189
click at [853, 391] on textarea at bounding box center [782, 301] width 361 height 189
click at [900, 392] on textarea at bounding box center [782, 301] width 361 height 189
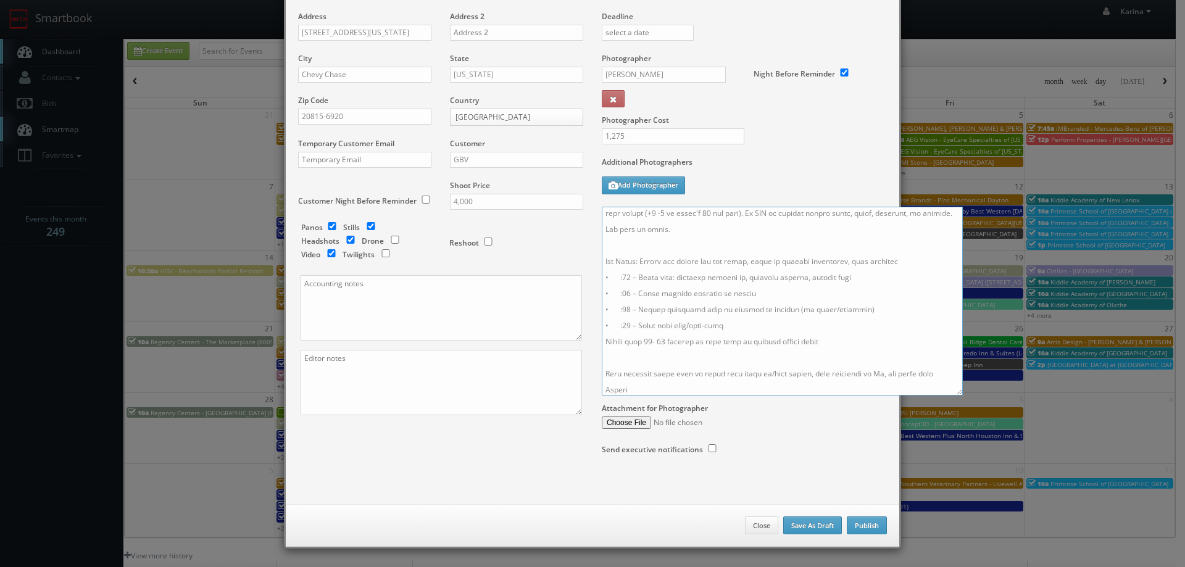
click at [746, 373] on textarea at bounding box center [782, 301] width 361 height 189
click at [733, 388] on textarea at bounding box center [782, 301] width 361 height 189
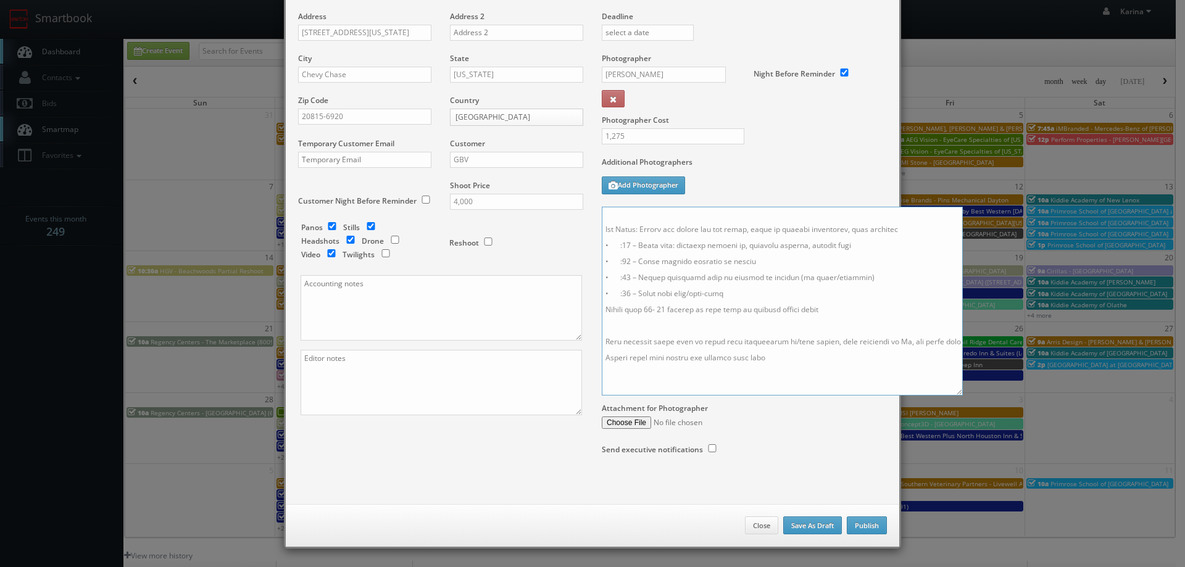
scroll to position [371, 0]
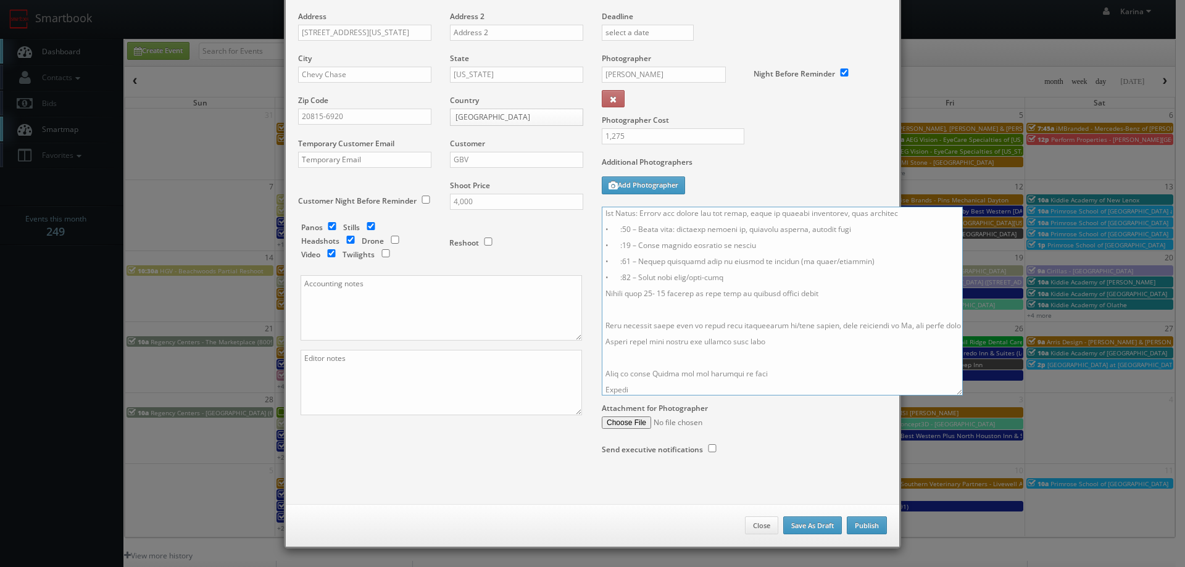
type textarea "On site contact: Liz Paiz 202-552-9416 We are delivering 15 images of the pract…"
click at [863, 528] on button "Publish" at bounding box center [867, 526] width 40 height 19
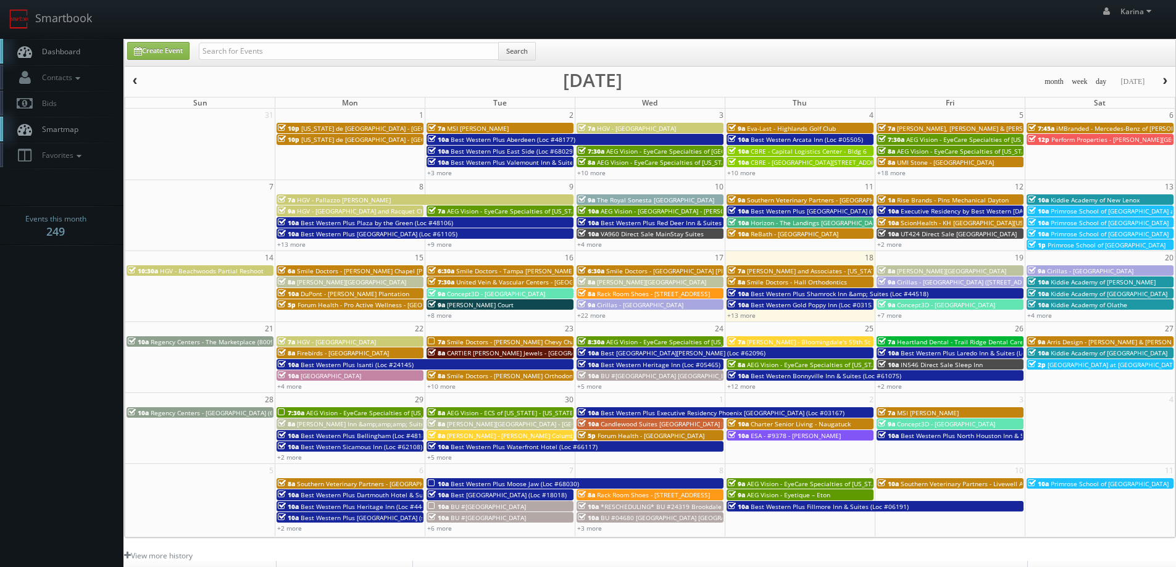
click at [475, 343] on span "Smile Doctors - Bruno Orthodontics Chevy Chase" at bounding box center [514, 342] width 135 height 9
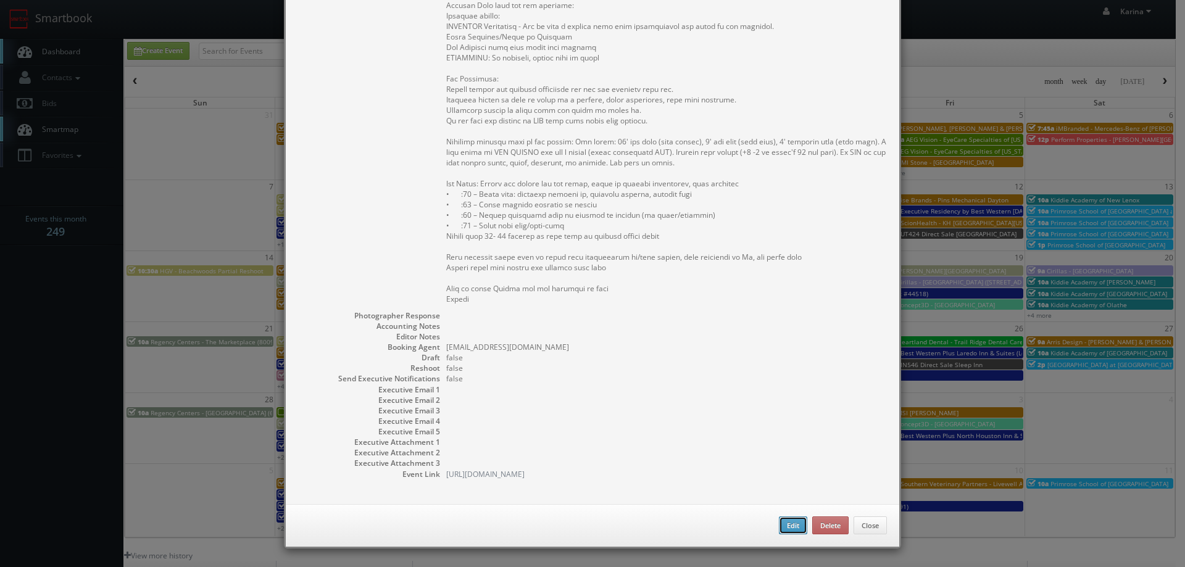
click at [783, 522] on button "Edit" at bounding box center [793, 526] width 28 height 19
type input "Smile Doctors - Bruno Orthodontics Chevy Chase"
type input "5454 Wisconsin Ave Ste 1260"
type input "Chevy Chase"
type input "20815-6920"
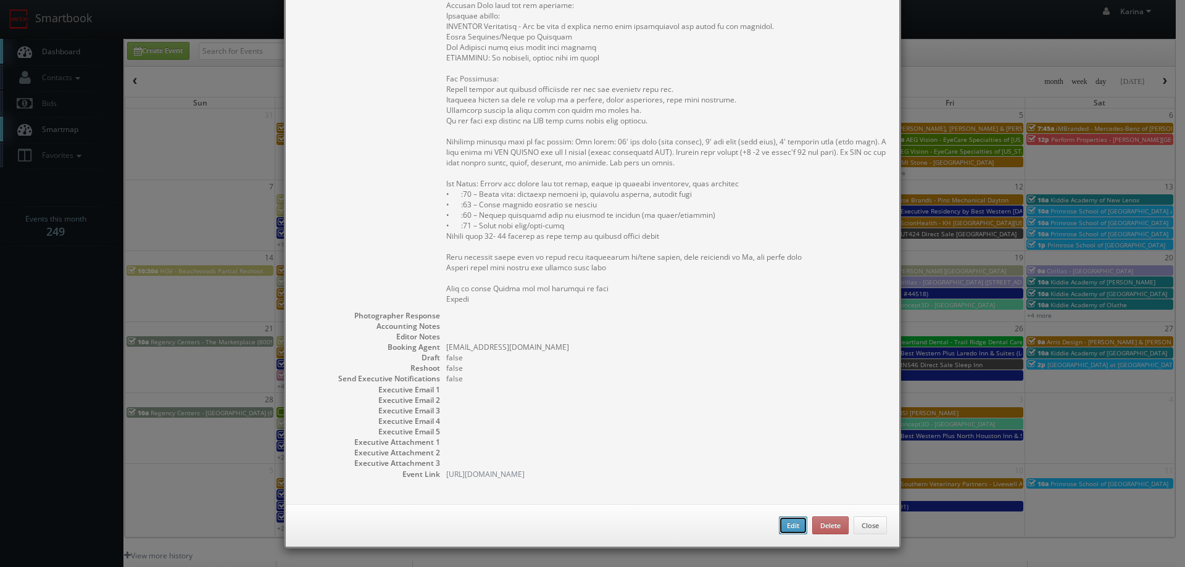
select select "fake72@mg.cs3calendar.com"
type input "4,000"
checkbox input "true"
type input "09/23/2025"
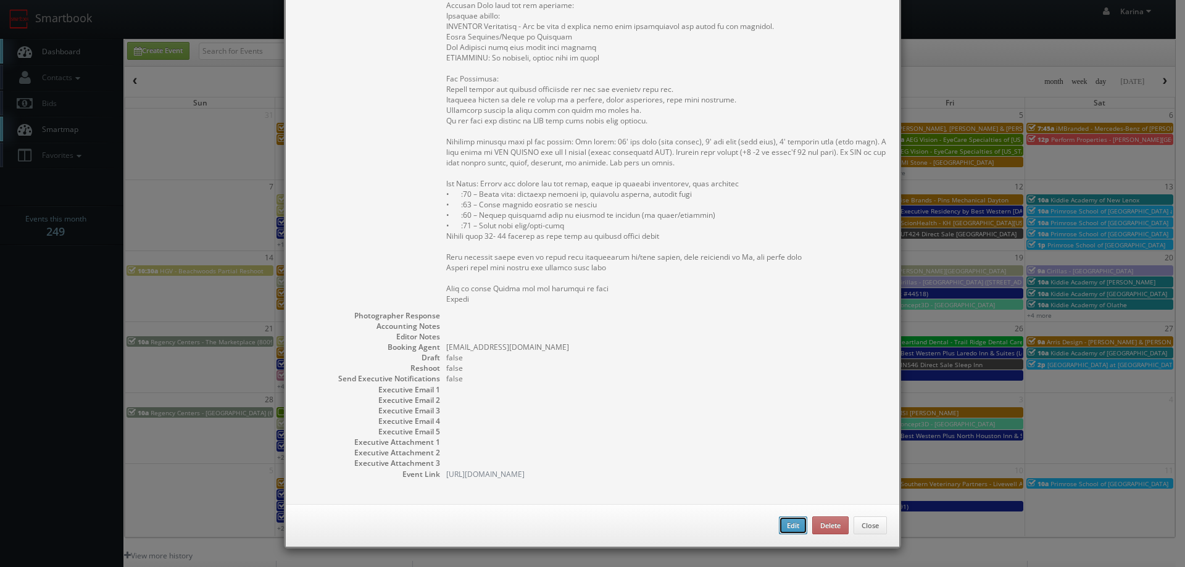
type input "09/23/2025"
type input "7:00am"
type textarea "On site contact: Liz Paiz 202-552-9416 We are delivering 15 images of the pract…"
select select "[US_STATE]"
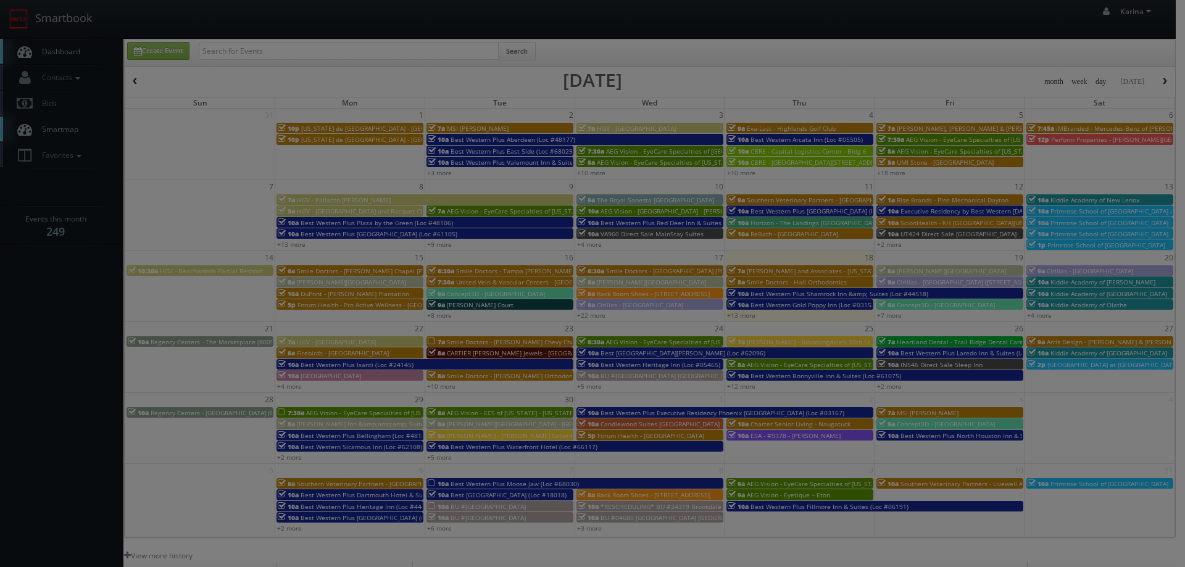
type input "1275"
select select "jpcypres@gmail.com"
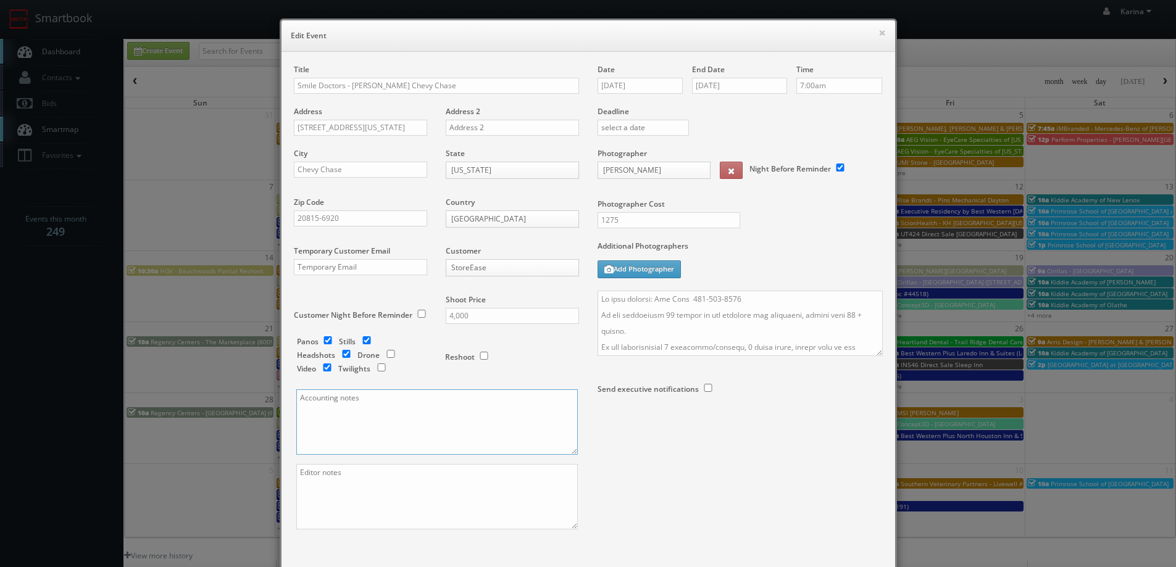
click at [321, 393] on textarea at bounding box center [437, 422] width 282 height 65
paste textarea "Ashwin.Harish@smiledoctors.com>;"
type textarea "[PERSON_NAME][EMAIL_ADDRESS][PERSON_NAME][DOMAIN_NAME]"
click at [729, 462] on div "Title Smile Doctors - Bruno Orthodontics Chevy Chase Address 5454 Wisconsin Ave…" at bounding box center [589, 307] width 608 height 487
click at [352, 477] on textarea at bounding box center [437, 496] width 282 height 65
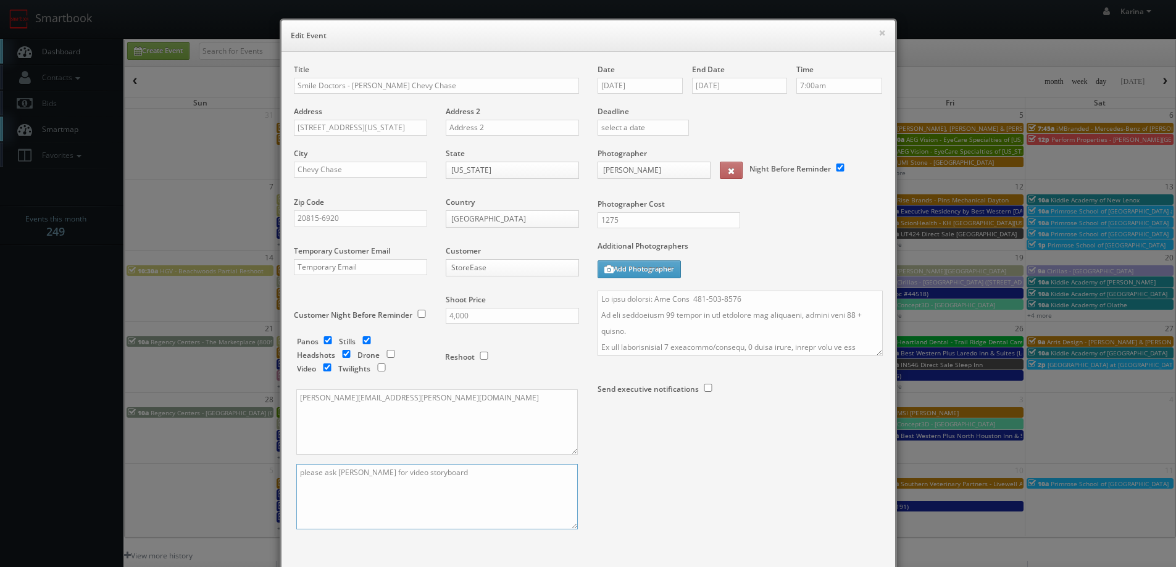
scroll to position [72, 0]
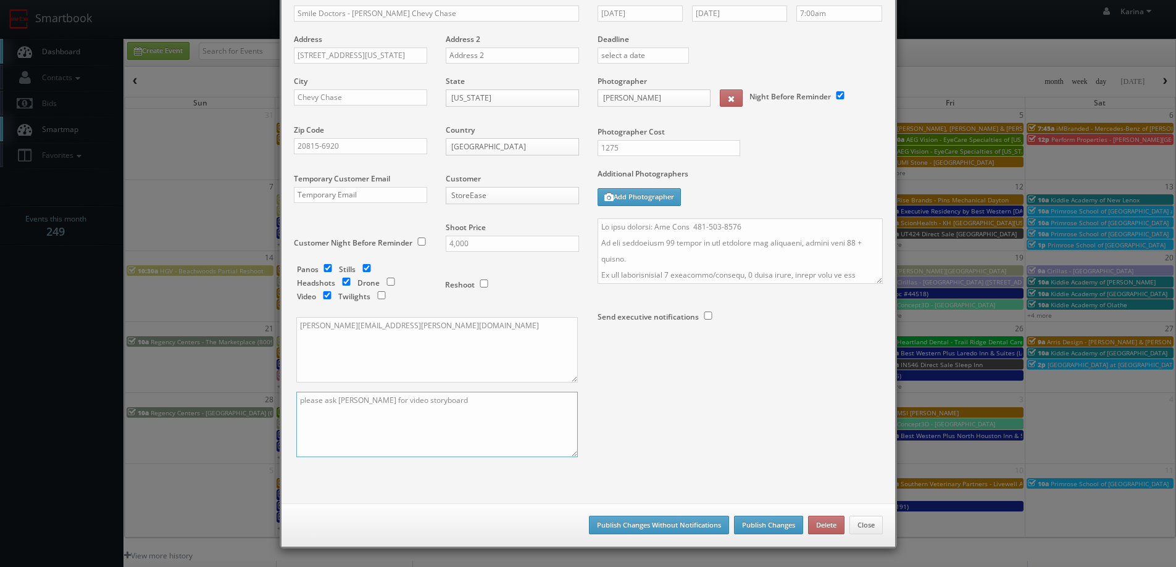
type textarea "please ask Karina for video storyboard"
click at [772, 530] on button "Publish Changes" at bounding box center [768, 525] width 69 height 19
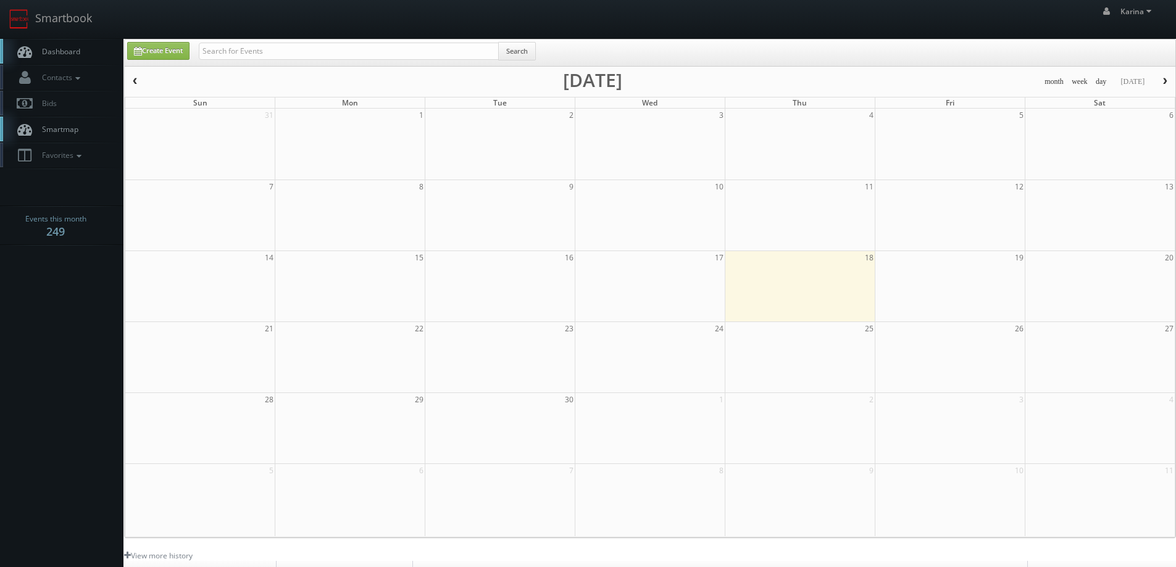
click at [64, 52] on span "Dashboard" at bounding box center [58, 51] width 44 height 10
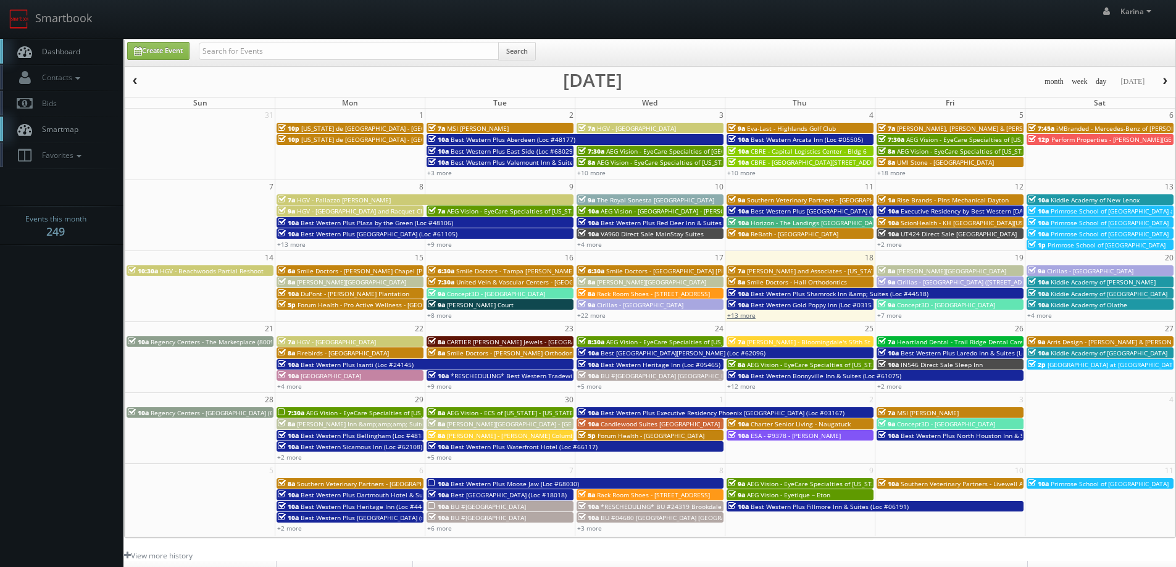
click at [745, 317] on link "+13 more" at bounding box center [741, 315] width 28 height 9
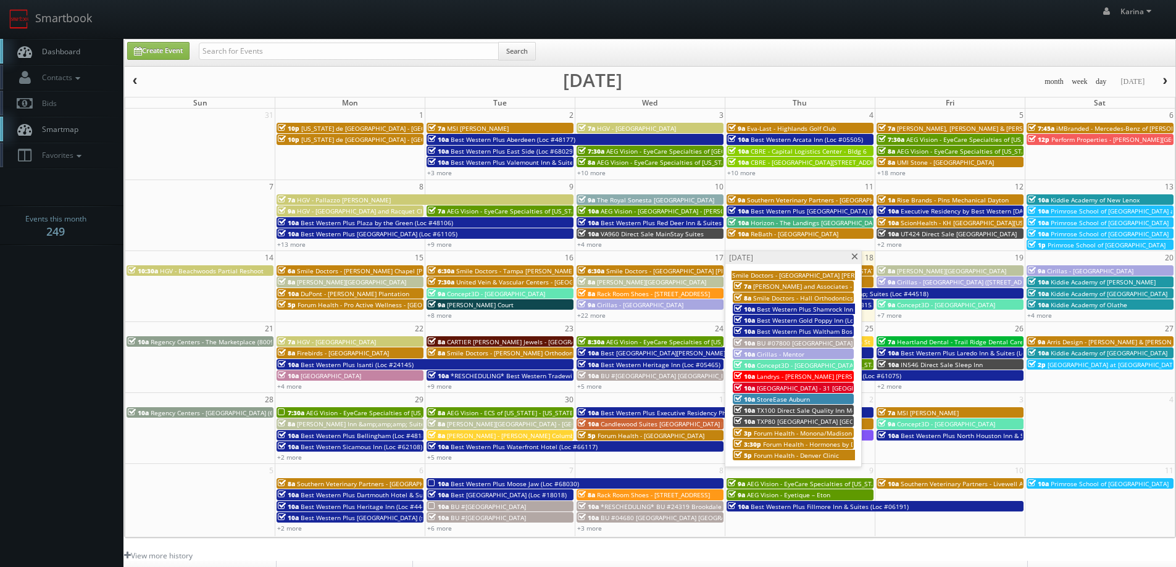
click at [800, 433] on span "Forum Health - Monona/Madison Clinic" at bounding box center [812, 433] width 116 height 9
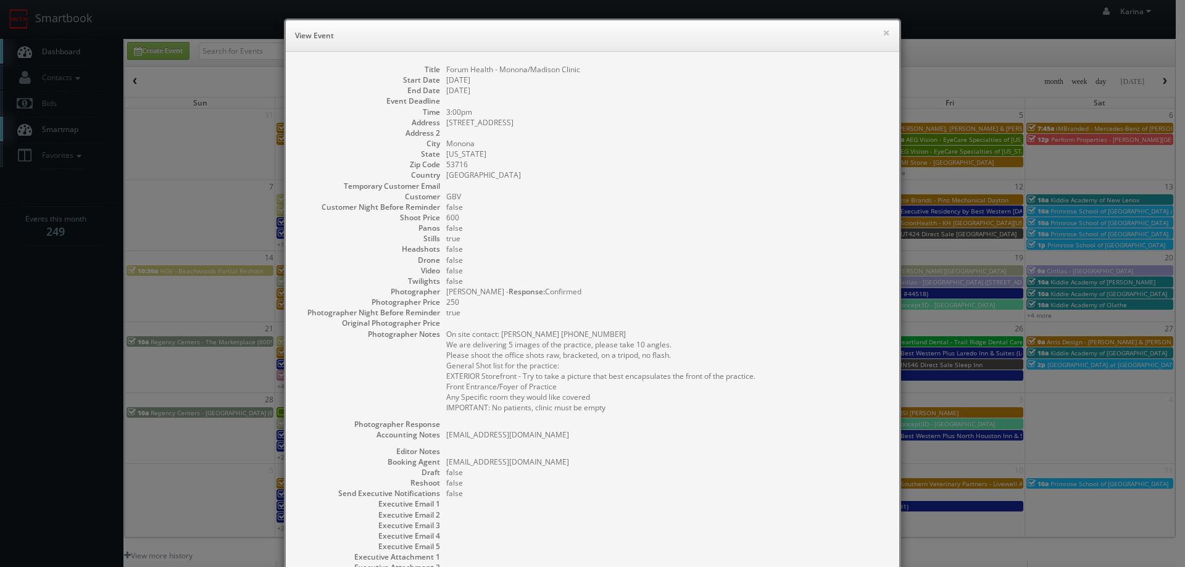
click at [887, 35] on div "× View Event" at bounding box center [593, 35] width 614 height 31
click at [883, 33] on button "×" at bounding box center [886, 32] width 7 height 9
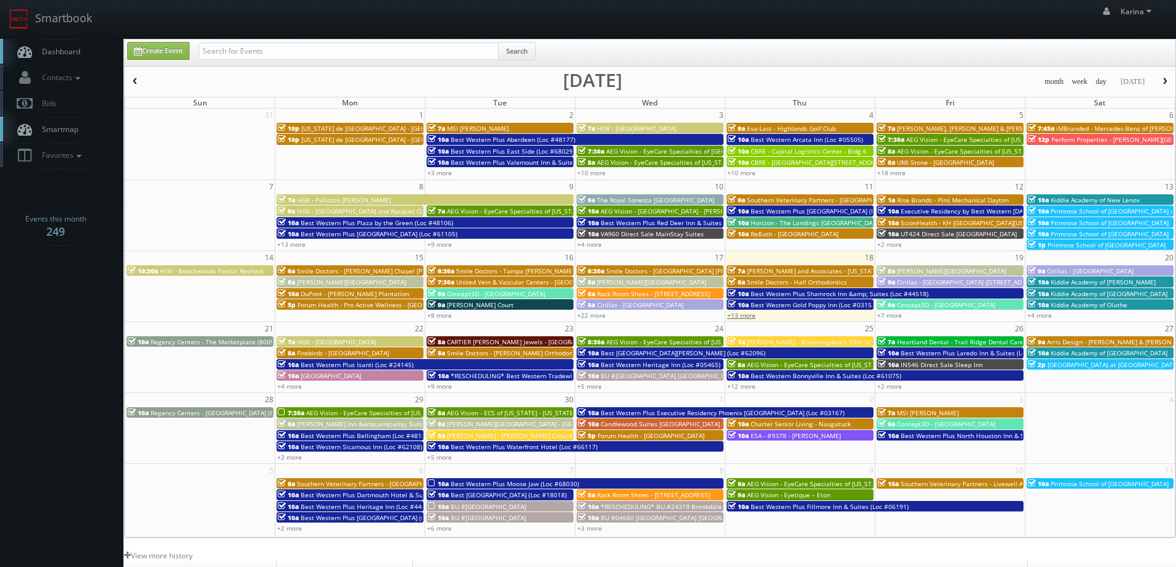
click at [745, 315] on link "+13 more" at bounding box center [741, 315] width 28 height 9
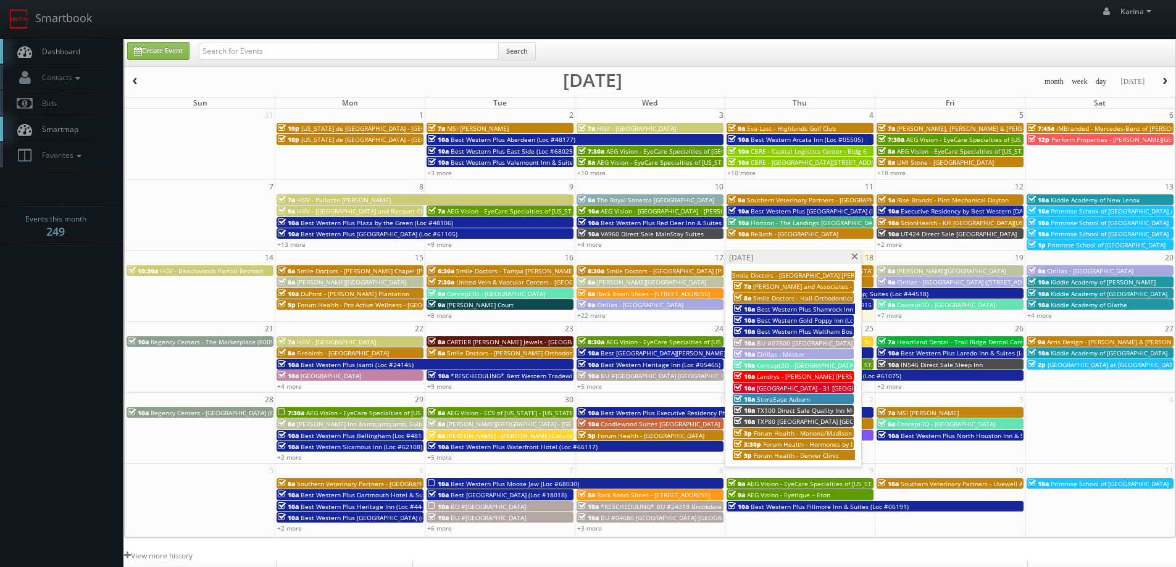
click at [802, 340] on span "BU #07800 [GEOGRAPHIC_DATA] [GEOGRAPHIC_DATA] [GEOGRAPHIC_DATA]" at bounding box center [867, 343] width 220 height 9
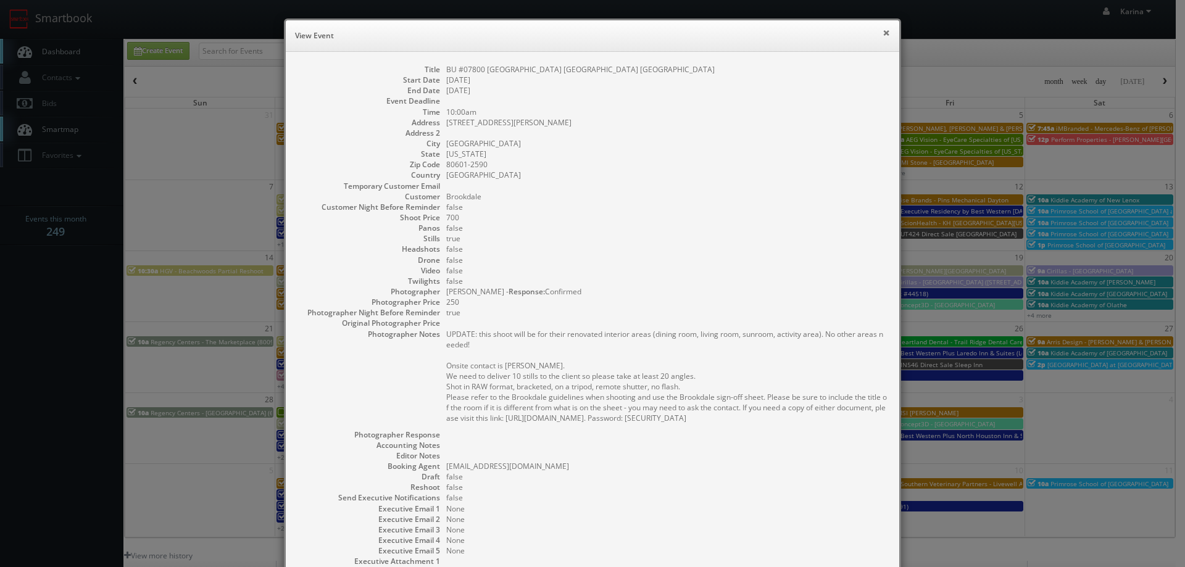
click at [883, 30] on button "×" at bounding box center [886, 32] width 7 height 9
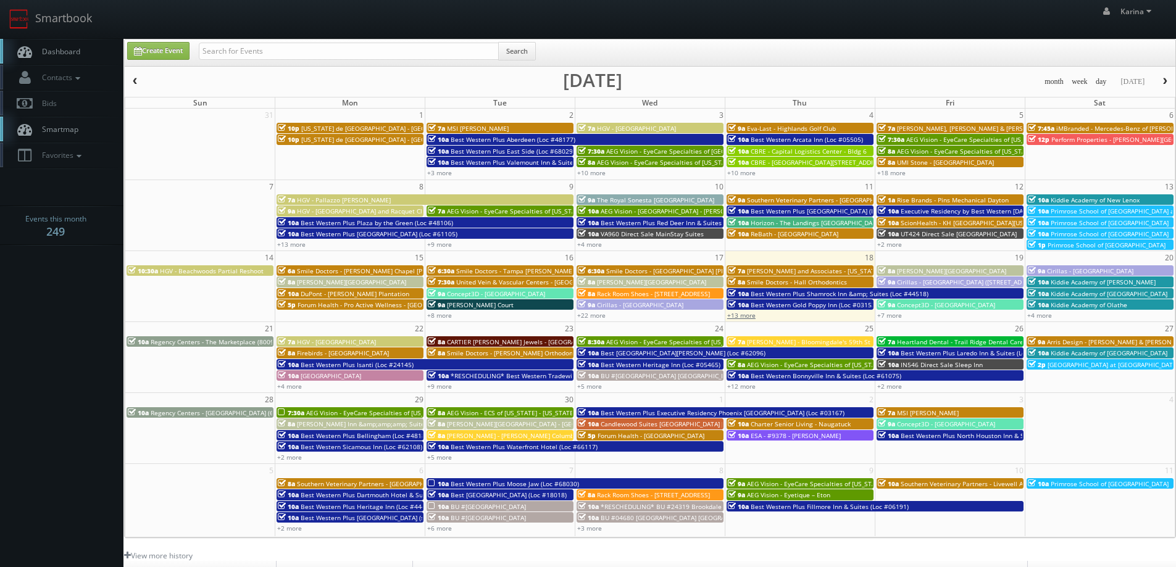
click at [741, 317] on link "+13 more" at bounding box center [741, 315] width 28 height 9
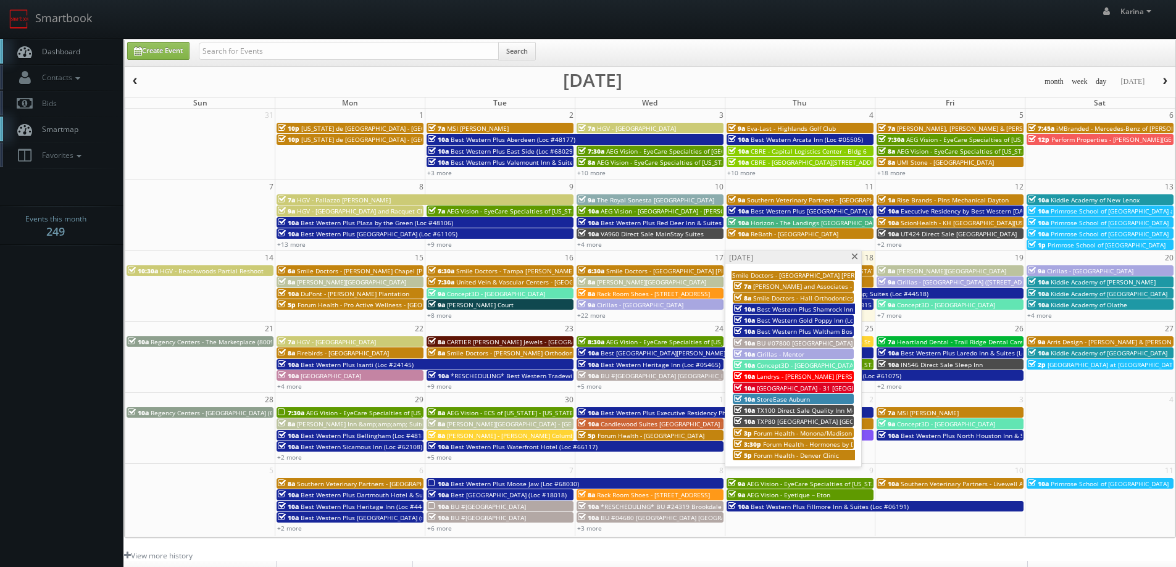
click at [855, 255] on span at bounding box center [855, 257] width 8 height 7
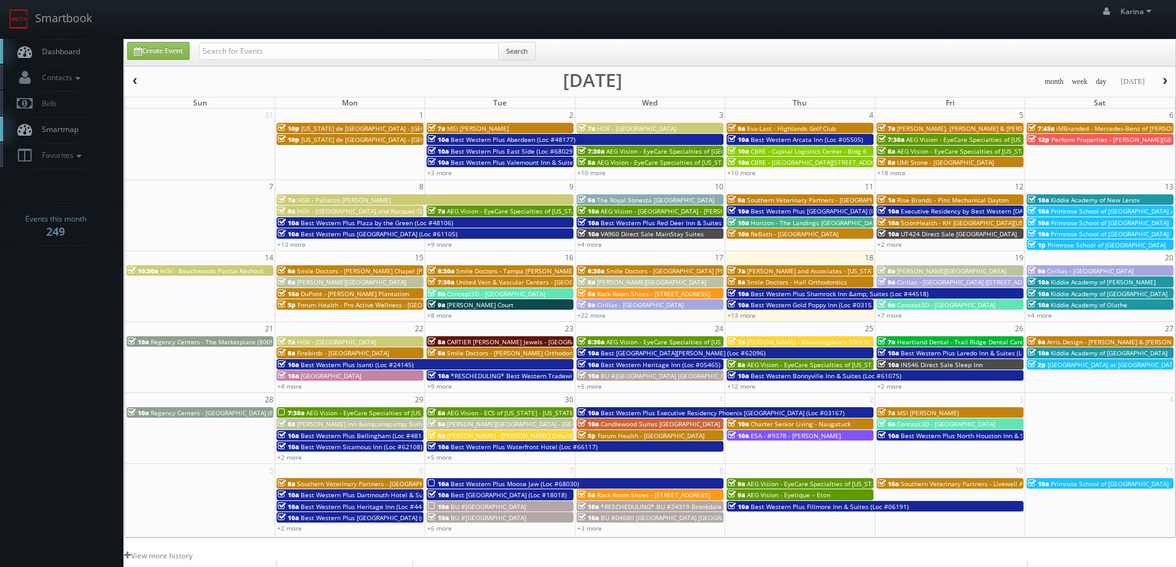
click at [646, 271] on span "Smile Doctors - [GEOGRAPHIC_DATA] [PERSON_NAME] Orthodontics" at bounding box center [705, 271] width 199 height 9
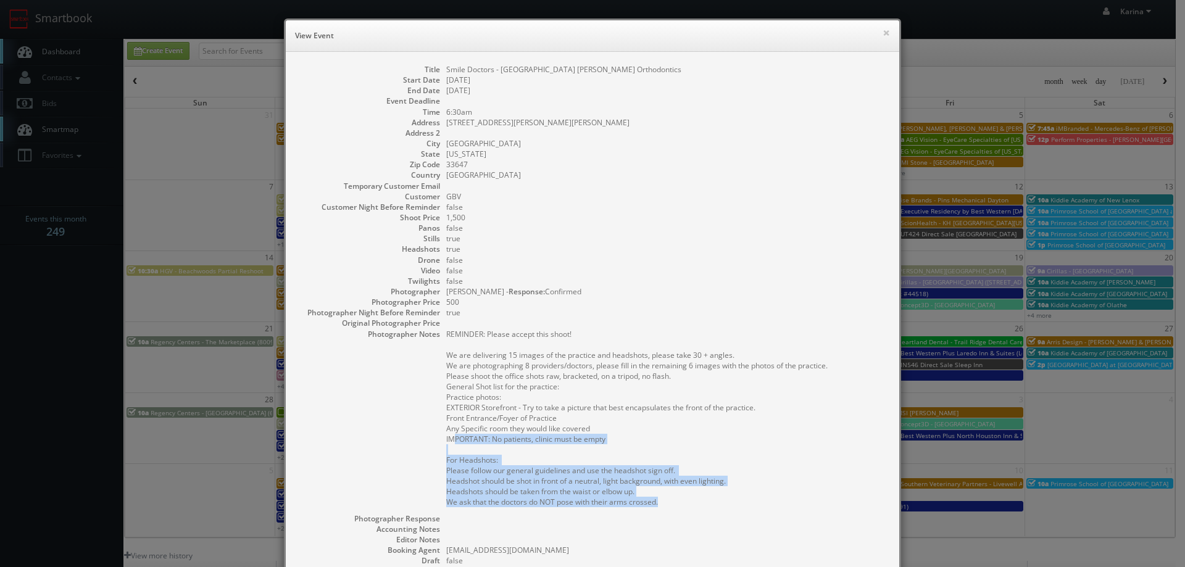
drag, startPoint x: 656, startPoint y: 504, endPoint x: 450, endPoint y: 441, distance: 215.8
click at [450, 441] on pre "REMINDER: Please accept this shoot! We are delivering 15 images of the practice…" at bounding box center [666, 418] width 441 height 178
click at [690, 440] on pre "REMINDER: Please accept this shoot! We are delivering 15 images of the practice…" at bounding box center [666, 418] width 441 height 178
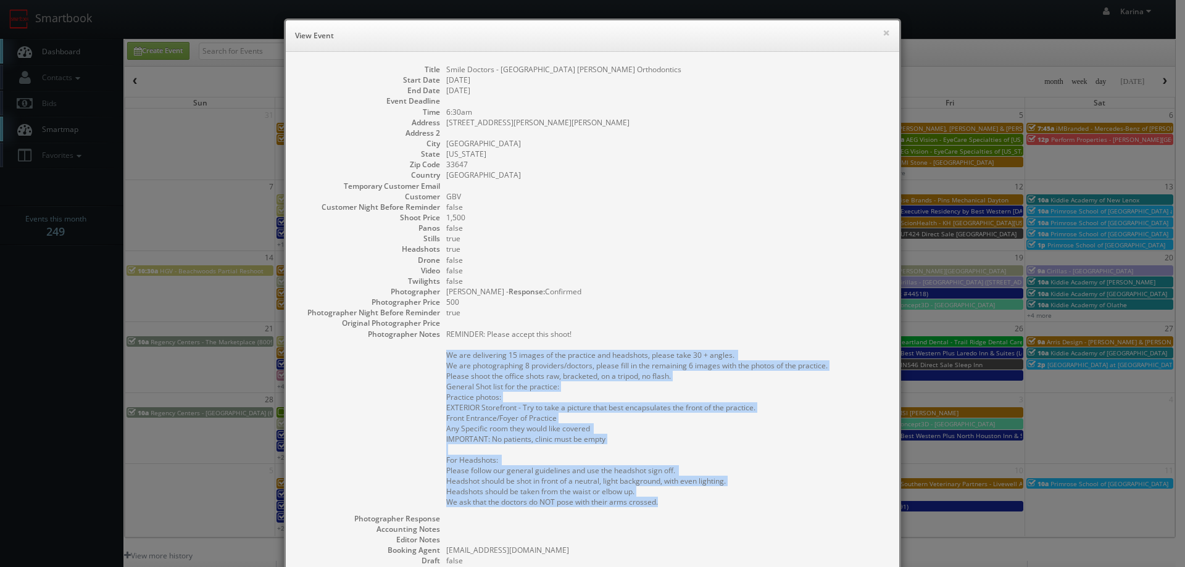
drag, startPoint x: 664, startPoint y: 506, endPoint x: 440, endPoint y: 356, distance: 269.7
click at [440, 356] on dl "Title Smile Doctors - Tampa Amberly Farina Orthodontics Start Date 09/17/2025 E…" at bounding box center [592, 373] width 589 height 619
copy pre "We are delivering 15 images of the practice and headshots, please take 30 + ang…"
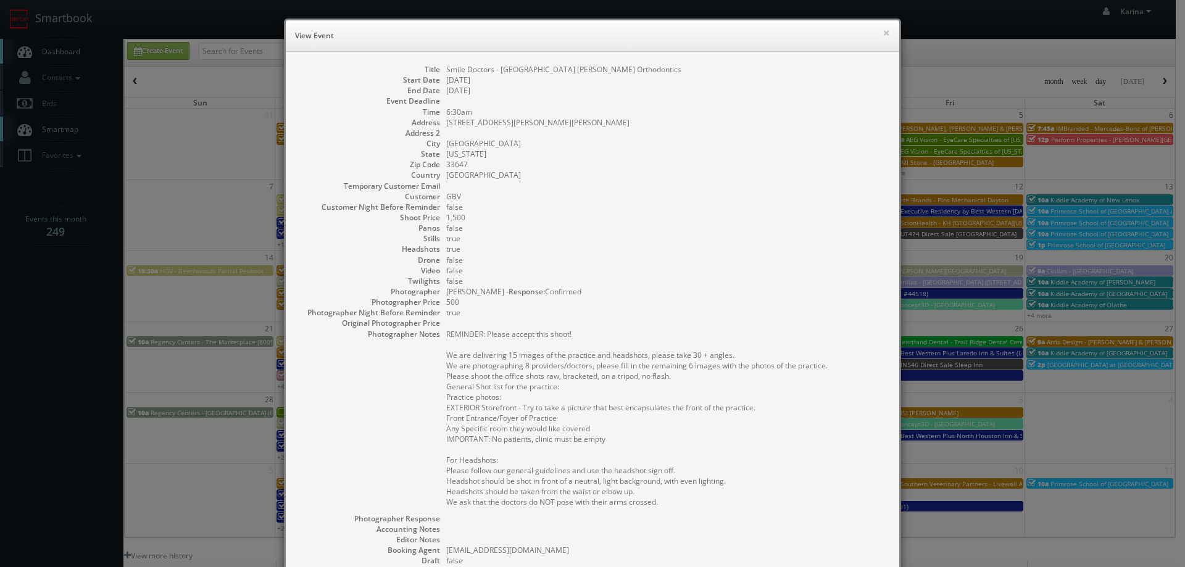
click at [628, 278] on dd "false" at bounding box center [666, 281] width 441 height 10
click at [884, 30] on button "×" at bounding box center [886, 32] width 7 height 9
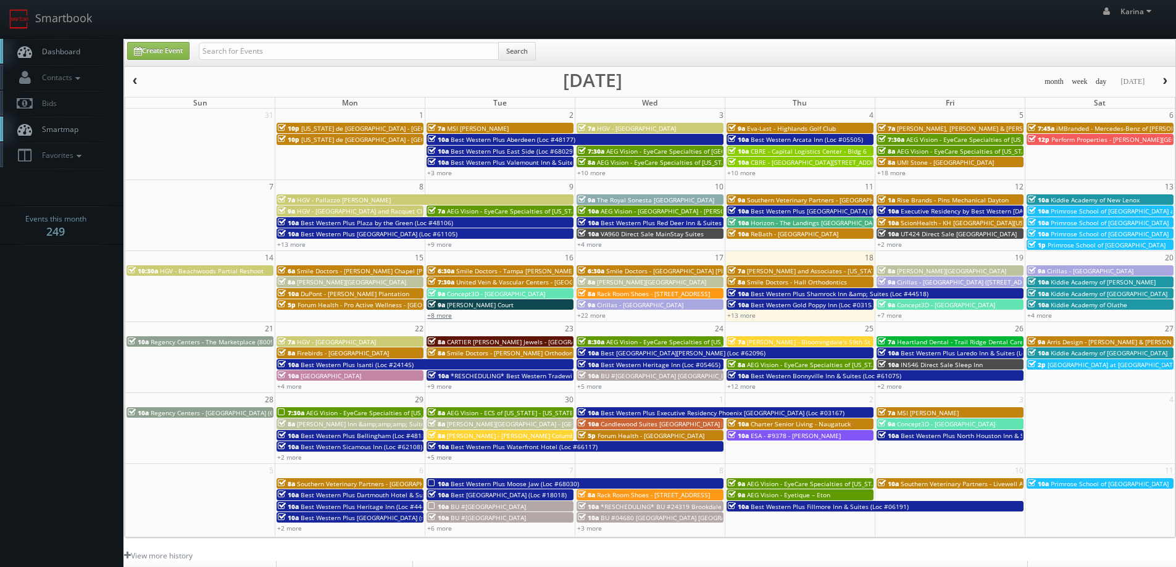
click at [445, 316] on link "+8 more" at bounding box center [439, 315] width 25 height 9
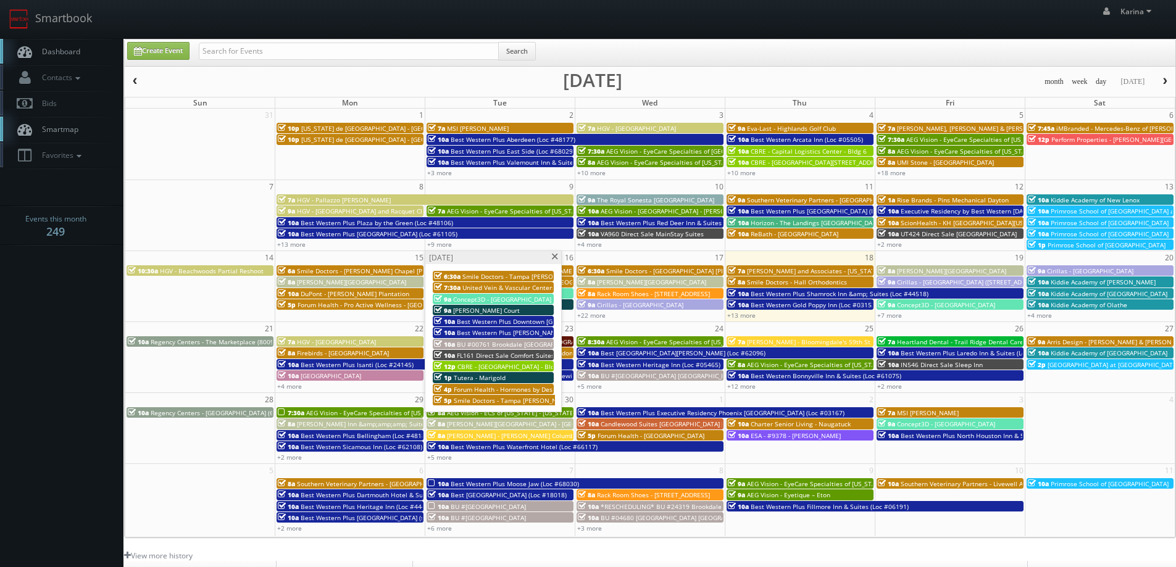
click at [477, 398] on span "Smile Doctors - Tampa [PERSON_NAME] [PERSON_NAME] Orthodontics" at bounding box center [558, 400] width 209 height 9
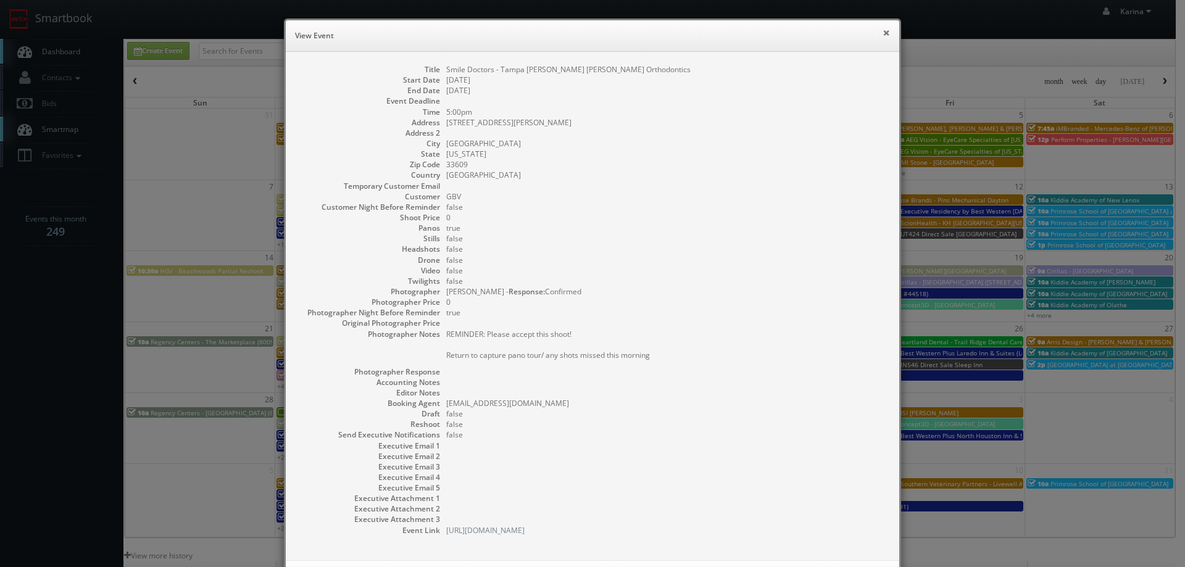
click at [883, 33] on button "×" at bounding box center [886, 32] width 7 height 9
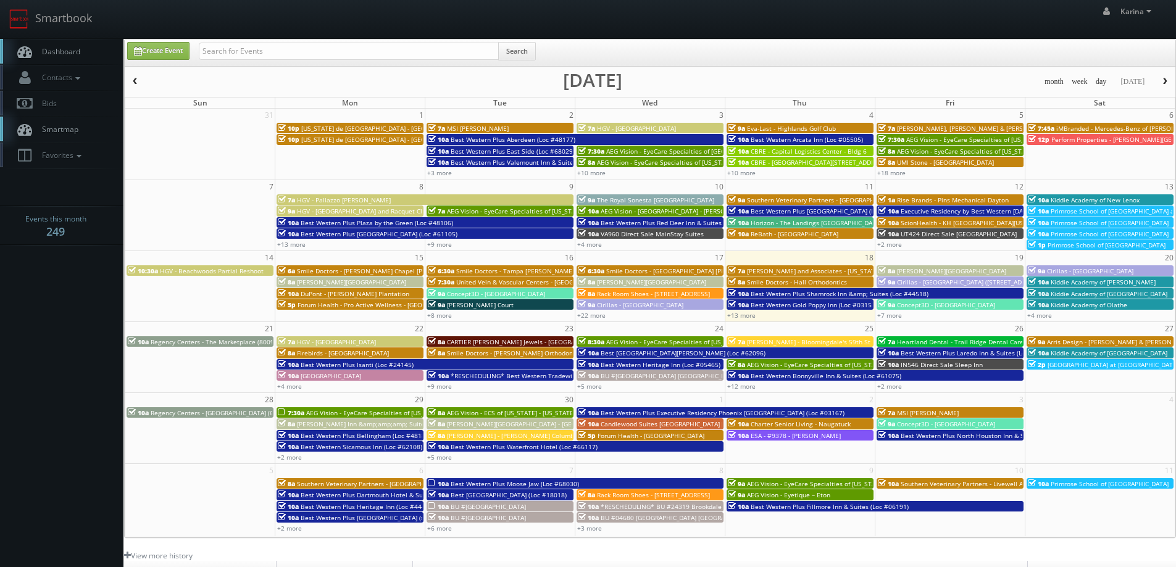
click at [348, 270] on span "Smile Doctors - [PERSON_NAME] Chapel [PERSON_NAME] Orthodontic" at bounding box center [400, 271] width 206 height 9
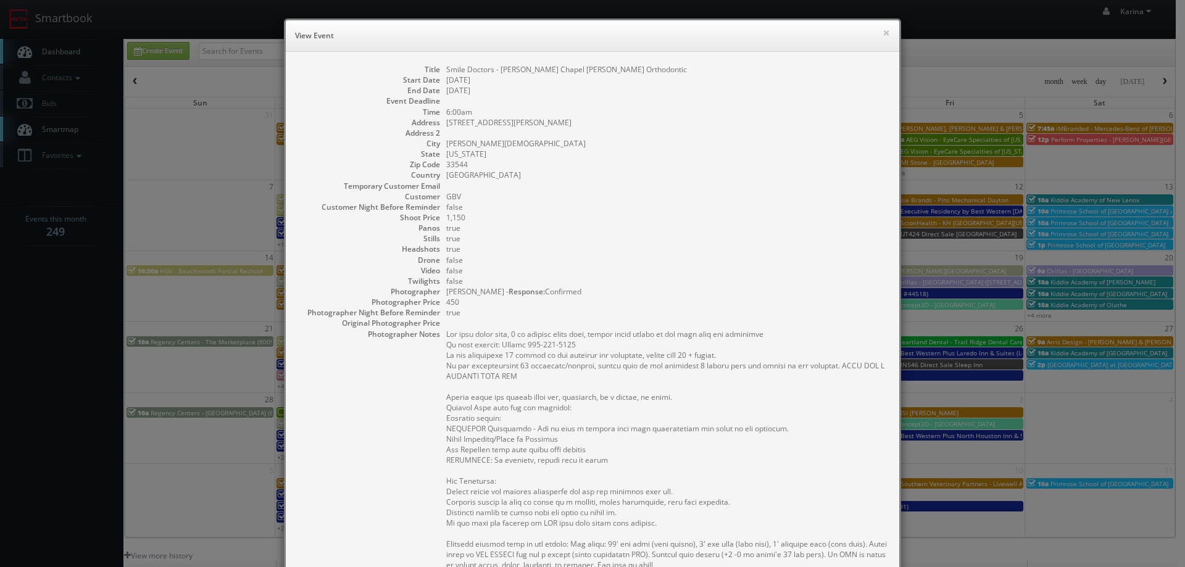
scroll to position [185, 0]
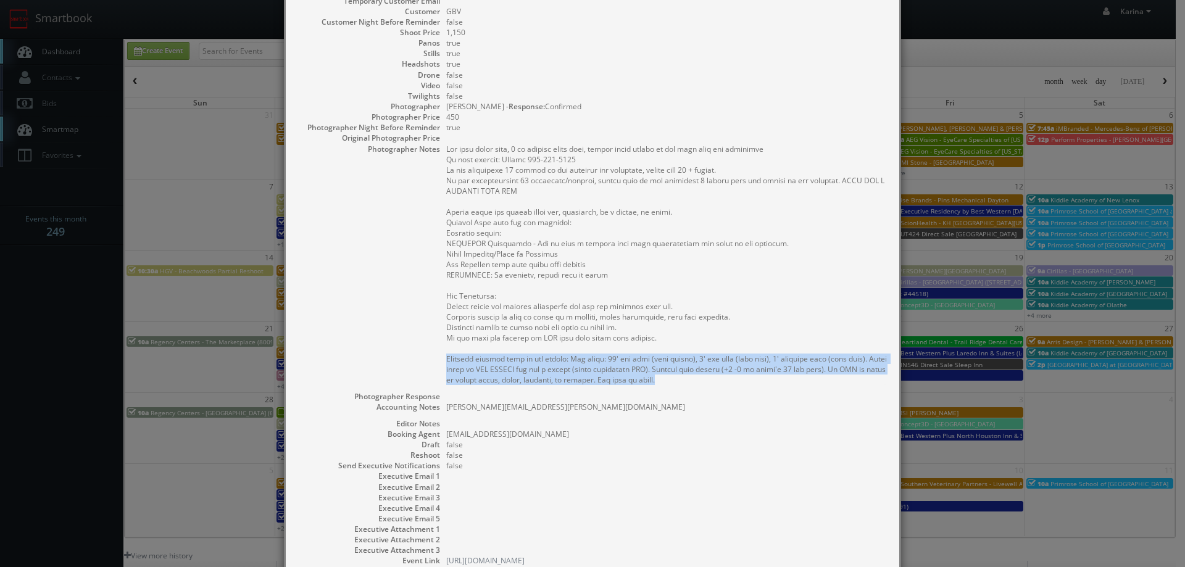
drag, startPoint x: 681, startPoint y: 383, endPoint x: 444, endPoint y: 364, distance: 237.9
click at [446, 364] on pre at bounding box center [666, 264] width 441 height 241
copy pre "Complete virtual tour of the office: For panos: 10' ext pano (door closed), 4' …"
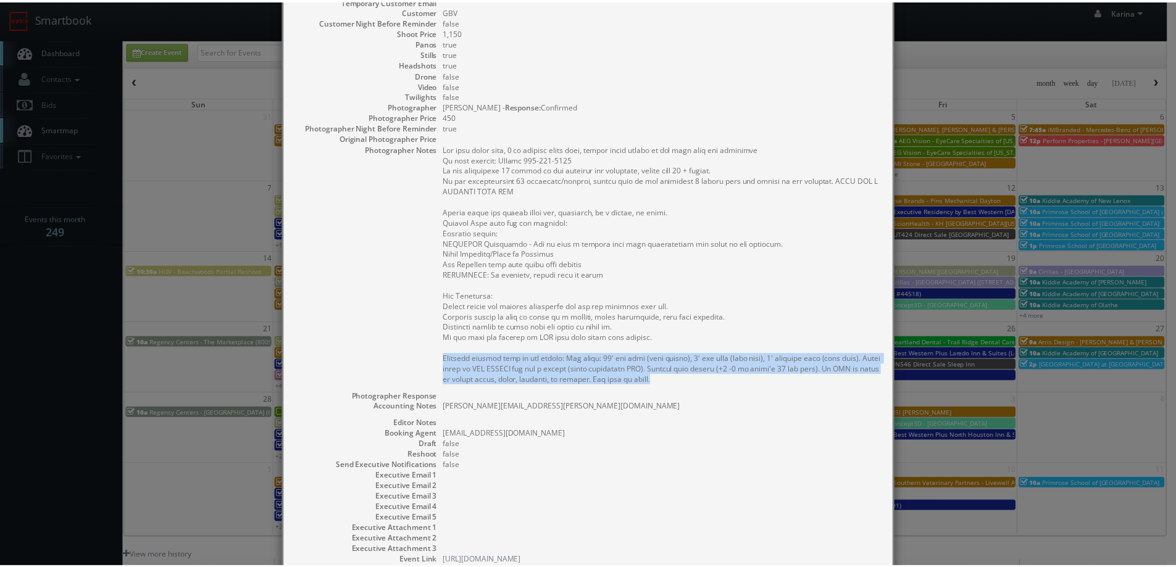
scroll to position [0, 0]
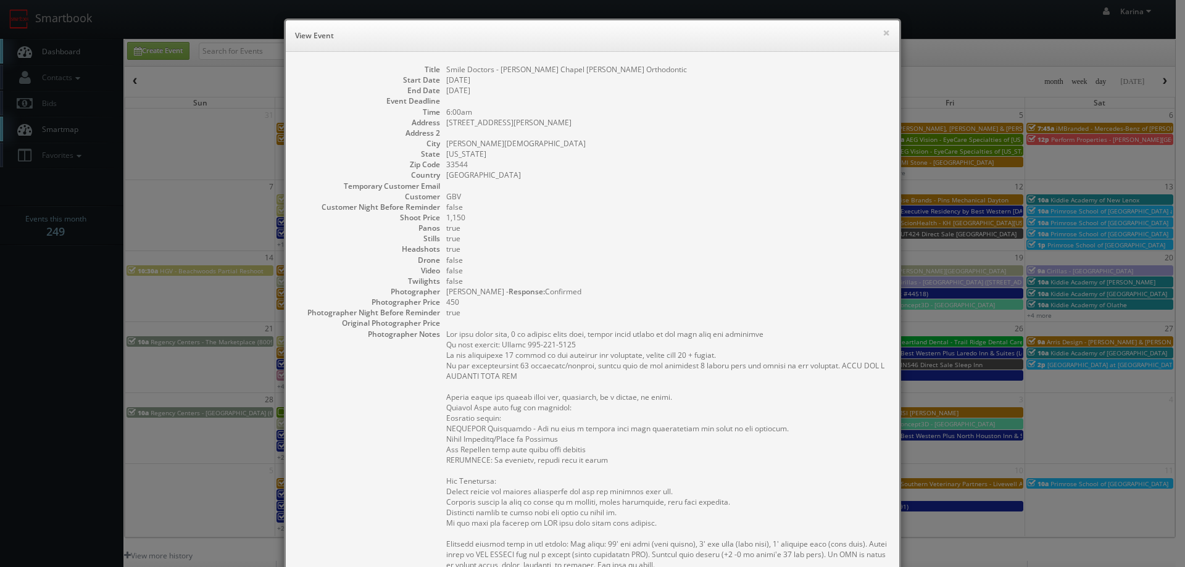
click at [621, 249] on dd "true" at bounding box center [666, 249] width 441 height 10
click at [885, 33] on button "×" at bounding box center [886, 32] width 7 height 9
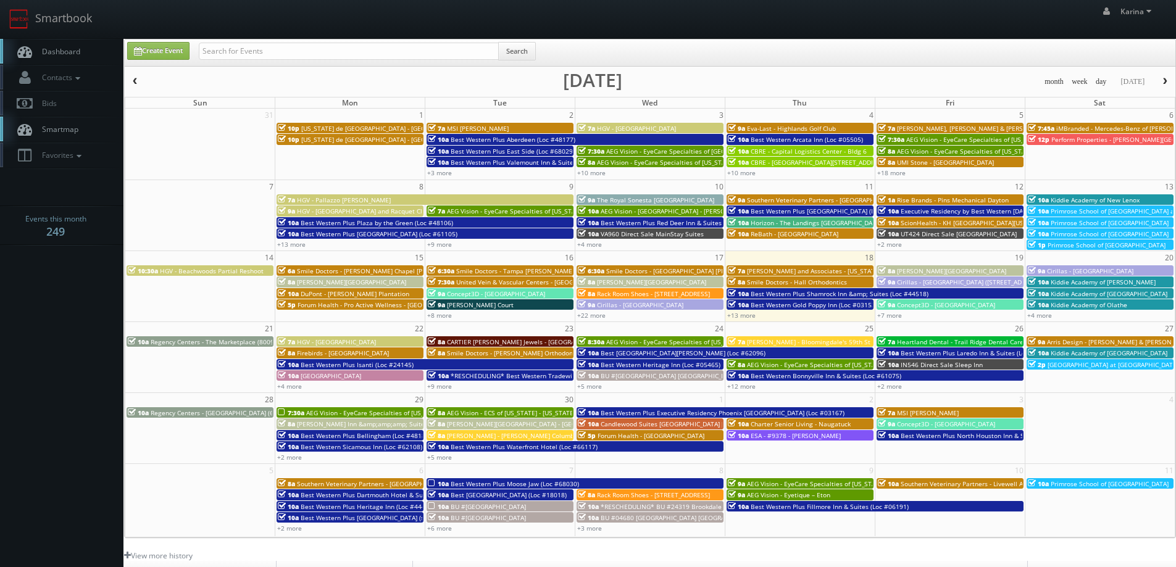
click at [71, 44] on link "Dashboard" at bounding box center [61, 51] width 123 height 25
